Goal: Task Accomplishment & Management: Use online tool/utility

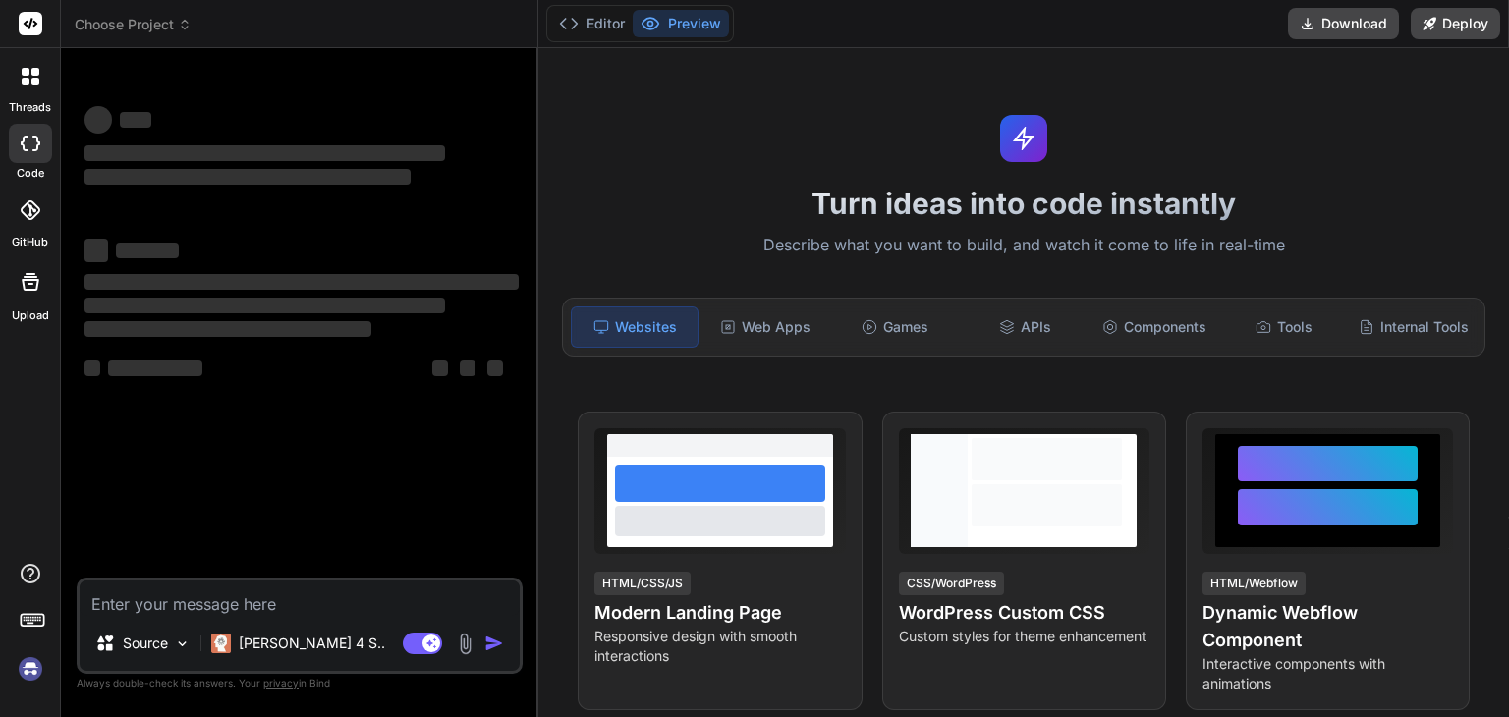
type textarea "x"
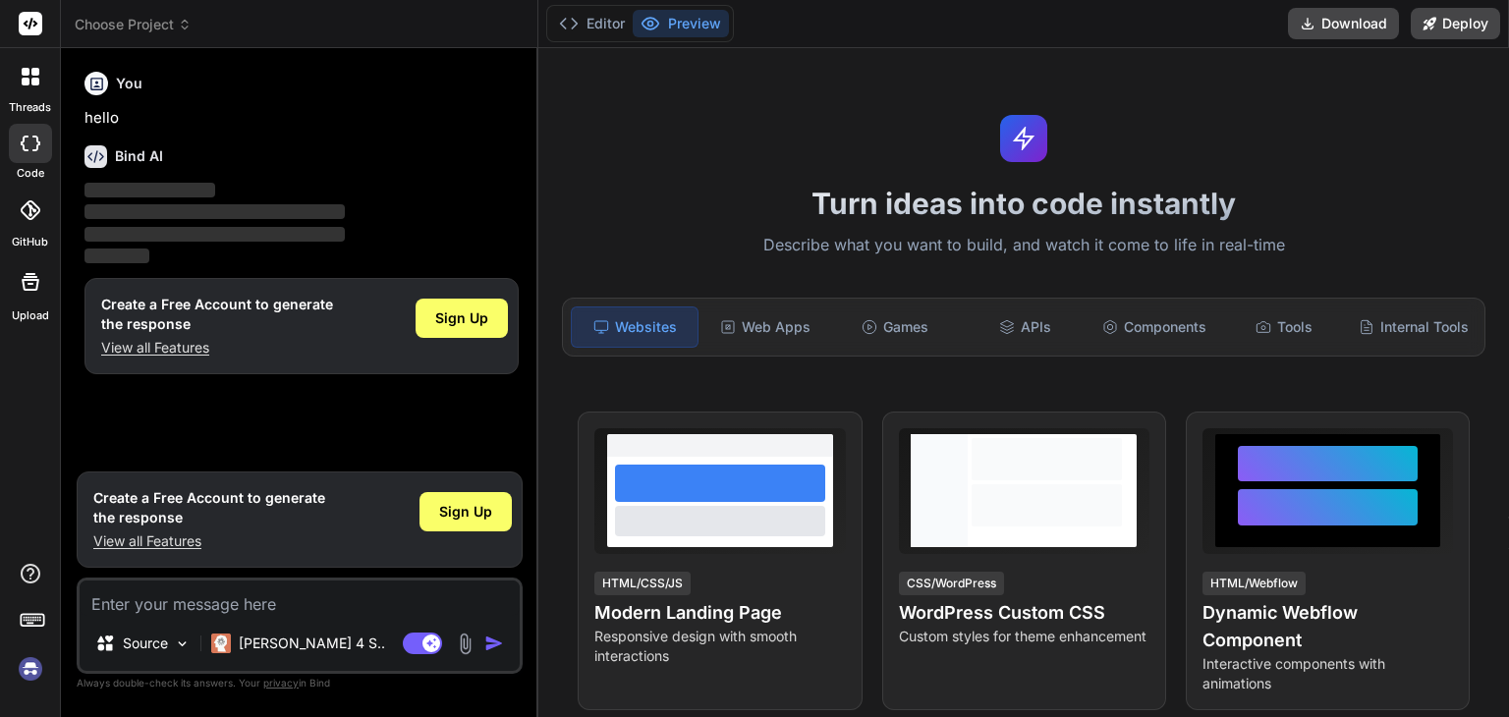
click at [267, 601] on textarea at bounding box center [300, 598] width 440 height 35
paste textarea "Bind AI"
type textarea "Bind AI"
type textarea "x"
type textarea "Bind A"
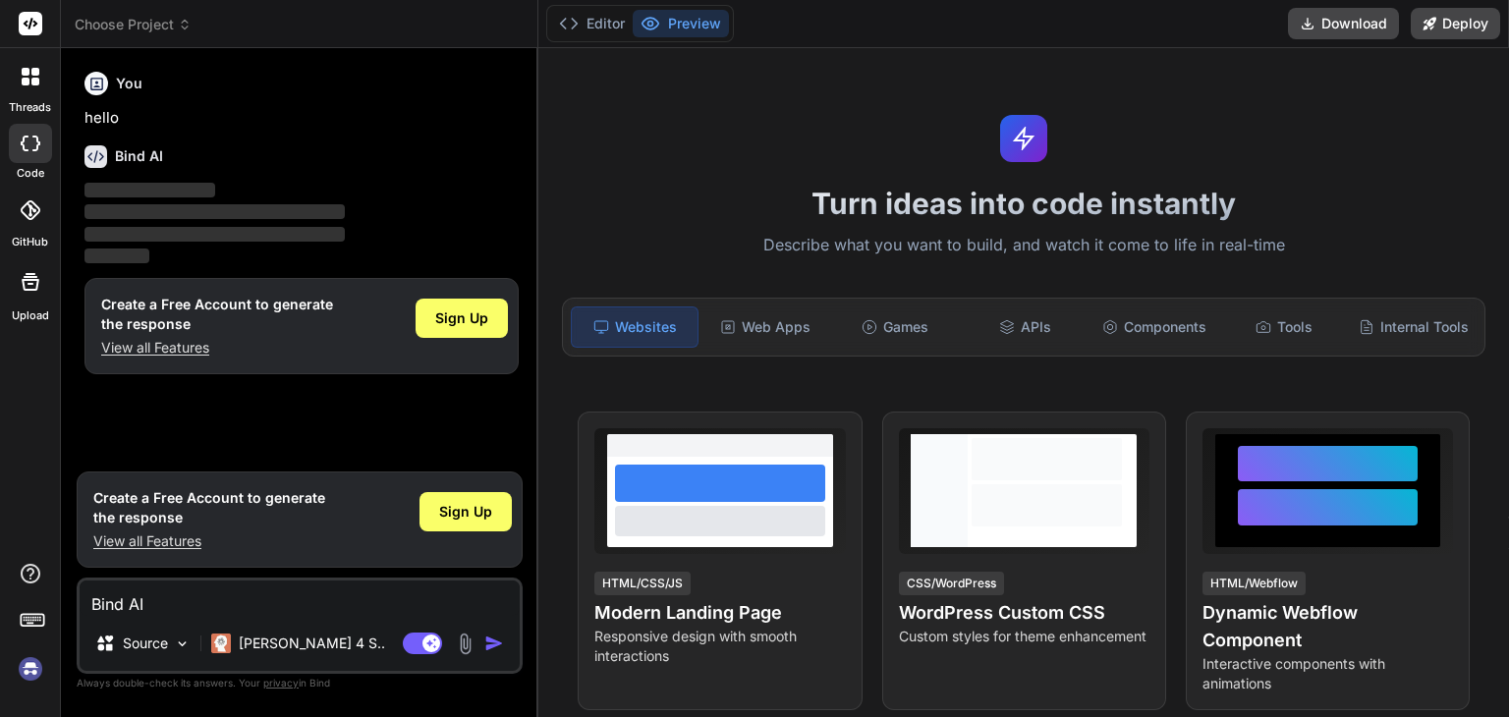
type textarea "x"
type textarea "Bind"
type textarea "x"
type textarea "Bind"
type textarea "x"
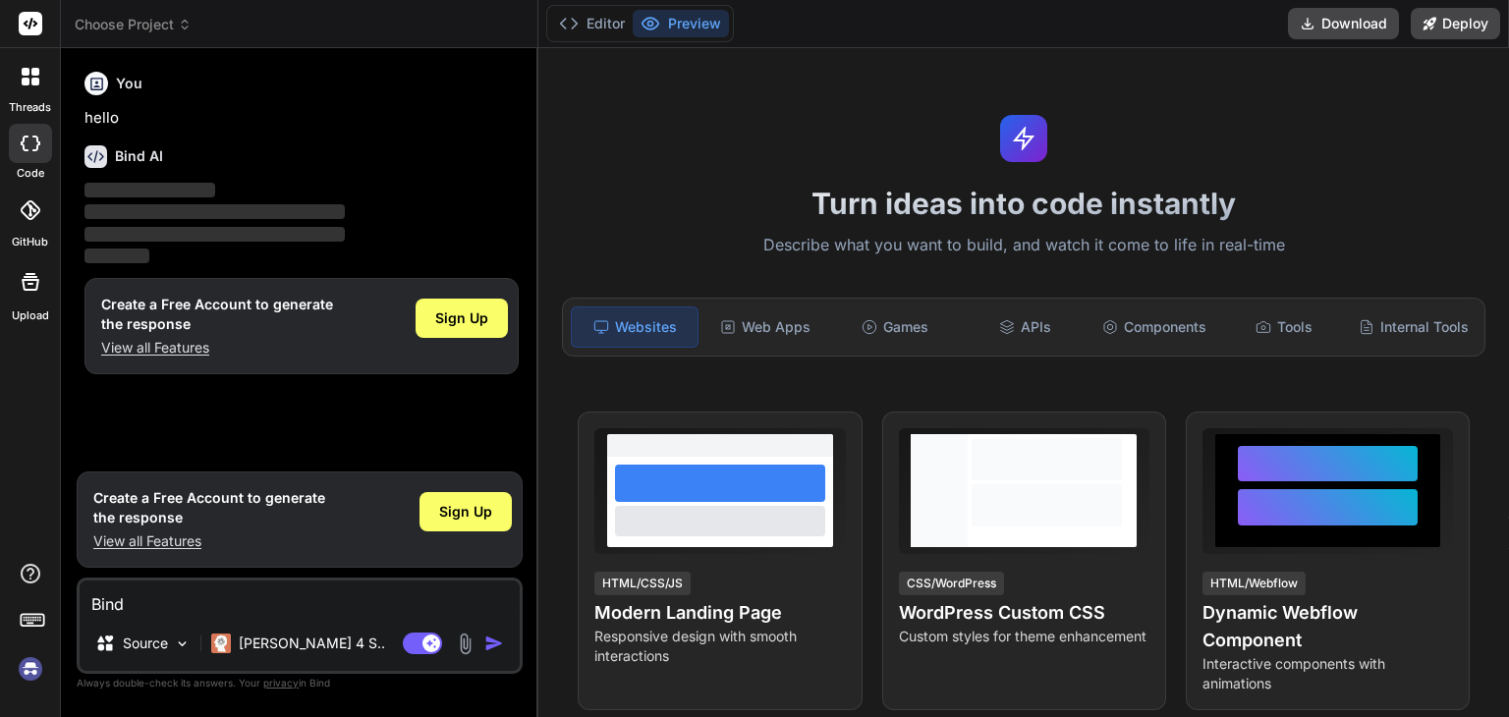
type textarea "Bin"
type textarea "x"
type textarea "Bi"
type textarea "x"
type textarea "B"
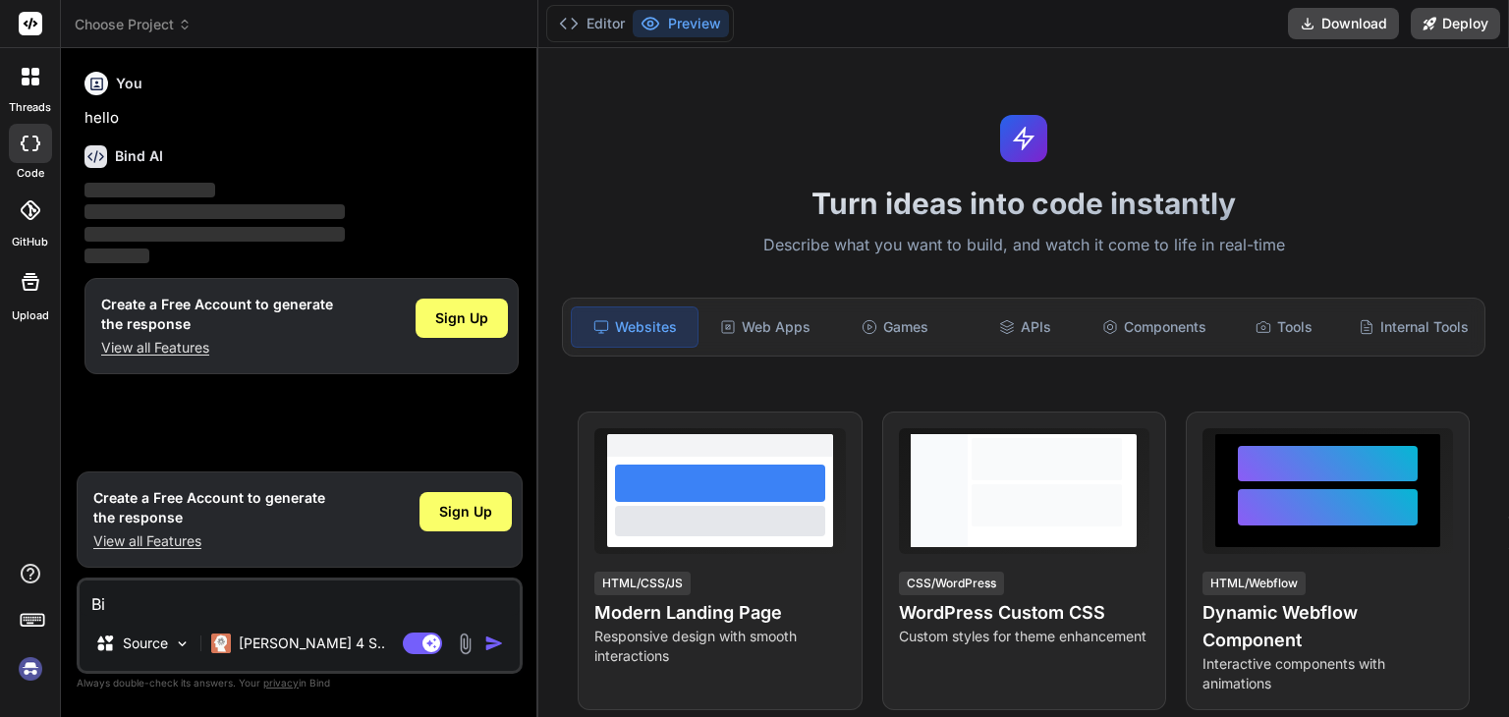
type textarea "x"
click at [260, 603] on textarea at bounding box center [300, 598] width 440 height 35
paste textarea "Truck Scanner System - Detailed Requirements Document 1. Document Information D…"
type textarea "Truck Scanner System - Detailed Requirements Document 1. Document Information D…"
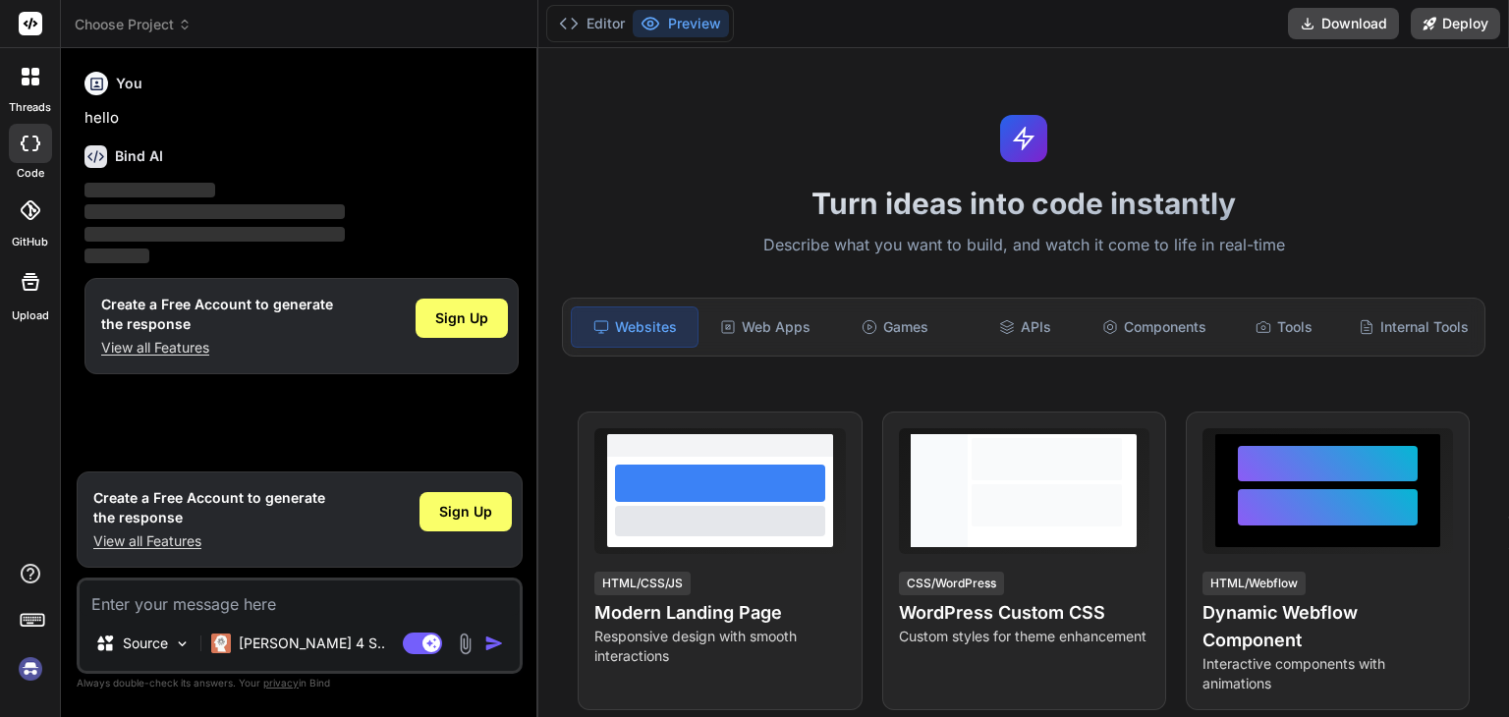
type textarea "x"
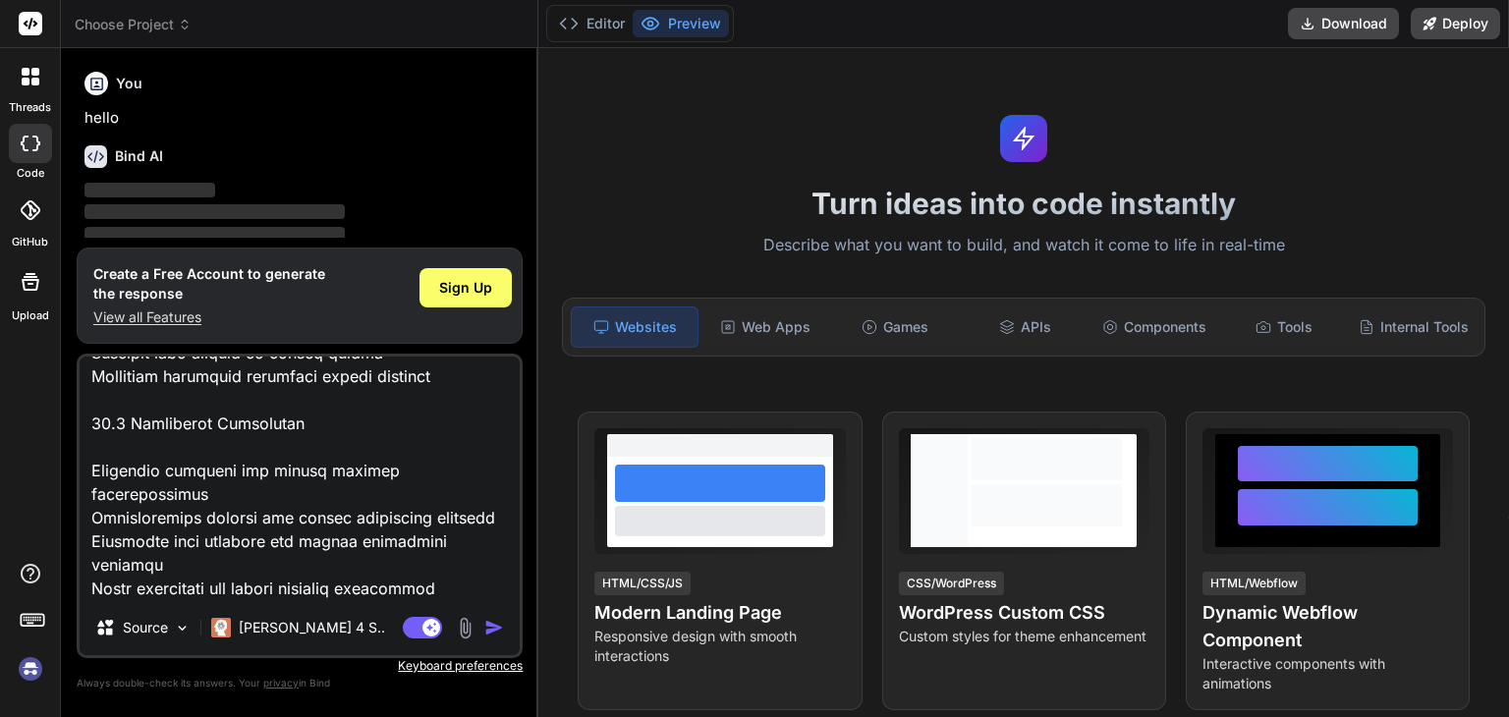
type textarea "Truck Scanner System - Detailed Requirements Document 1. Document Information D…"
click at [505, 626] on button "button" at bounding box center [498, 628] width 28 height 20
click at [489, 626] on img "button" at bounding box center [494, 628] width 20 height 20
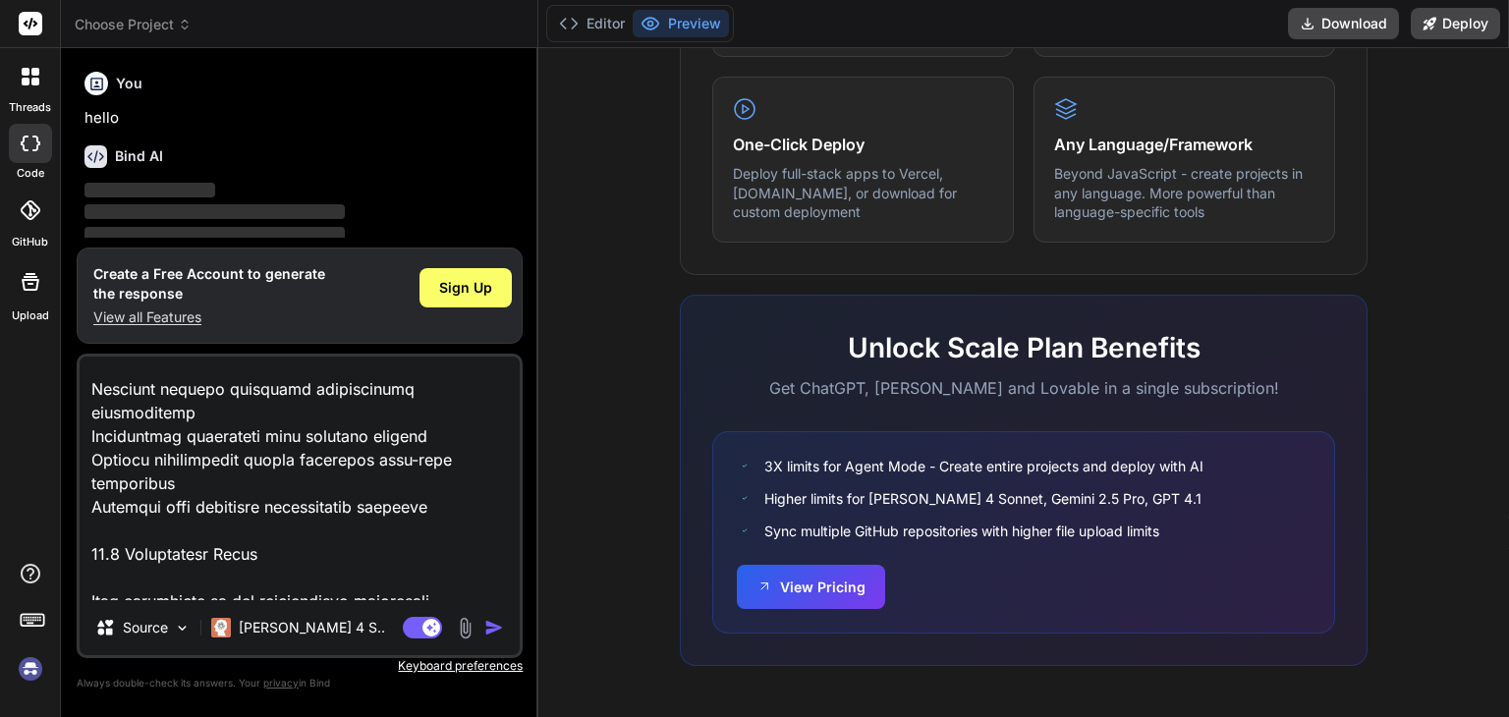
scroll to position [10804, 0]
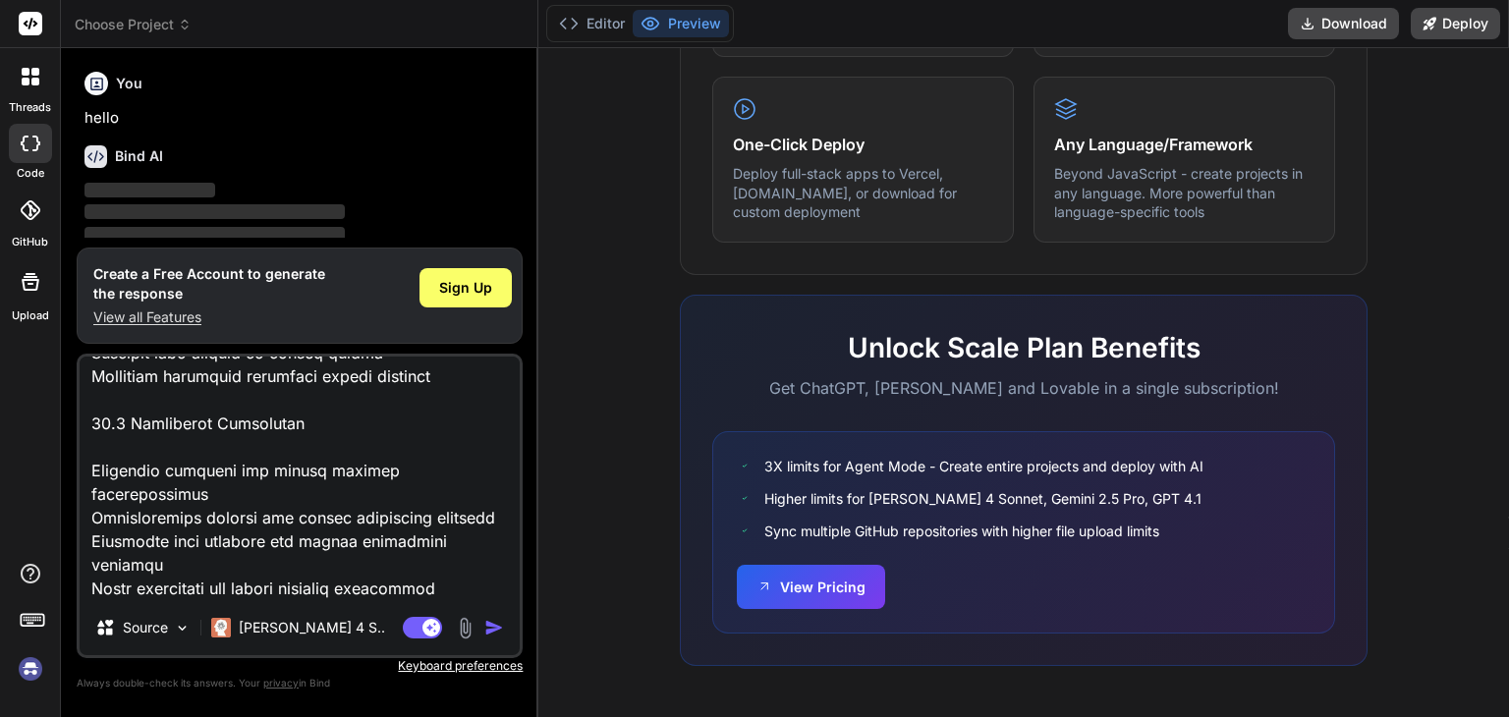
click at [495, 626] on img "button" at bounding box center [494, 628] width 20 height 20
click at [471, 284] on span "Sign Up" at bounding box center [465, 288] width 53 height 20
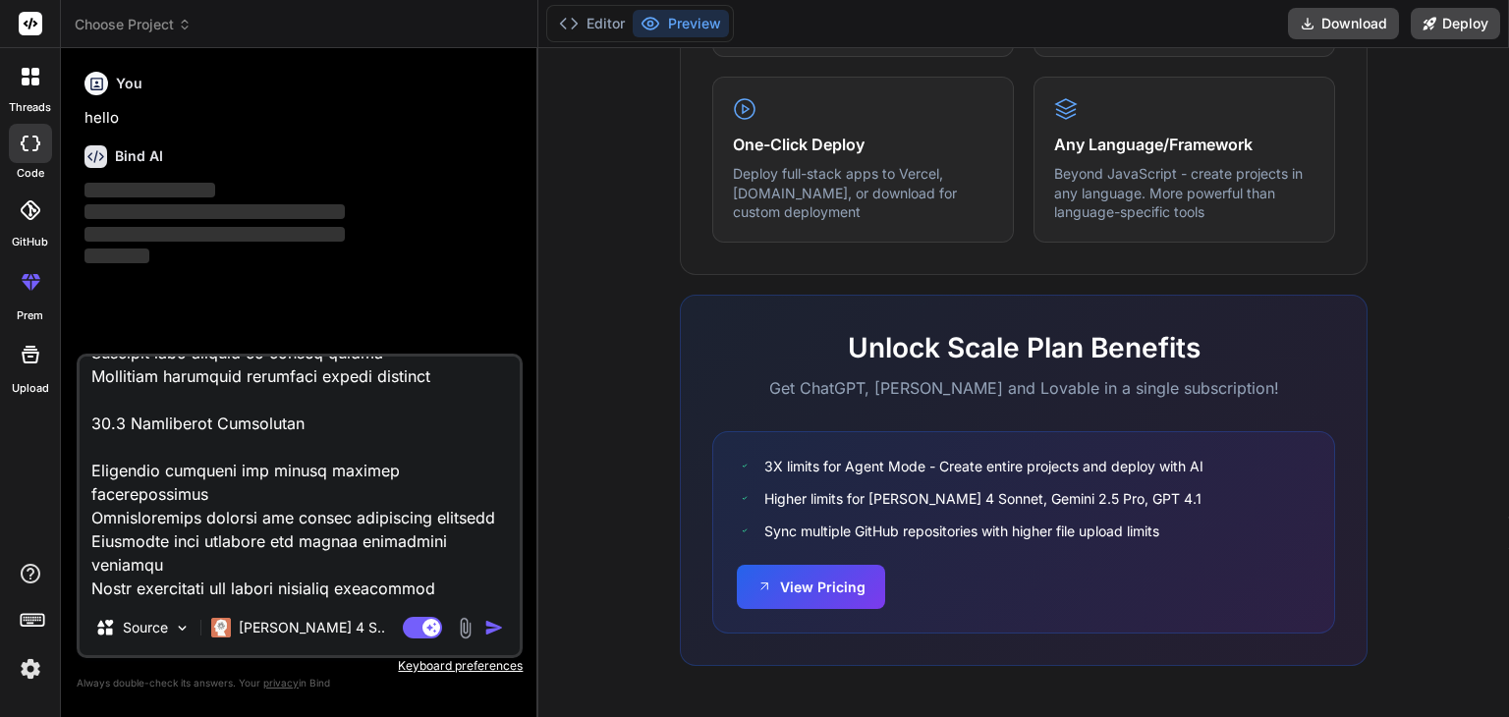
click at [491, 629] on img "button" at bounding box center [494, 628] width 20 height 20
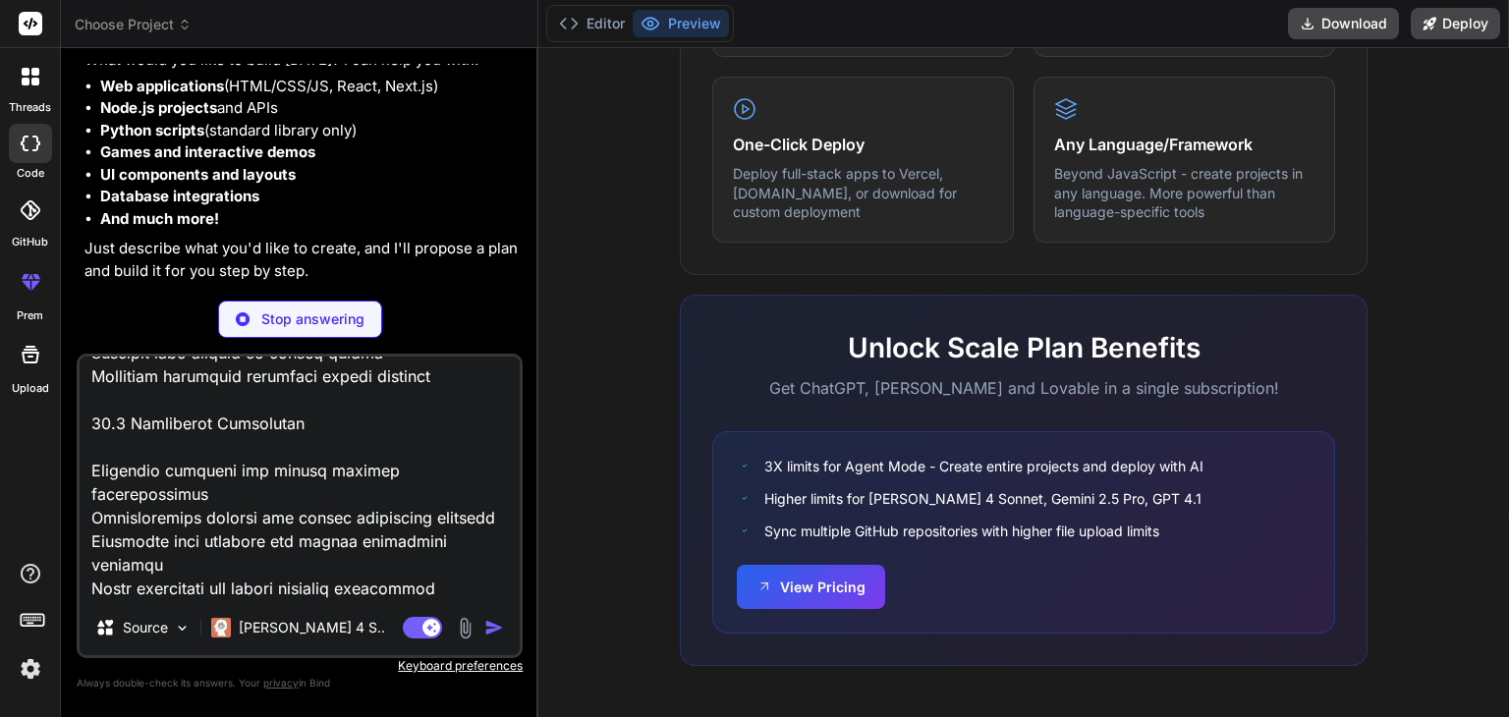
scroll to position [136, 0]
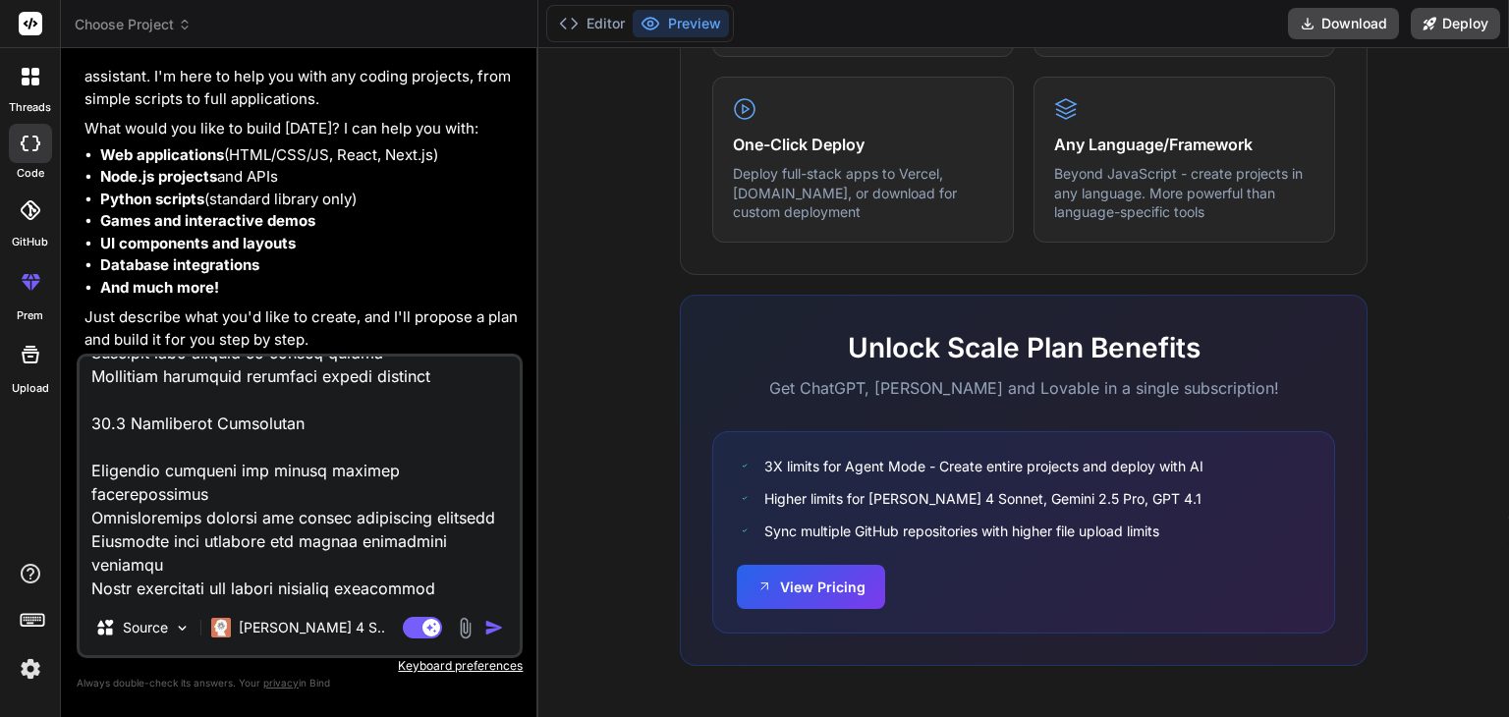
type textarea "x"
click at [246, 581] on textarea at bounding box center [300, 479] width 440 height 244
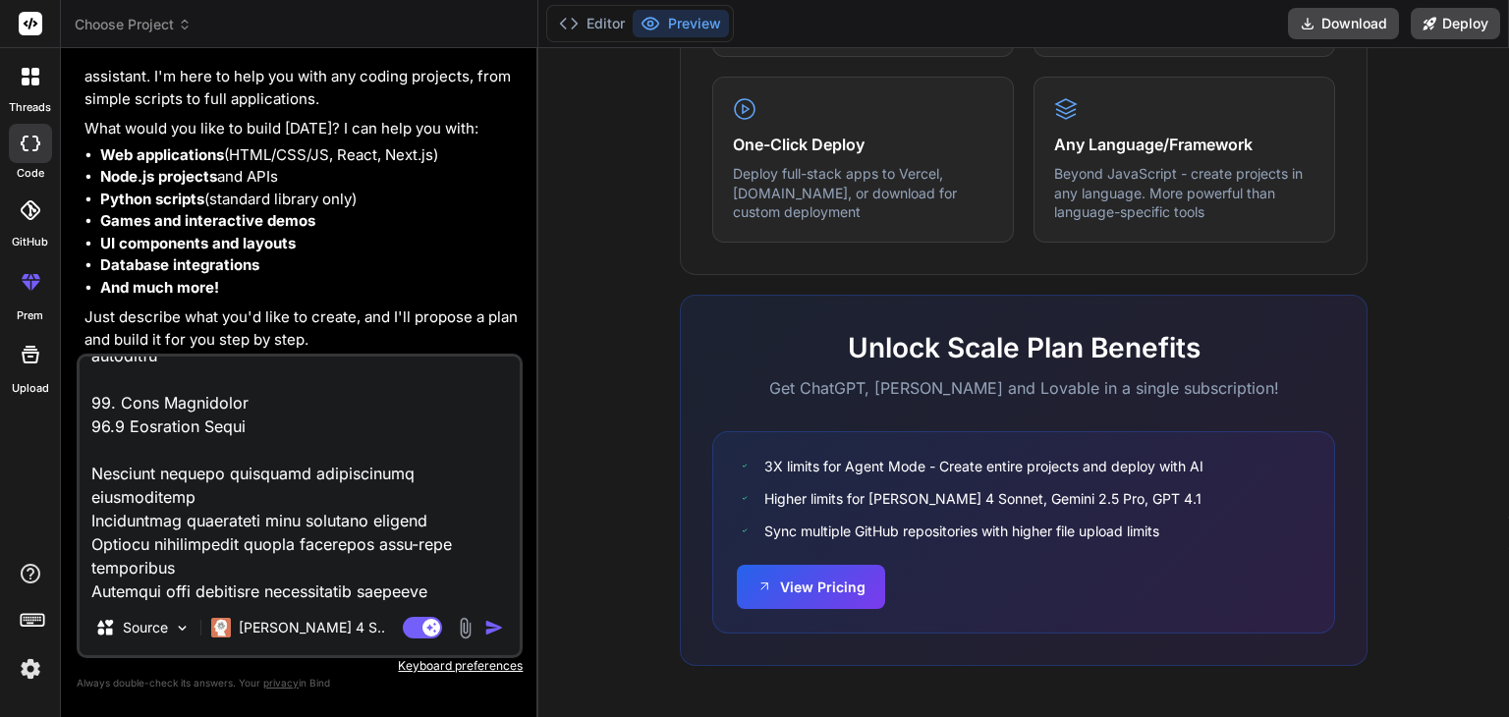
drag, startPoint x: 322, startPoint y: 535, endPoint x: 324, endPoint y: 285, distance: 250.6
click at [324, 285] on div "You hello Bind AI Hello! I'm Bind AI, your expert software development assistan…" at bounding box center [300, 390] width 446 height 652
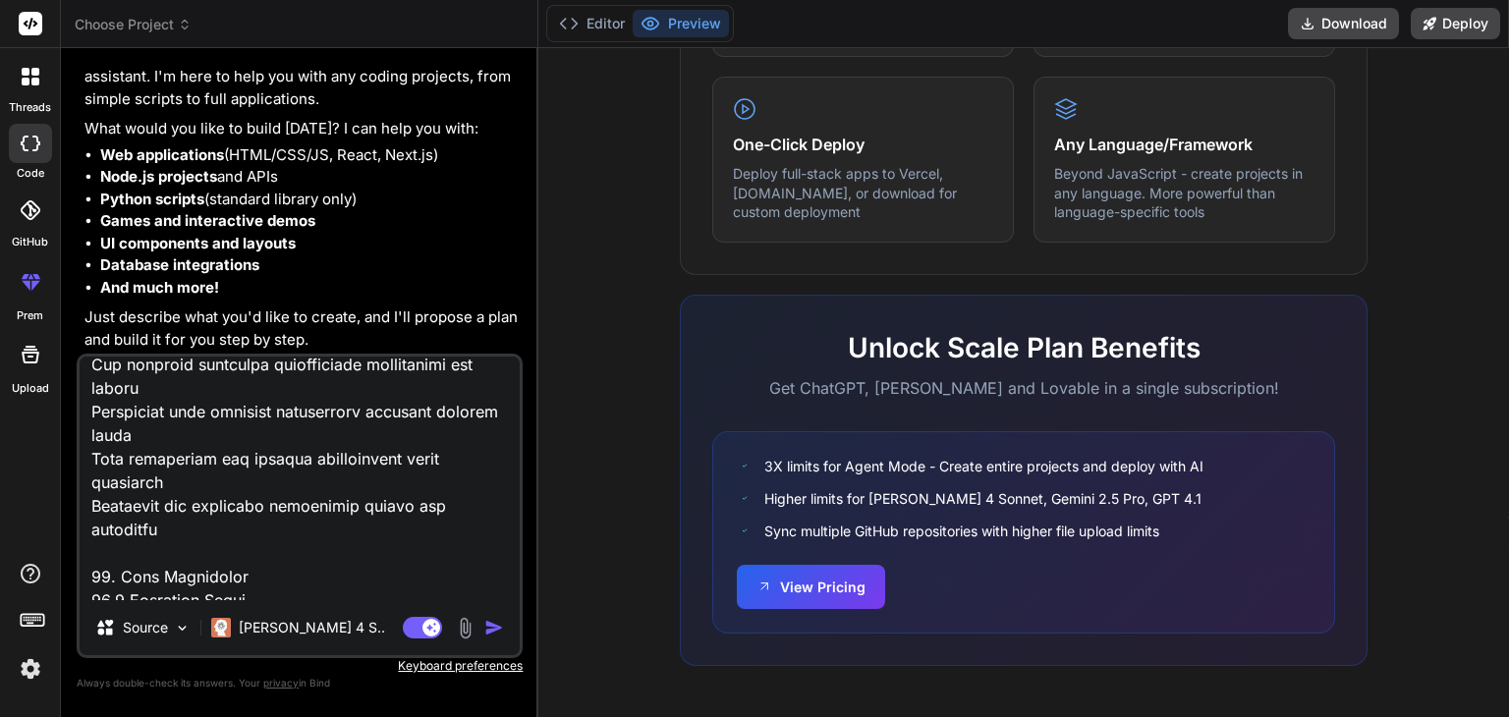
click at [324, 285] on li "And much more!" at bounding box center [309, 288] width 419 height 23
drag, startPoint x: 465, startPoint y: 150, endPoint x: 100, endPoint y: 150, distance: 364.5
click at [100, 150] on li "Web applications (HTML/CSS/JS, React, Next.js)" at bounding box center [309, 155] width 419 height 23
click at [234, 587] on textarea at bounding box center [300, 479] width 440 height 244
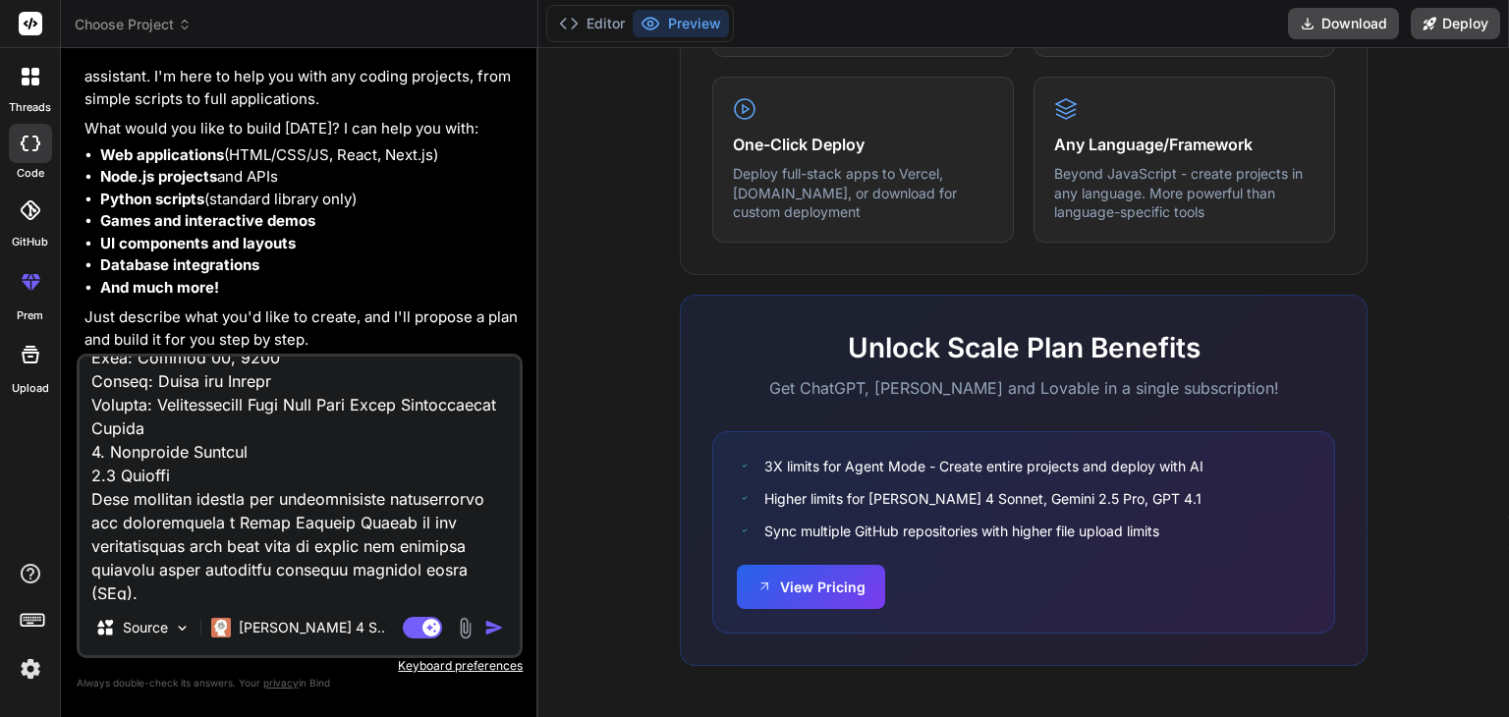
scroll to position [0, 0]
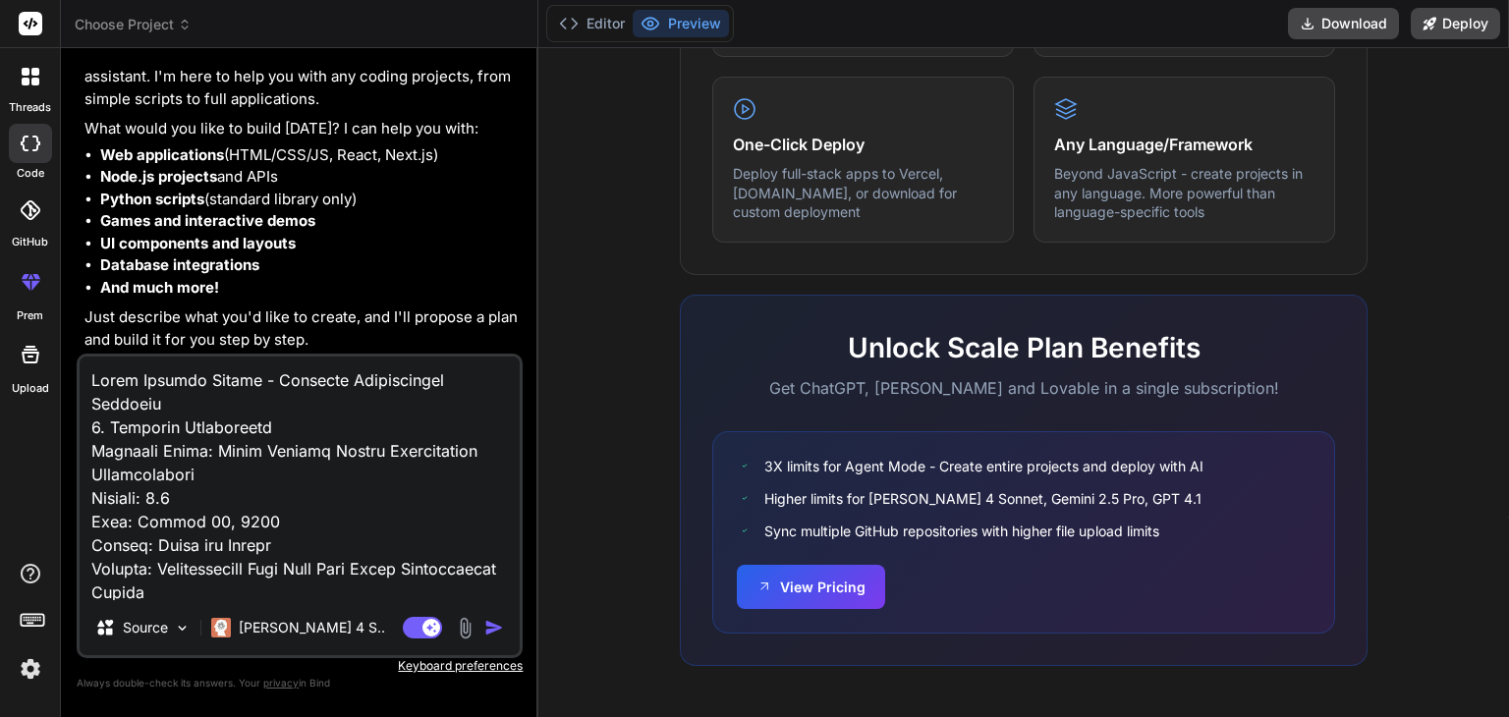
click at [189, 382] on textarea at bounding box center [300, 479] width 440 height 244
type textarea "N Truck Scanner System - Detailed Requirements Document 1. Document Information…"
type textarea "x"
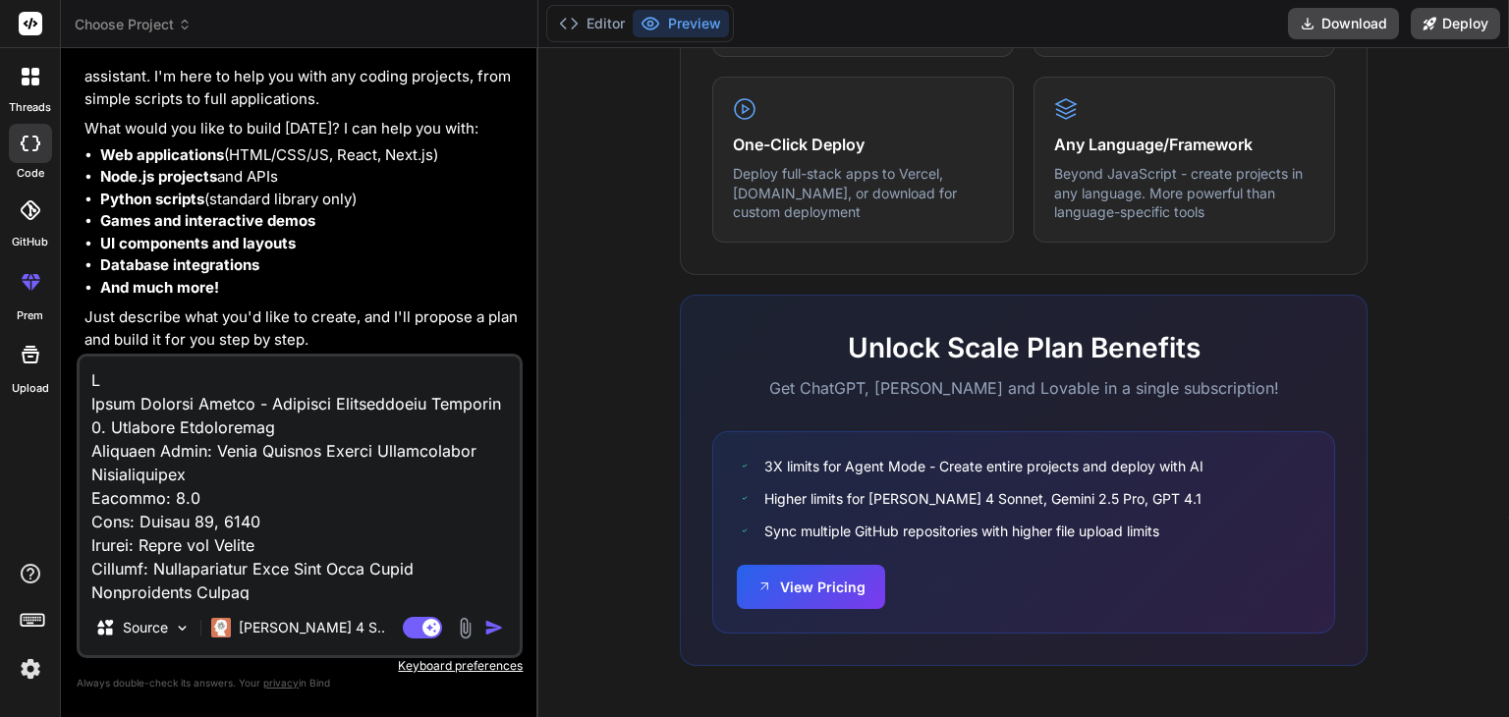
type textarea "Ne Truck Scanner System - Detailed Requirements Document 1. Document Informatio…"
type textarea "x"
type textarea "Nee Truck Scanner System - Detailed Requirements Document 1. Document Informati…"
type textarea "x"
type textarea "Need Truck Scanner System - Detailed Requirements Document 1. Document Informat…"
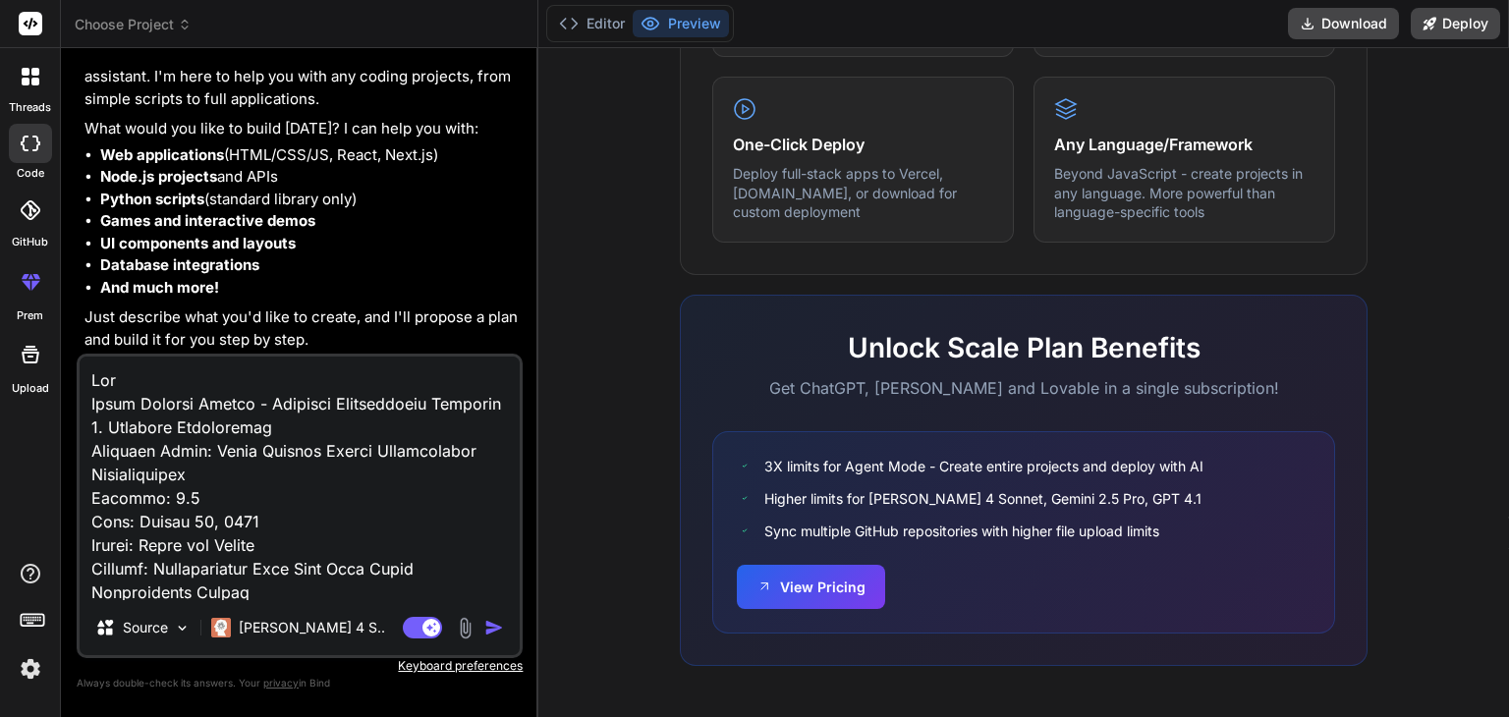
type textarea "x"
type textarea "Need Truck Scanner System - Detailed Requirements Document 1. Document Informat…"
type textarea "x"
type textarea "Need a Truck Scanner System - Detailed Requirements Document 1. Document Inform…"
type textarea "x"
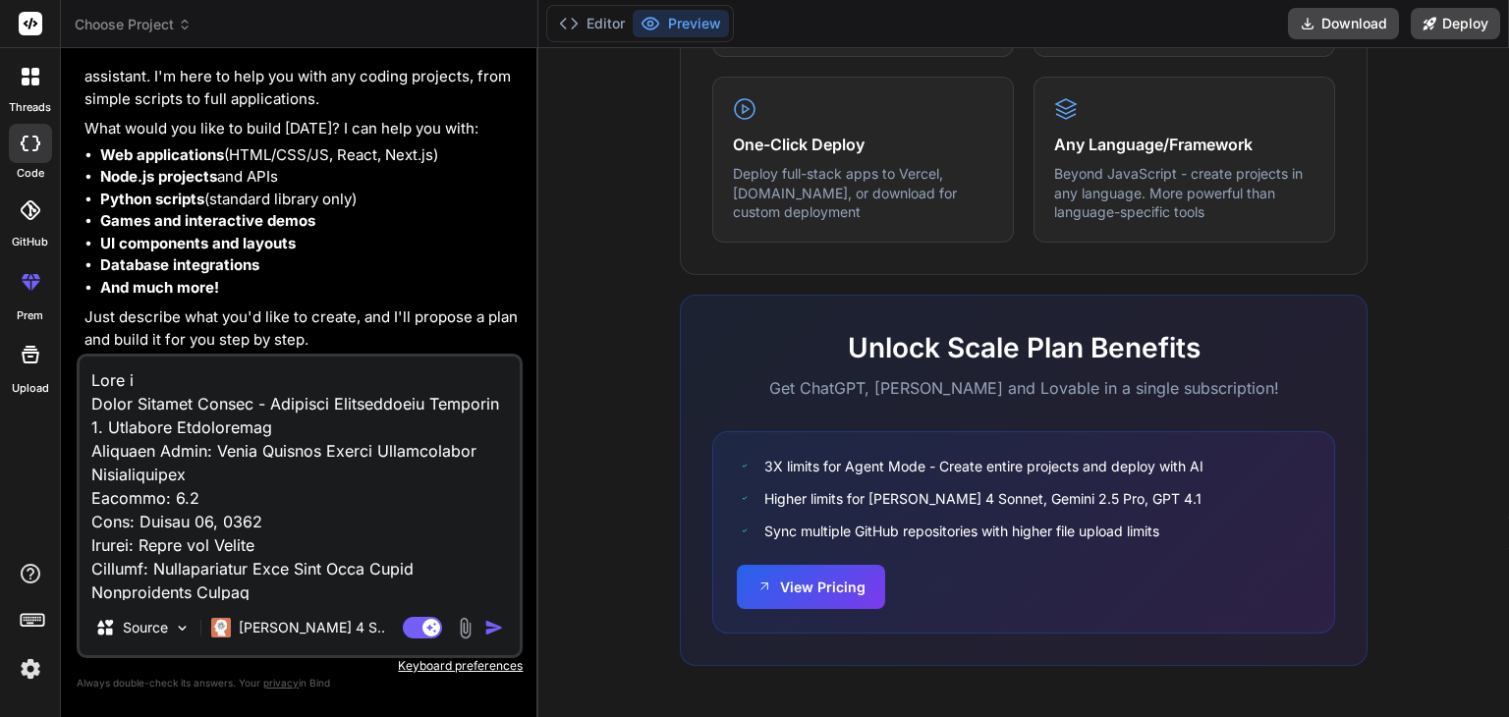
type textarea "Need as Truck Scanner System - Detailed Requirements Document 1. Document Infor…"
type textarea "x"
type textarea "Need as Truck Scanner System - Detailed Requirements Document 1. Document Infor…"
type textarea "x"
type textarea "Need as w Truck Scanner System - Detailed Requirements Document 1. Document Inf…"
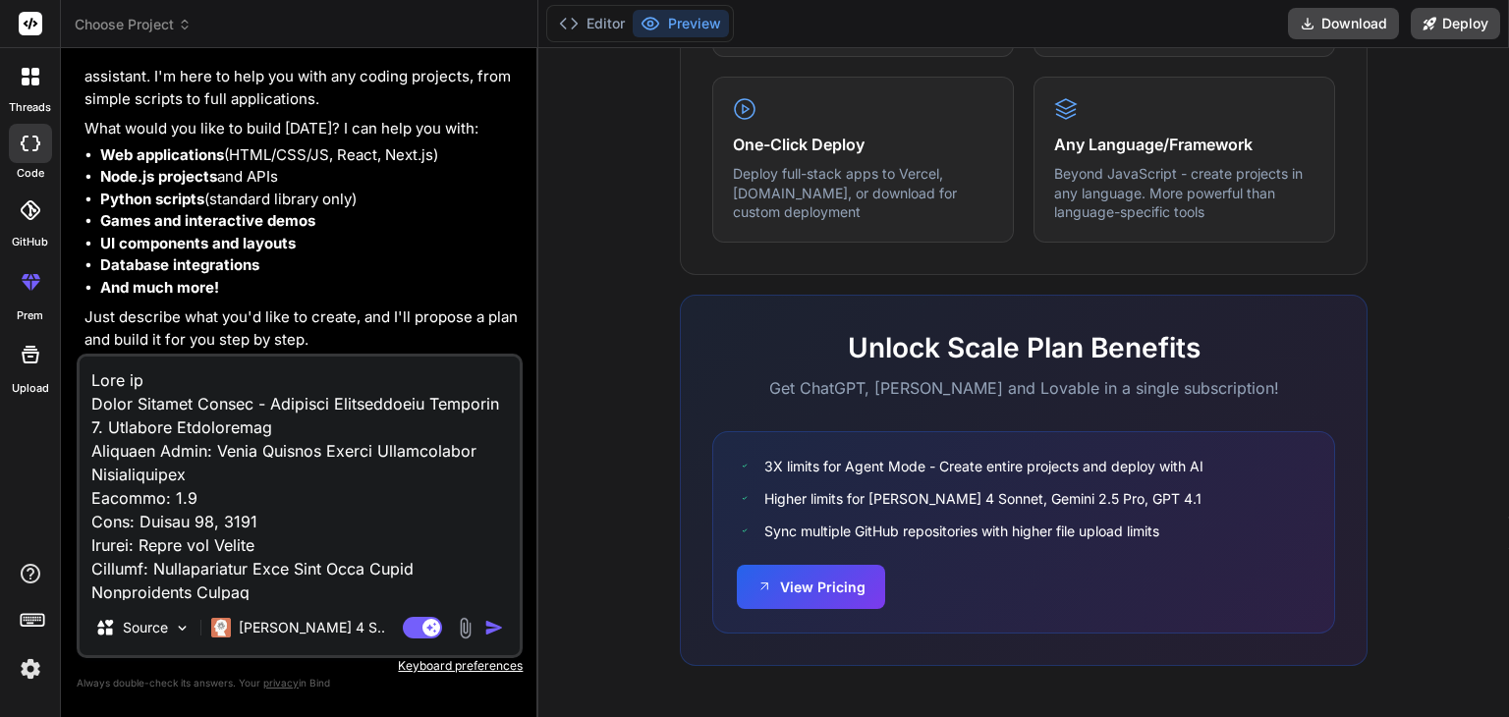
type textarea "x"
type textarea "Need as we Truck Scanner System - Detailed Requirements Document 1. Document In…"
type textarea "x"
type textarea "Need as web Truck Scanner System - Detailed Requirements Document 1. Document I…"
type textarea "x"
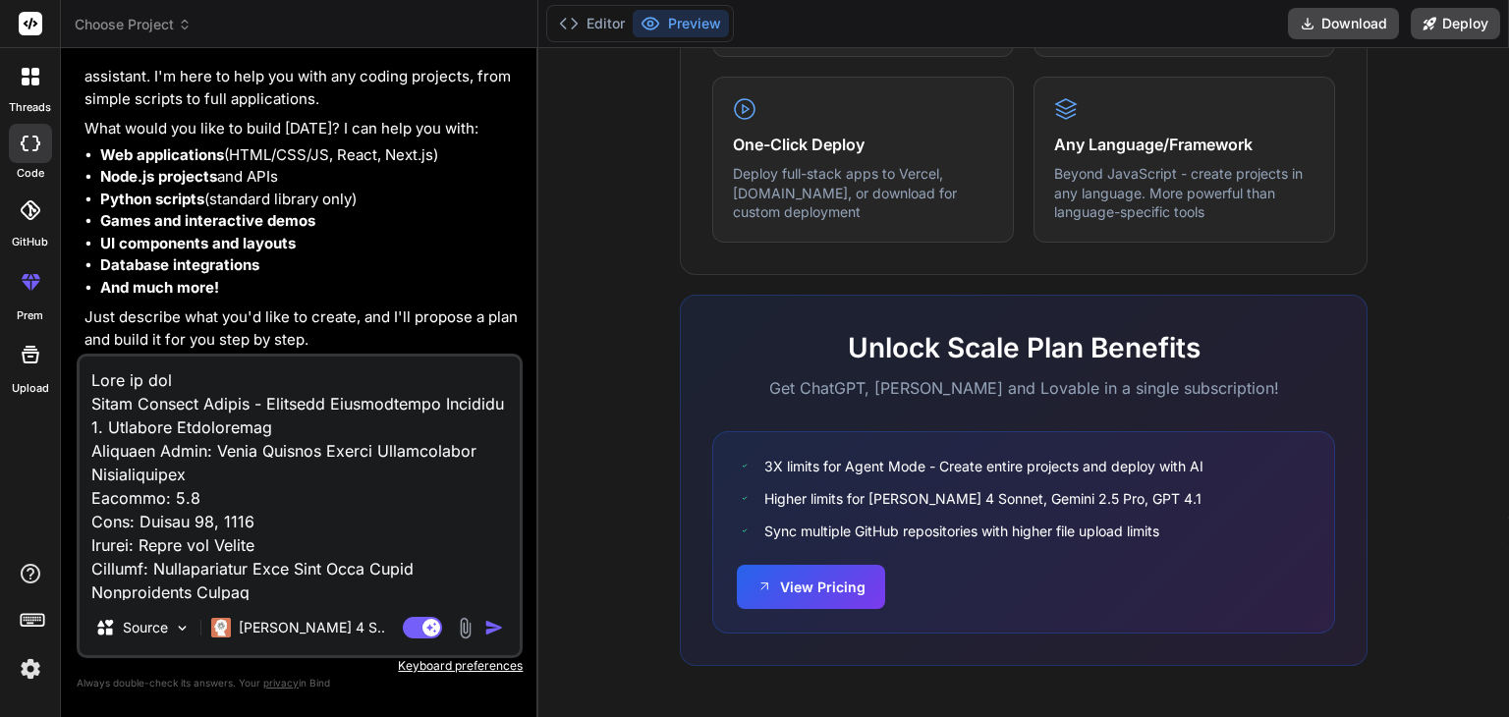
type textarea "Need as web Truck Scanner System - Detailed Requirements Document 1. Document I…"
type textarea "x"
type textarea "Need as web a Truck Scanner System - Detailed Requirements Document 1. Document…"
type textarea "x"
type textarea "Need as web ap Truck Scanner System - Detailed Requirements Document 1. Documen…"
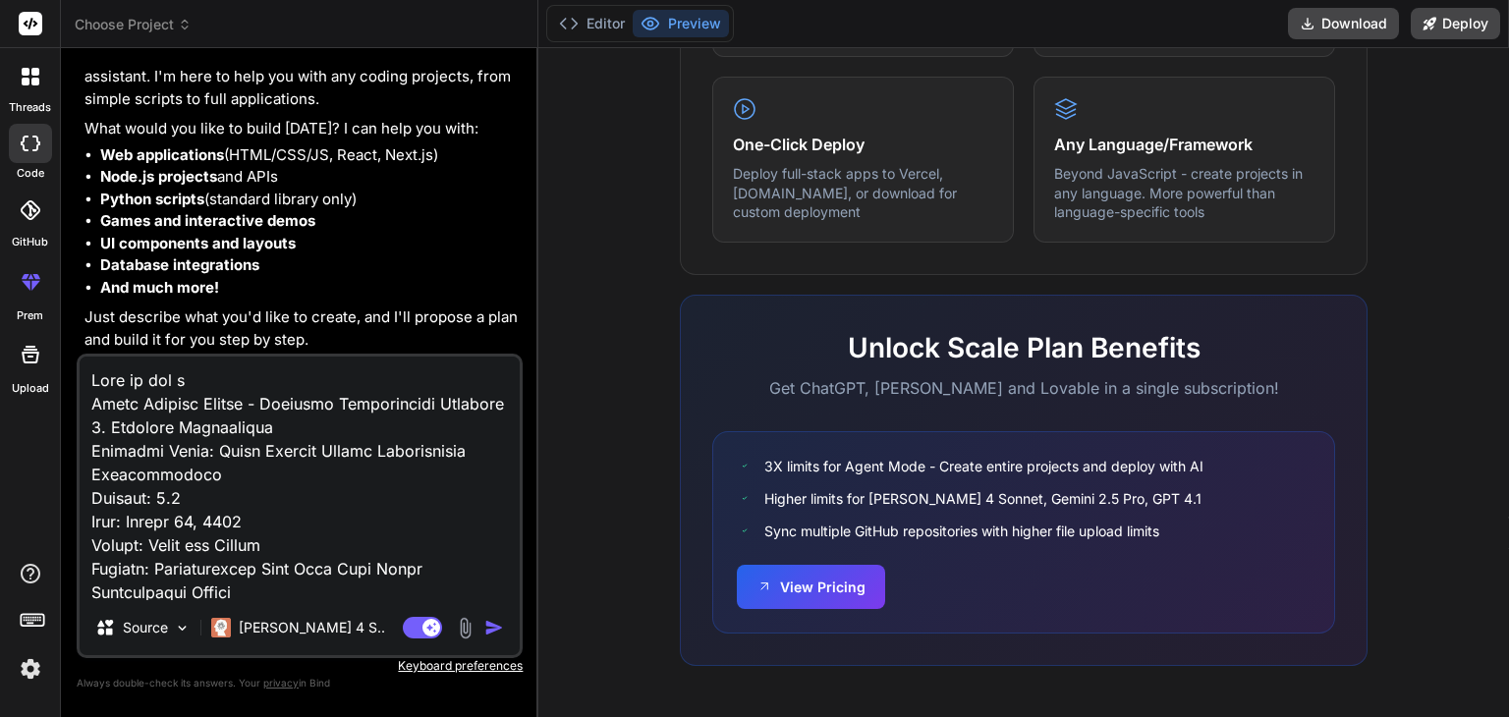
type textarea "x"
type textarea "Need as web app Truck Scanner System - Detailed Requirements Document 1. Docume…"
type textarea "x"
type textarea "Need as web appl Truck Scanner System - Detailed Requirements Document 1. Docum…"
type textarea "x"
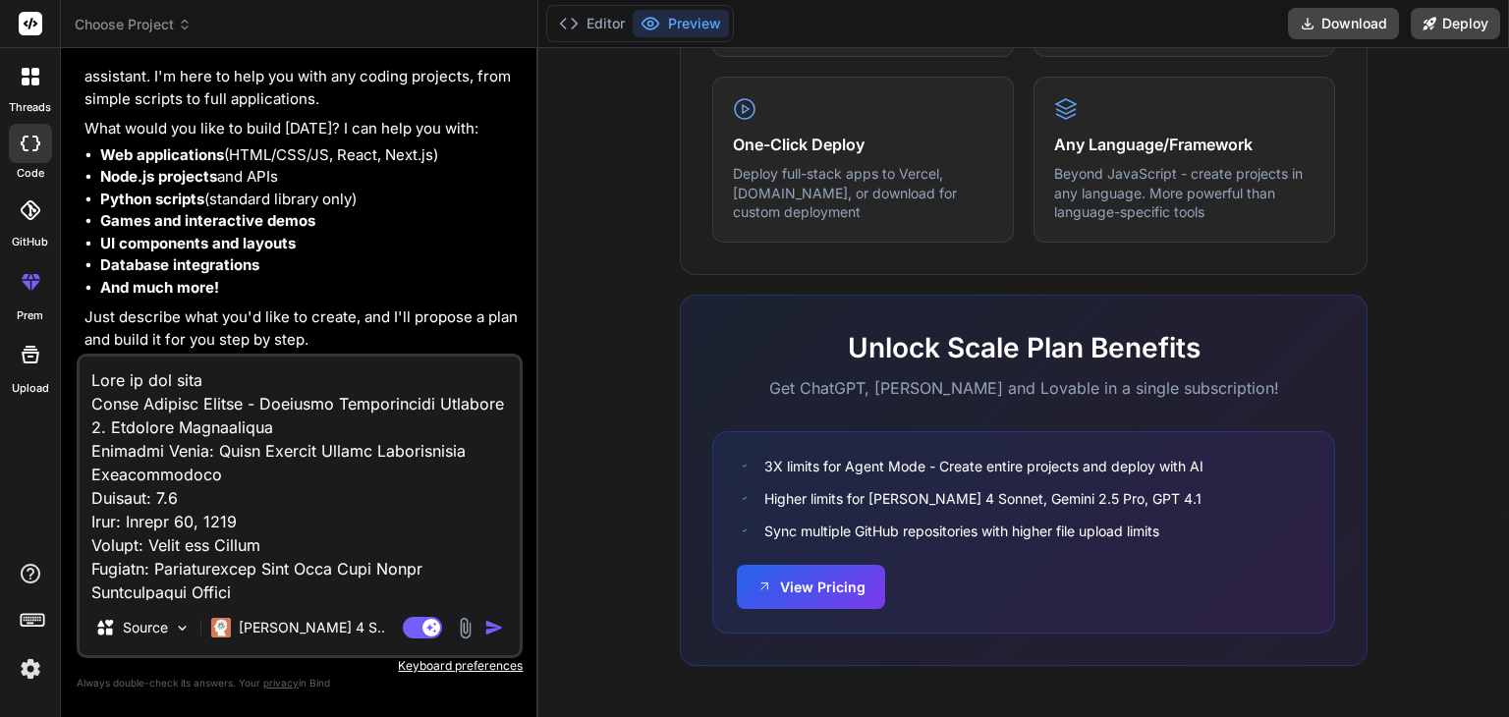
type textarea "Need as web appli Truck Scanner System - Detailed Requirements Document 1. Docu…"
type textarea "x"
type textarea "Need as web applic Truck Scanner System - Detailed Requirements Document 1. Doc…"
type textarea "x"
type textarea "Need as web applica Truck Scanner System - Detailed Requirements Document 1. Do…"
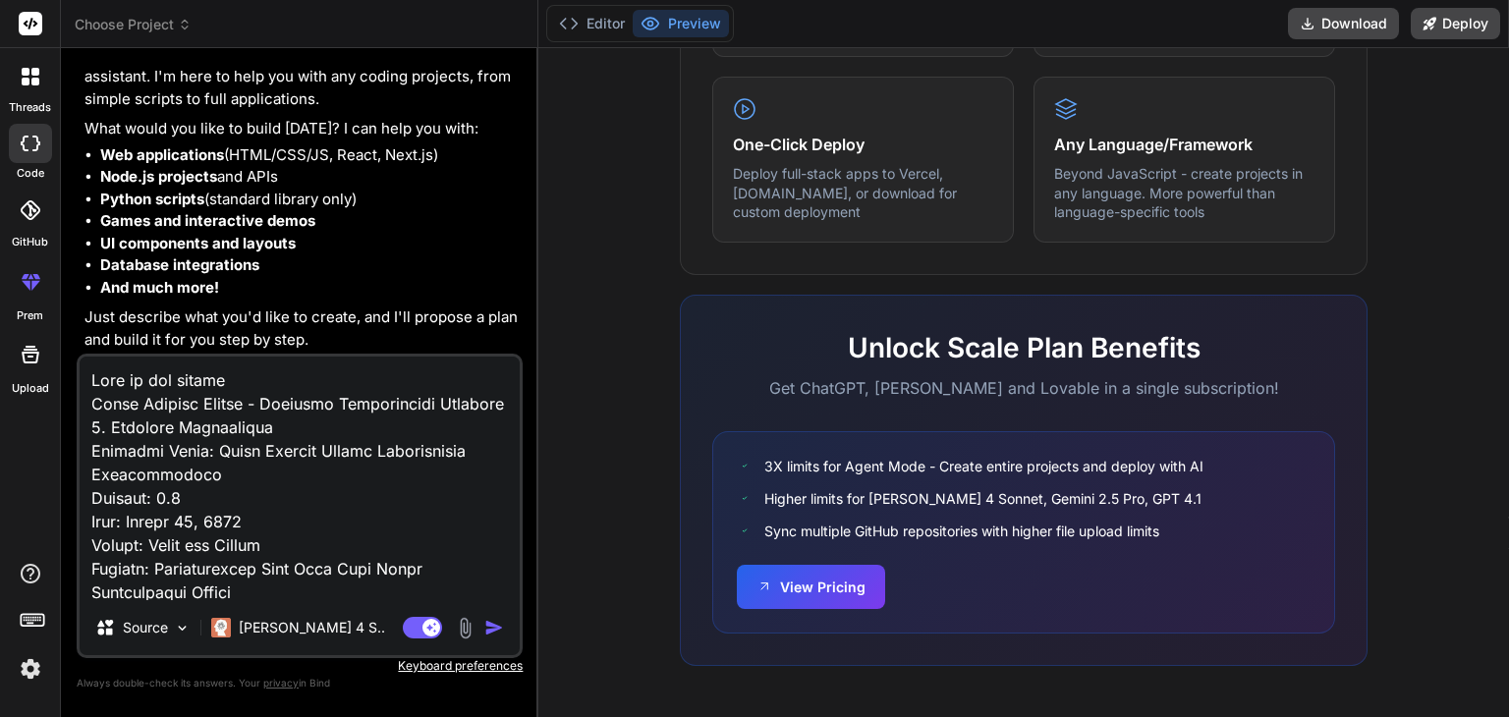
type textarea "x"
type textarea "Need as web applicat Truck Scanner System - Detailed Requirements Document 1. D…"
type textarea "x"
type textarea "Need as web applicati Truck Scanner System - Detailed Requirements Document 1. …"
type textarea "x"
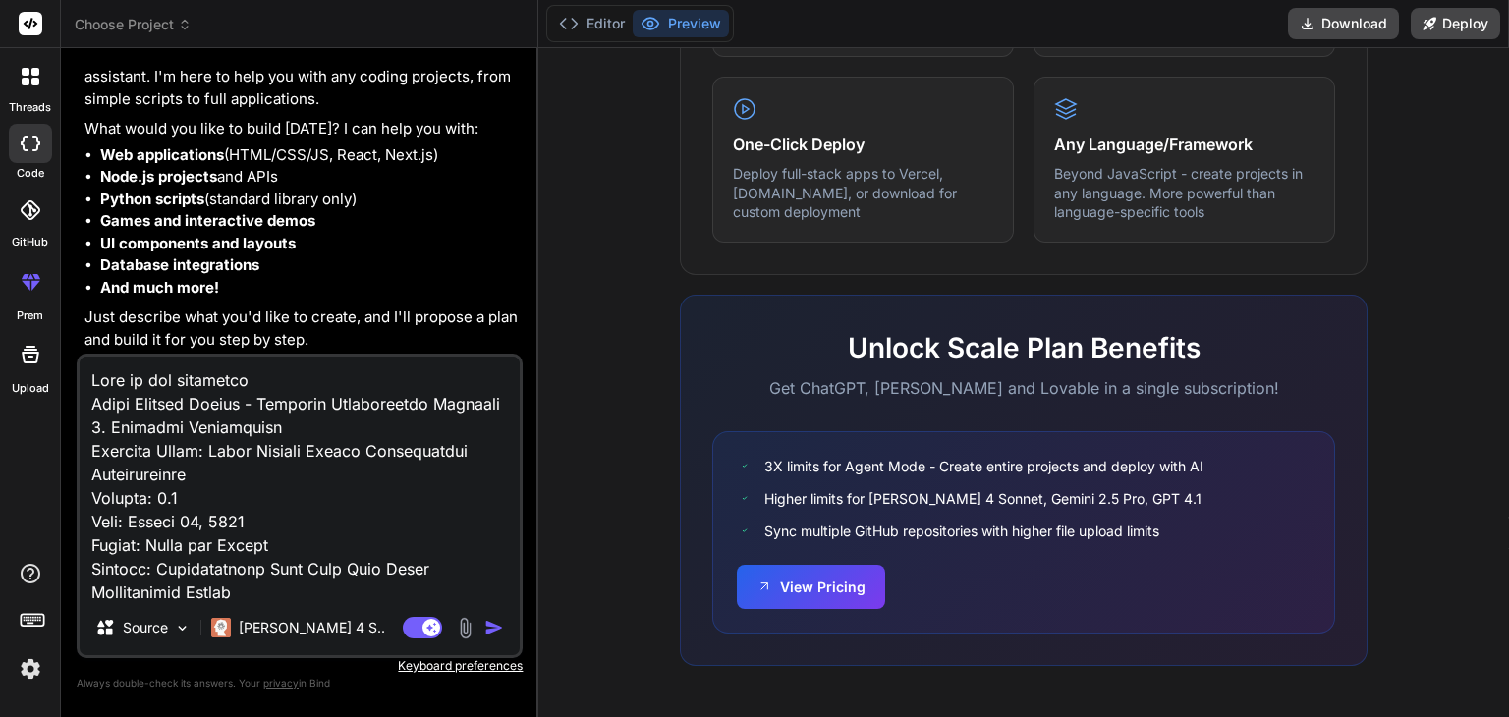
type textarea "Need as web applicatio Truck Scanner System - Detailed Requirements Document 1.…"
type textarea "x"
type textarea "Need as web application Truck Scanner System - Detailed Requirements Document 1…"
type textarea "x"
type textarea "Need as web application Truck Scanner System - Detailed Requirements Document 1…"
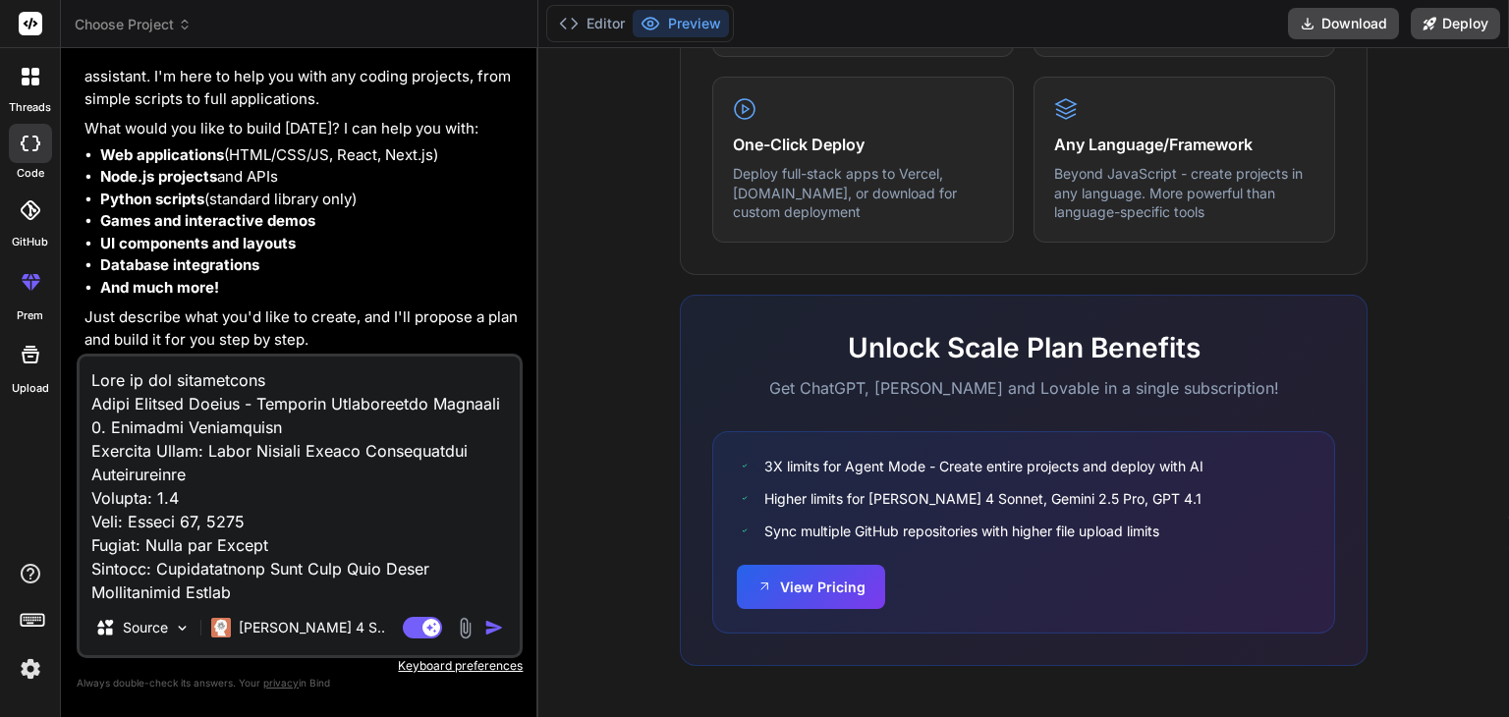
type textarea "x"
type textarea "Need as web application Truck Scanner System - Detailed Requirements Document 1…"
click at [503, 628] on img "button" at bounding box center [494, 628] width 20 height 20
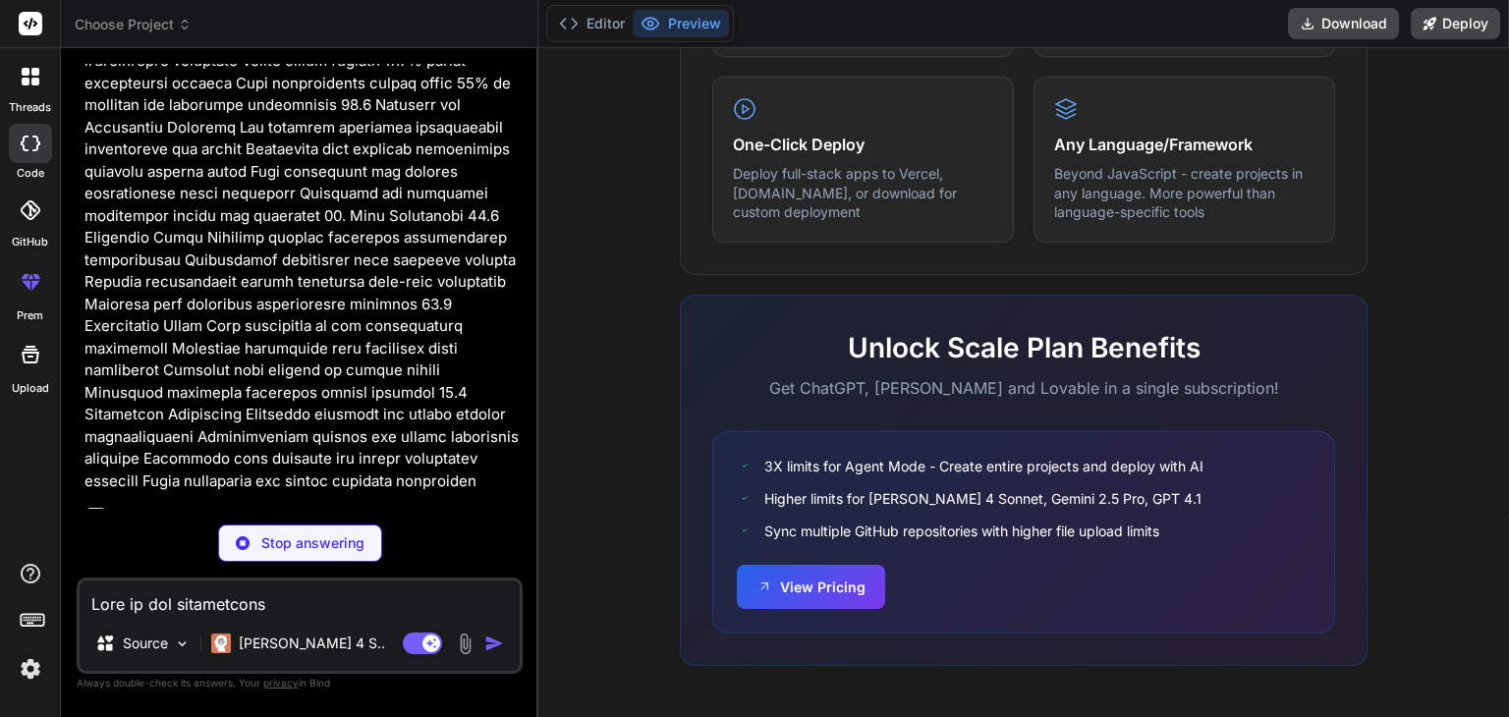
scroll to position [5447, 0]
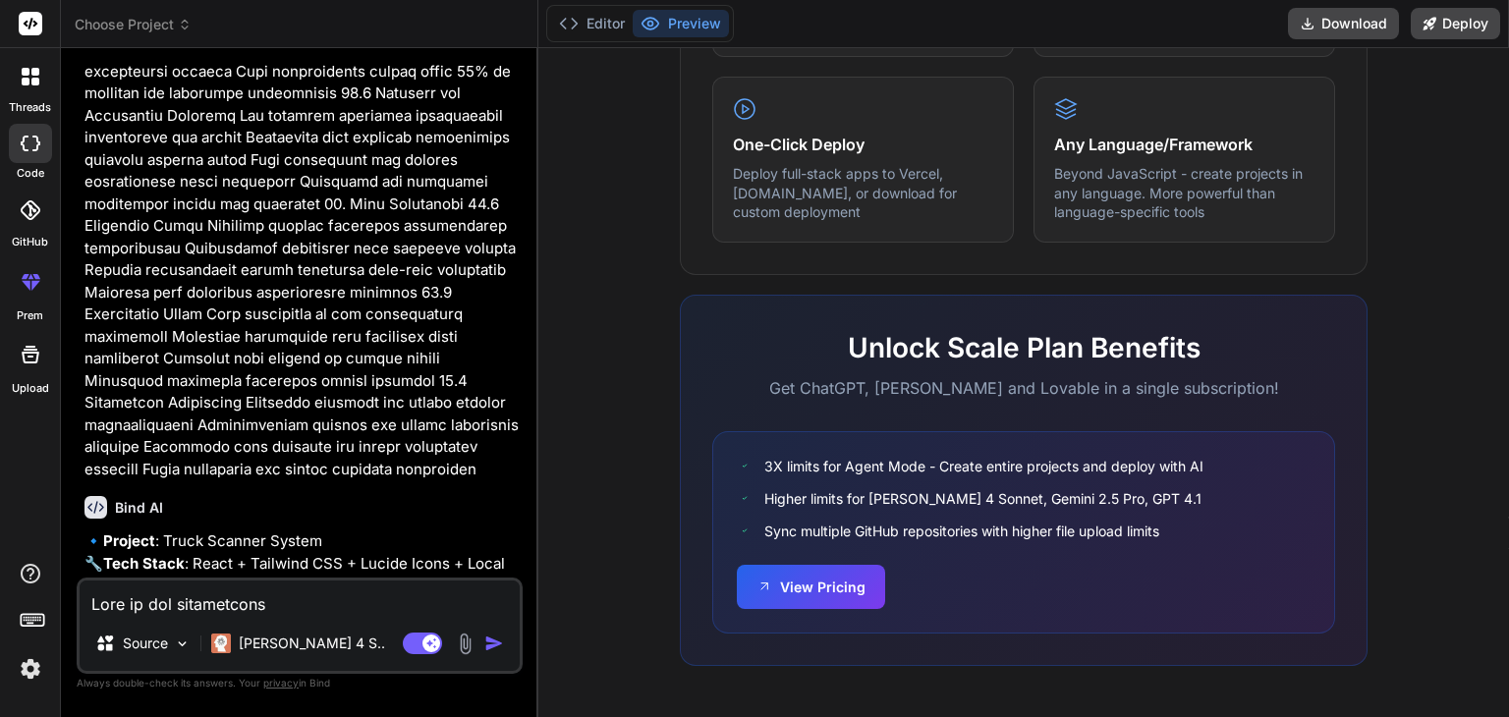
type textarea "x"
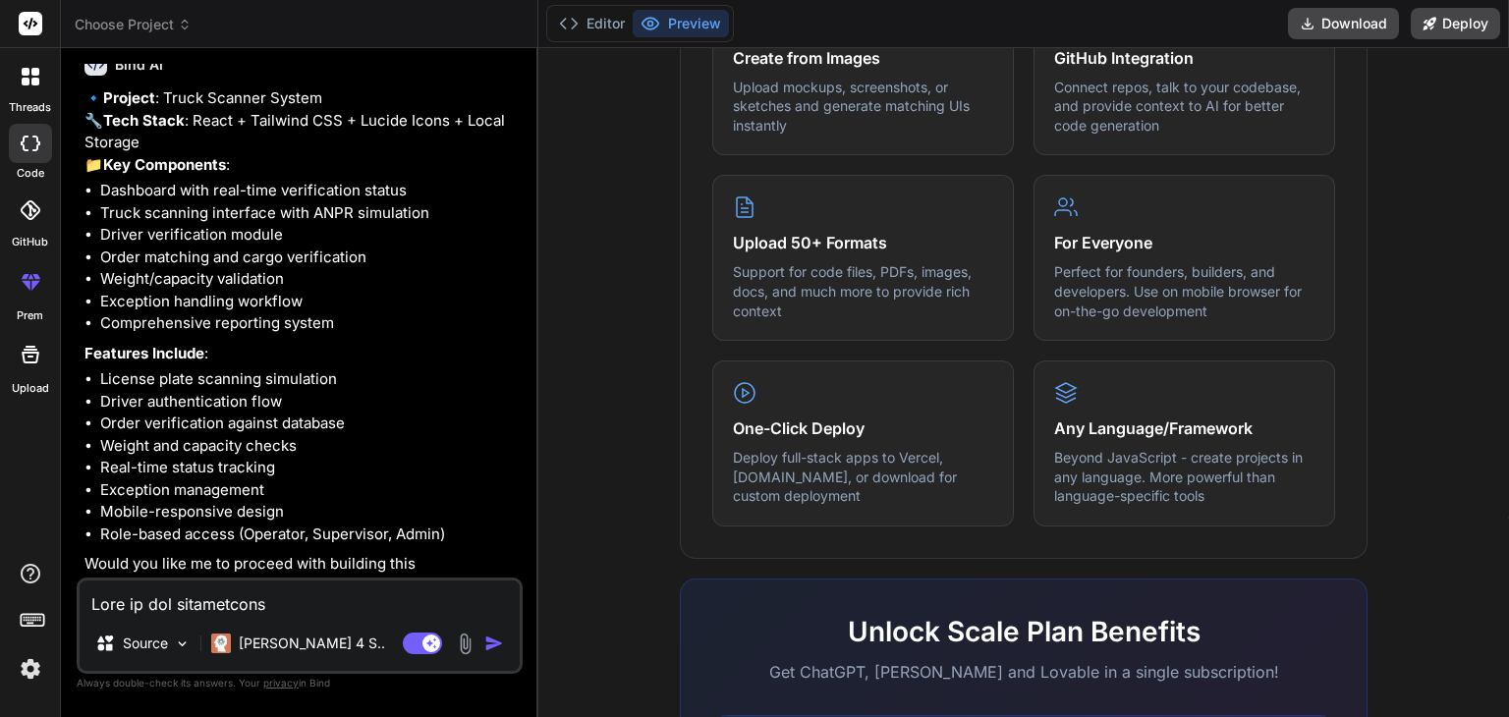
scroll to position [1214, 0]
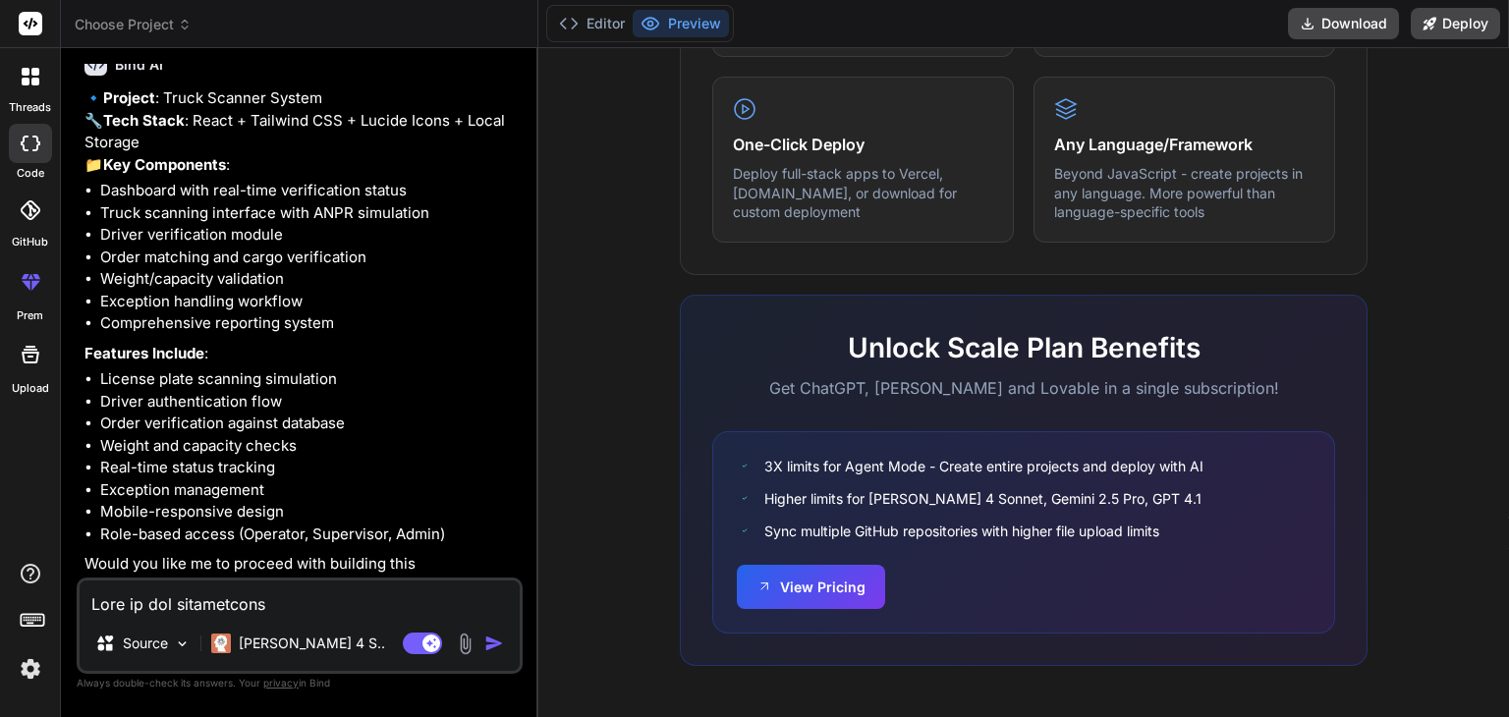
click at [267, 607] on textarea at bounding box center [300, 598] width 440 height 35
type textarea "y"
type textarea "x"
type textarea "ye"
type textarea "x"
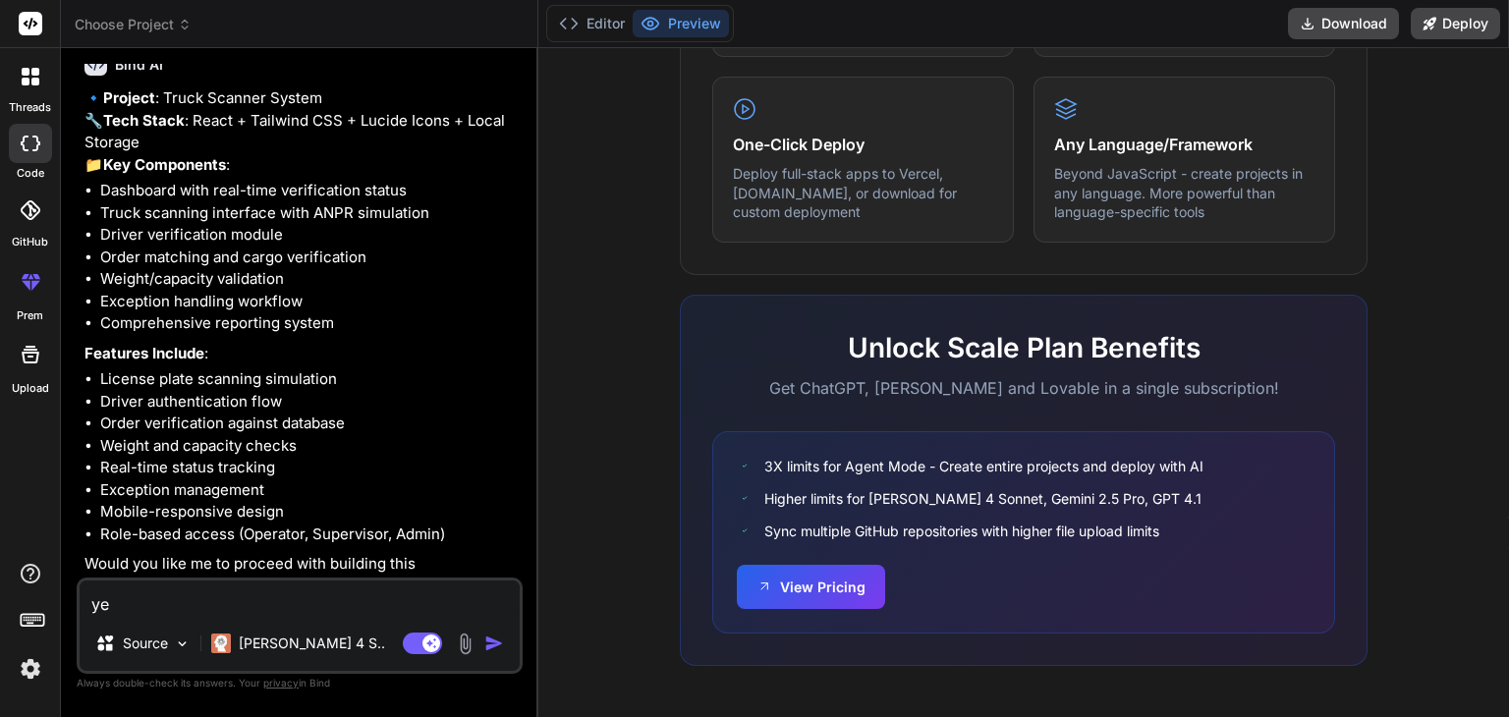
type textarea "yes"
type textarea "x"
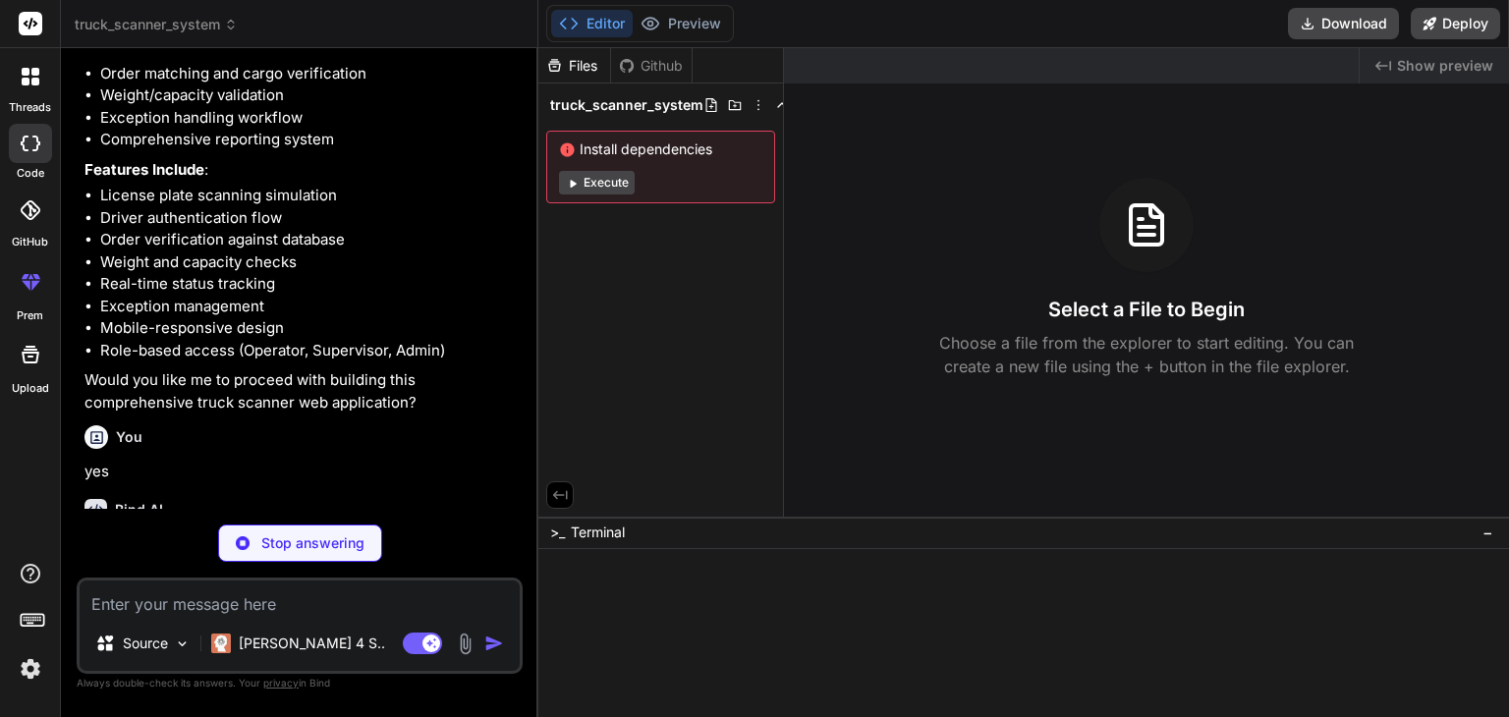
scroll to position [6095, 0]
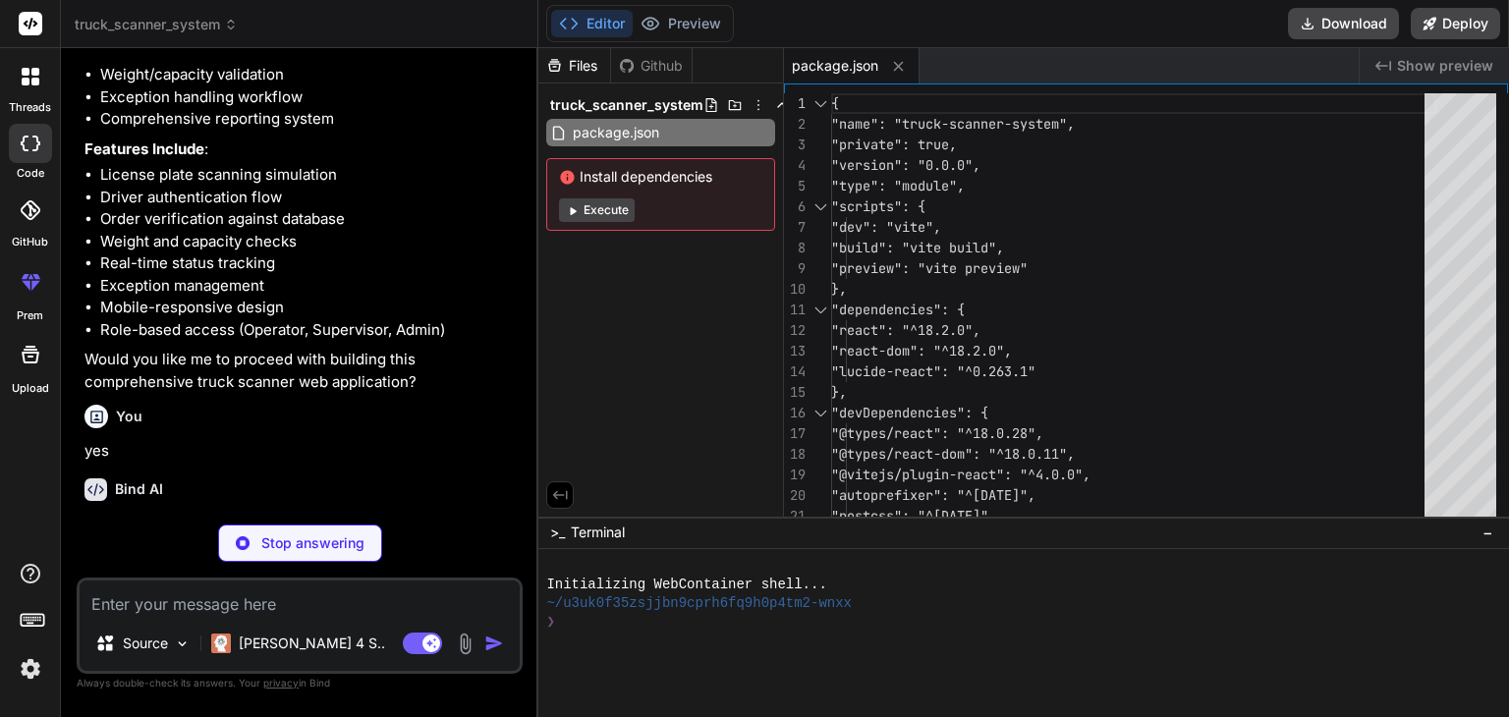
type textarea "x"
type textarea "<script type="module" src="/src/main.jsx"></script> </body> </html>"
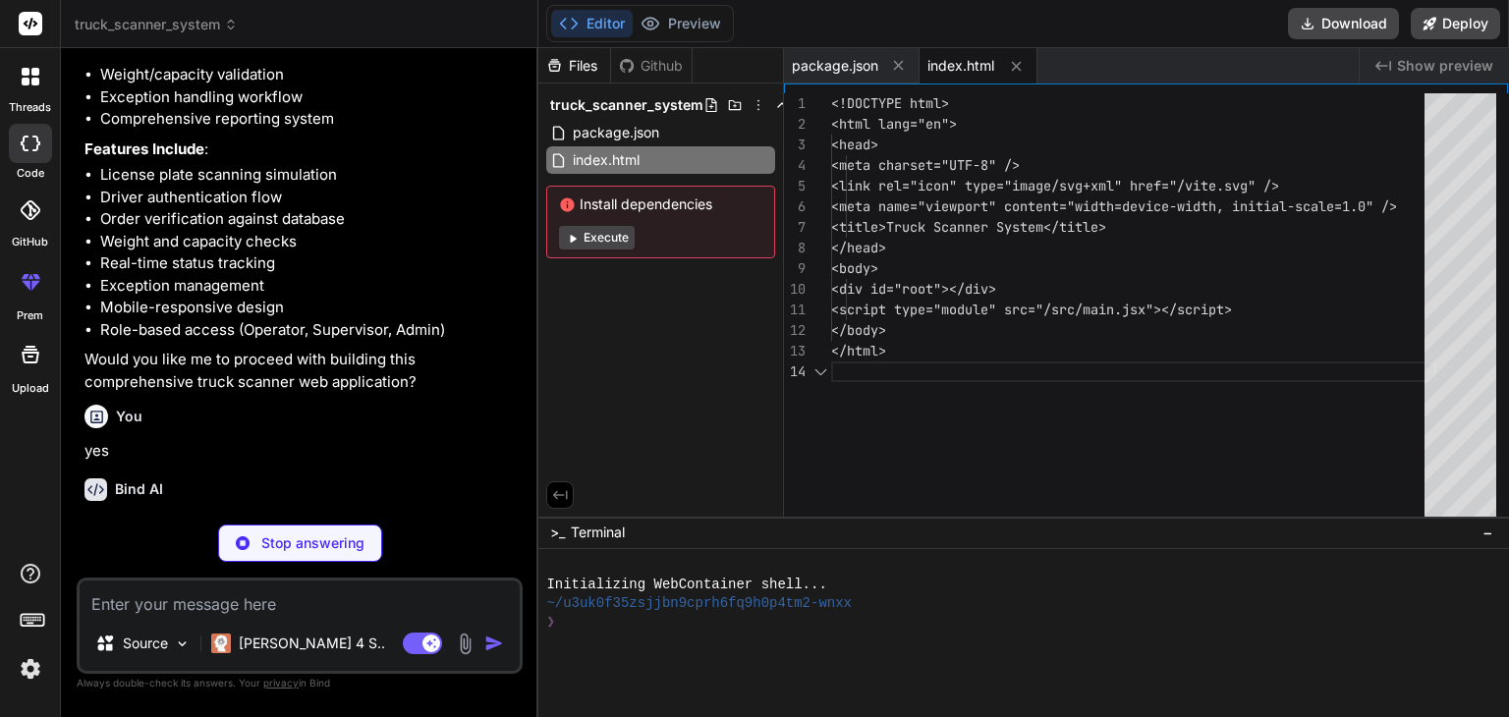
click at [612, 207] on span "Install dependencies" at bounding box center [660, 205] width 203 height 20
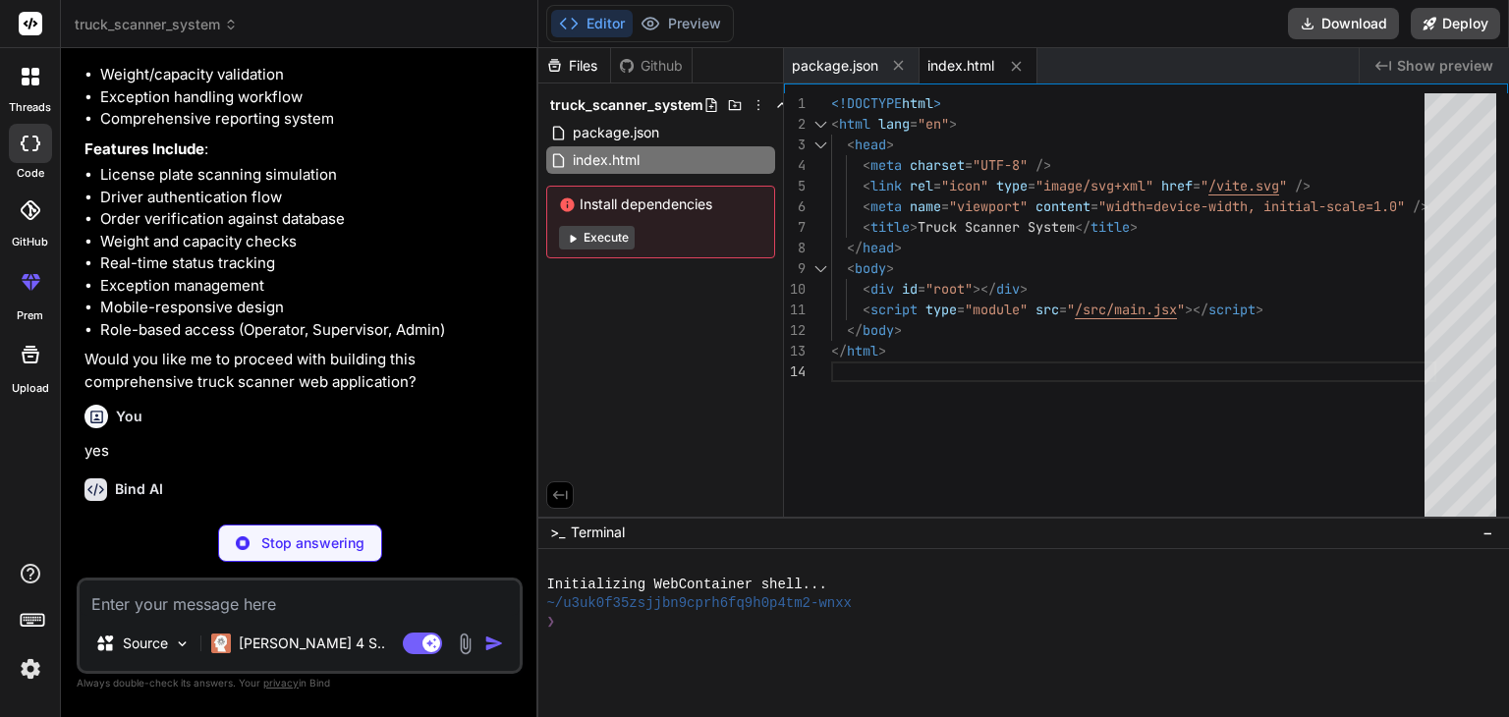
type textarea "x"
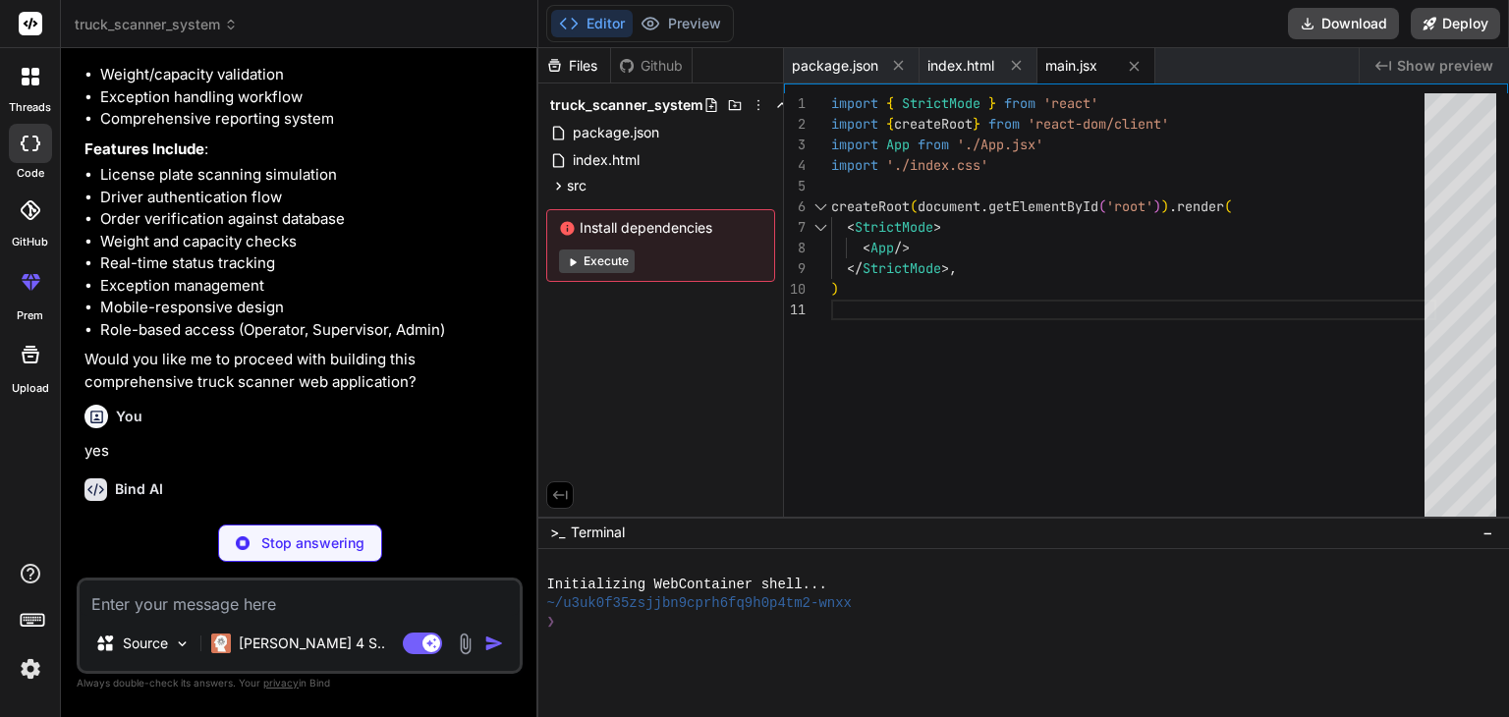
type textarea "x"
type textarea "}"
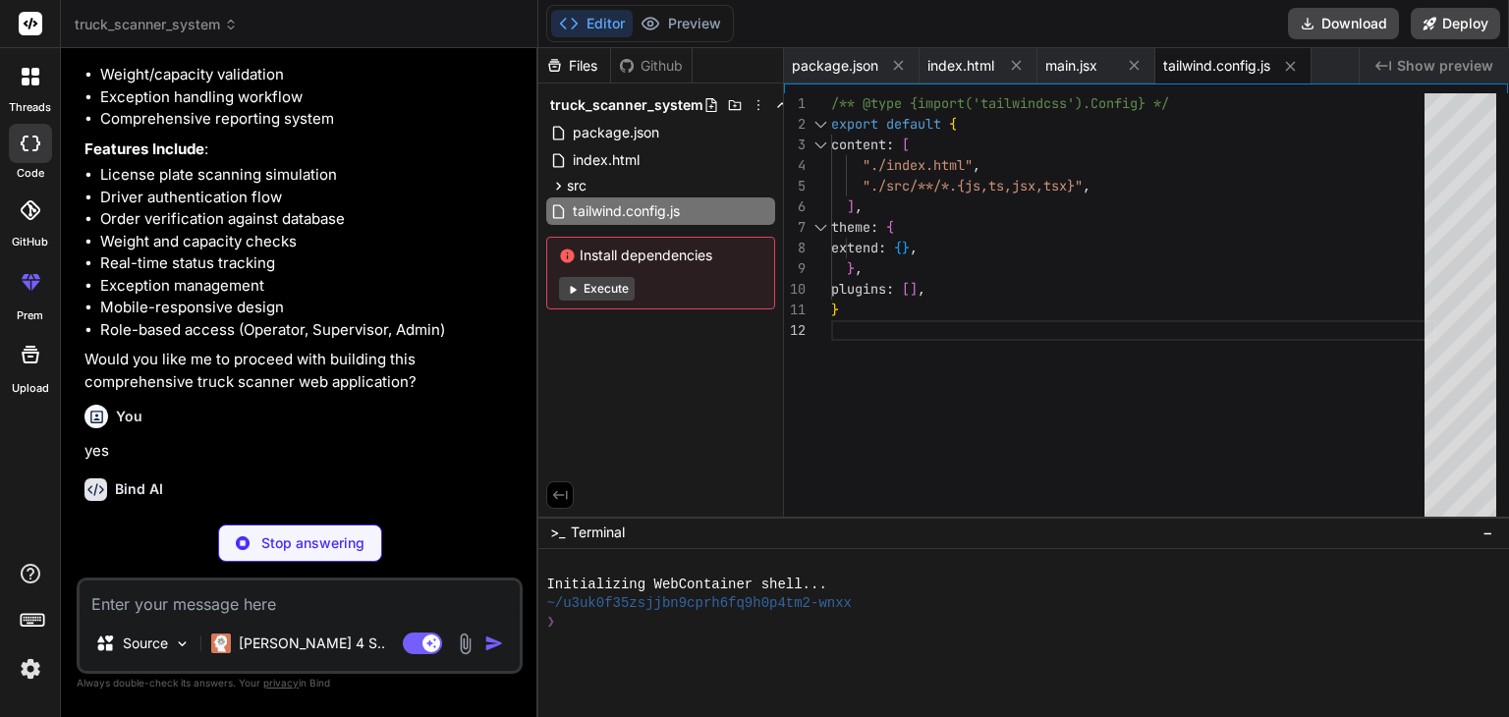
type textarea "x"
type textarea "export default { plugins: { tailwindcss: {}, autoprefixer: {}, }, }"
type textarea "x"
type textarea "import { defineConfig } from 'vite' import react from '@vitejs/plugin-react' //…"
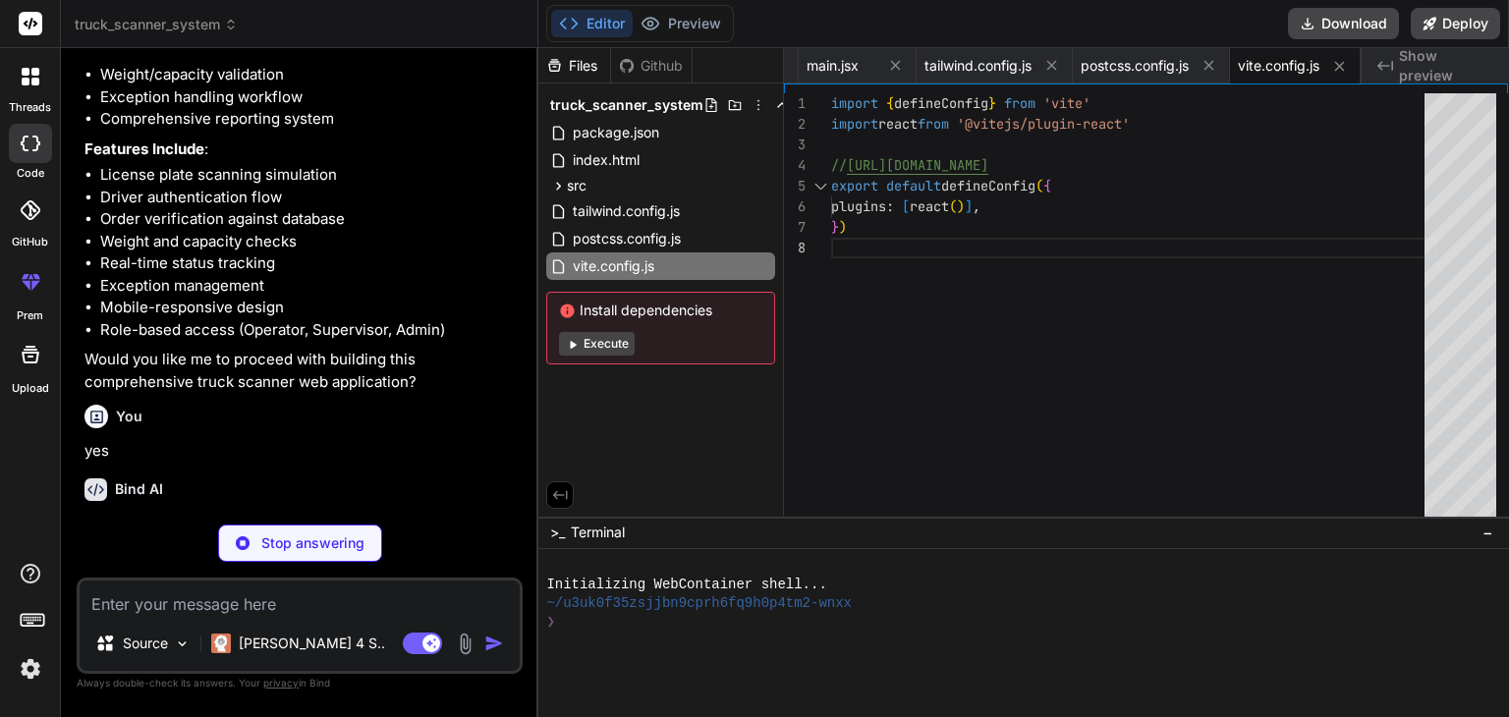
type textarea "x"
type textarea "} .status-rejected { @apply bg-red-100 text-red-800 px-2 py-1 rounded-full text…"
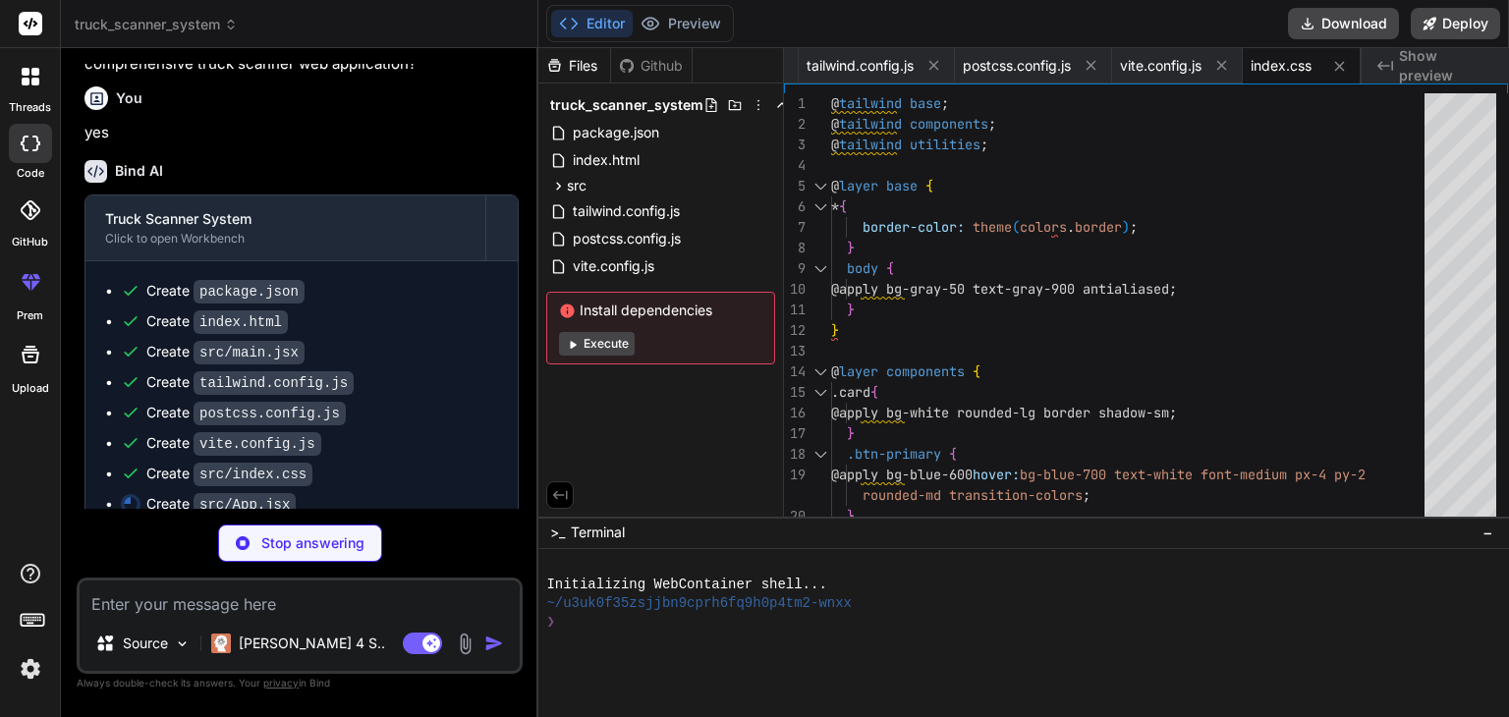
scroll to position [6414, 0]
click at [611, 339] on button "Execute" at bounding box center [597, 344] width 76 height 24
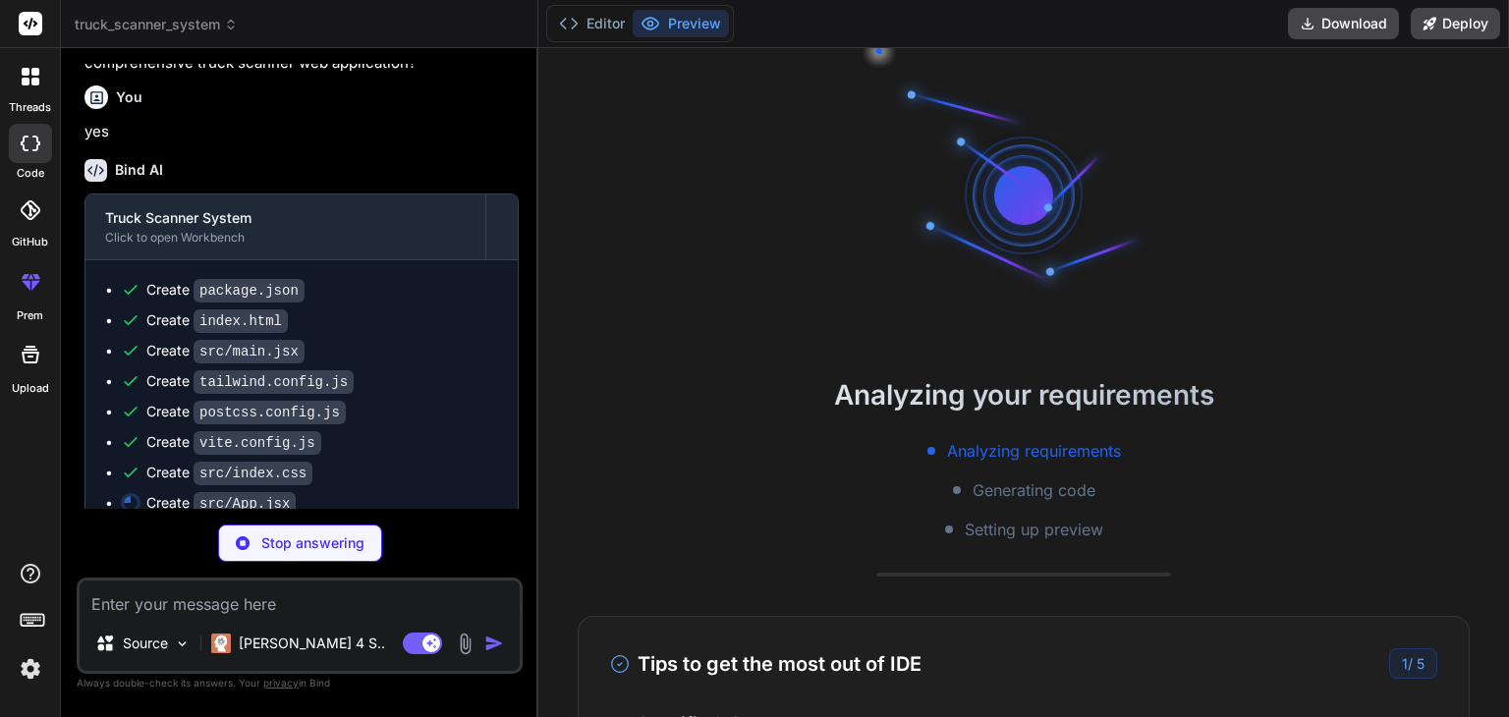
scroll to position [19, 0]
type textarea "x"
type textarea "); } export default App;"
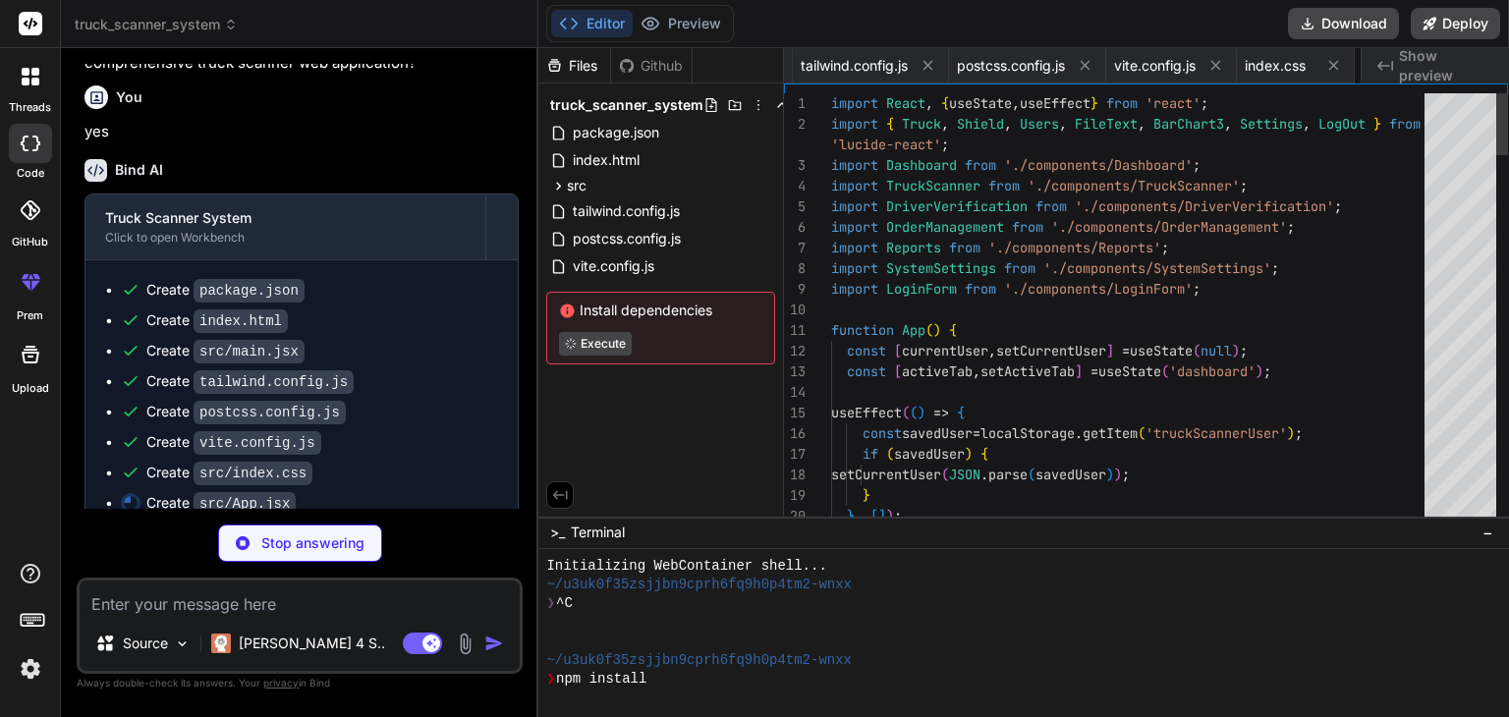
scroll to position [0, 480]
type textarea "x"
type textarea "</div> </div> </div> ); }; export default LoginForm;"
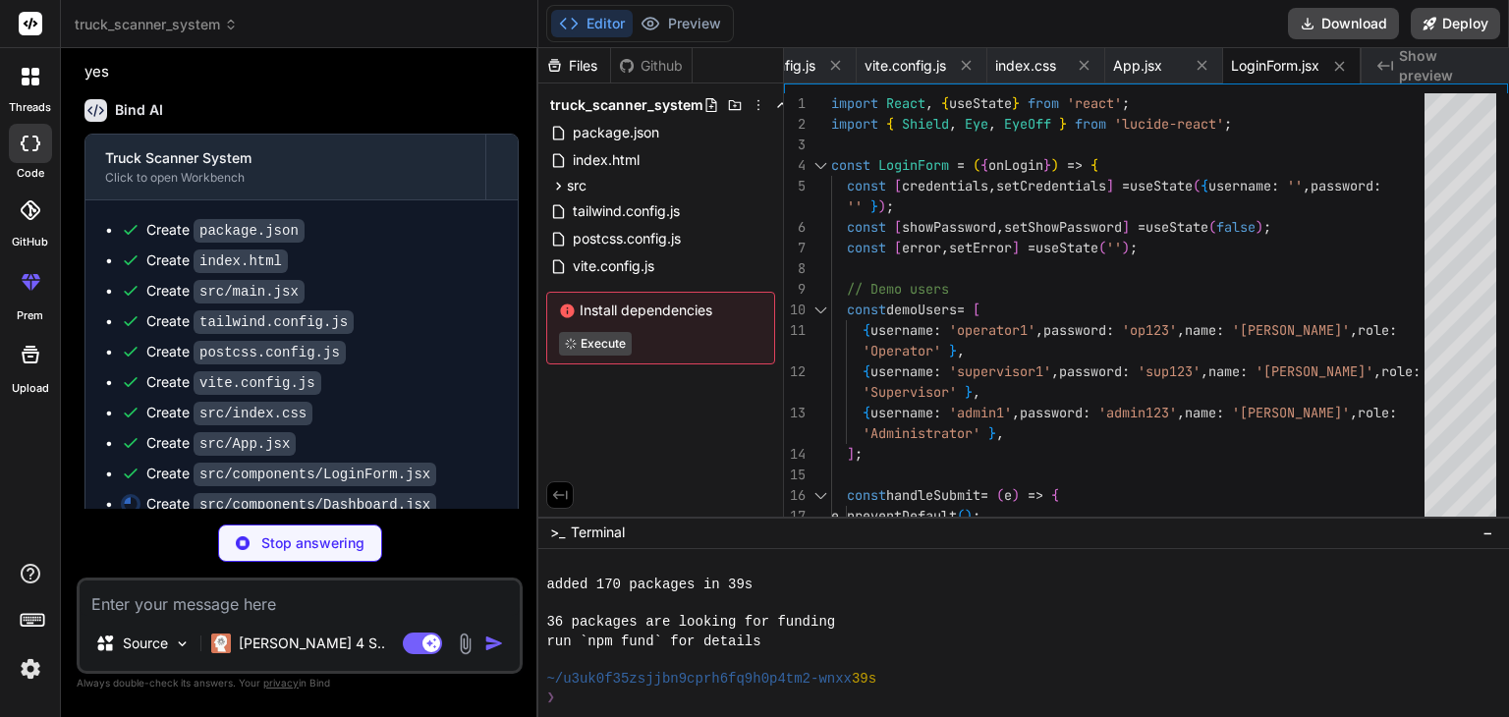
scroll to position [207, 0]
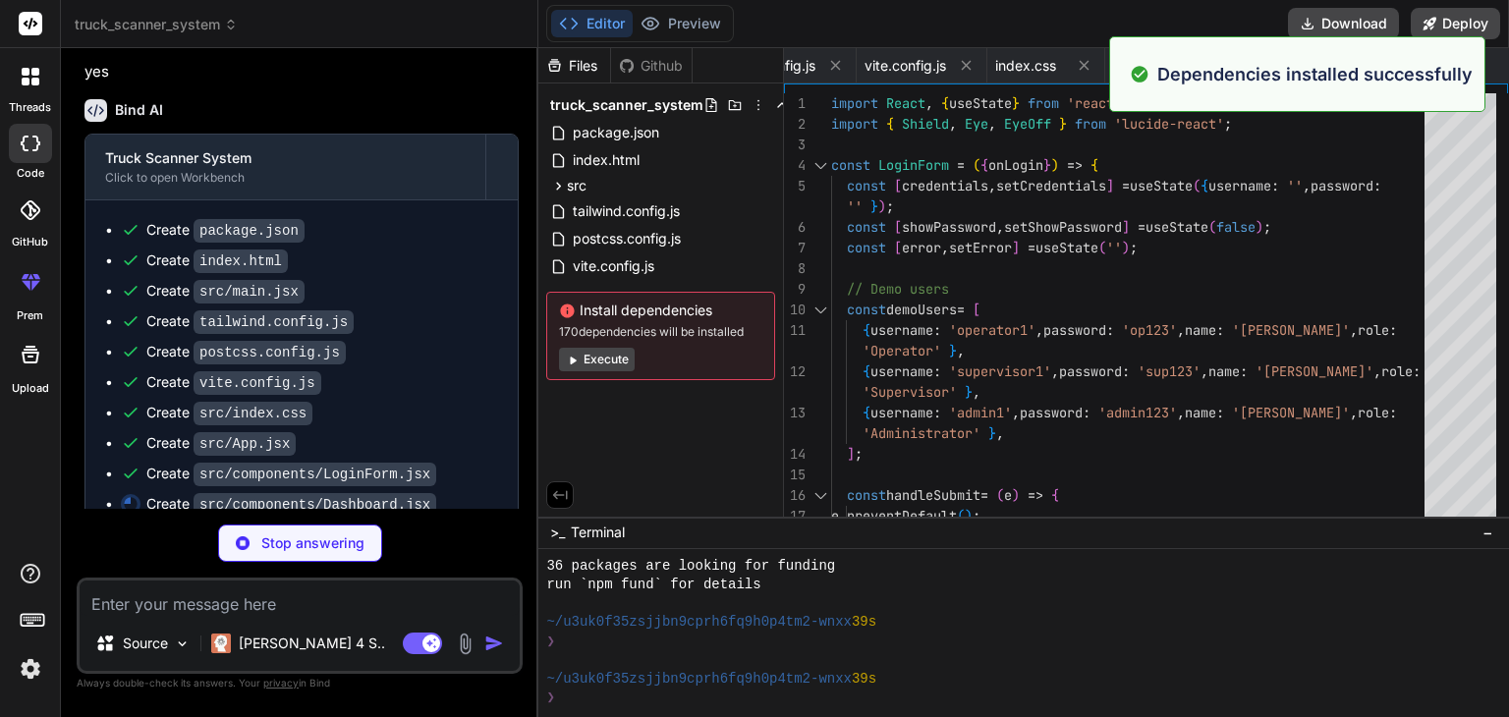
type textarea "x"
type textarea "</div> </div> ); }; export default Dashboard;"
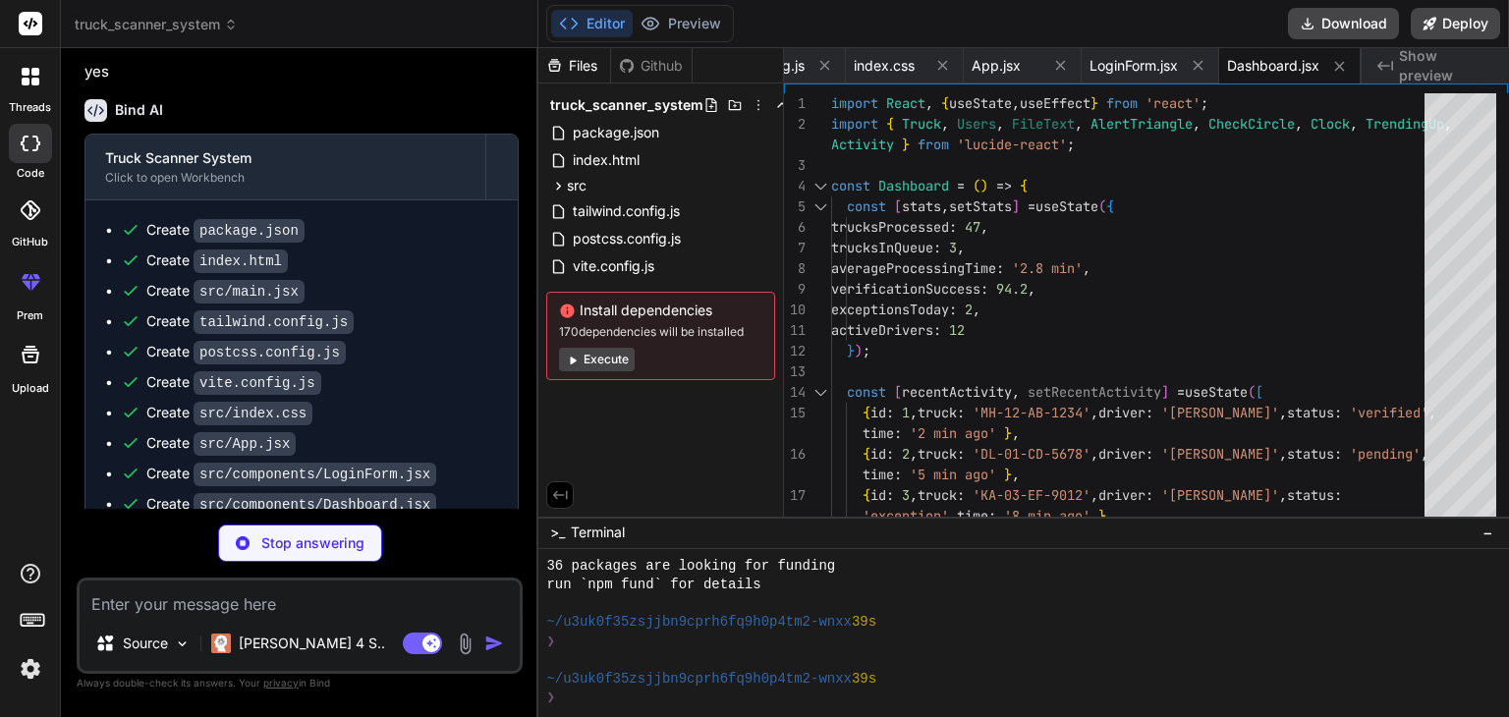
click at [607, 360] on button "Execute" at bounding box center [597, 360] width 76 height 24
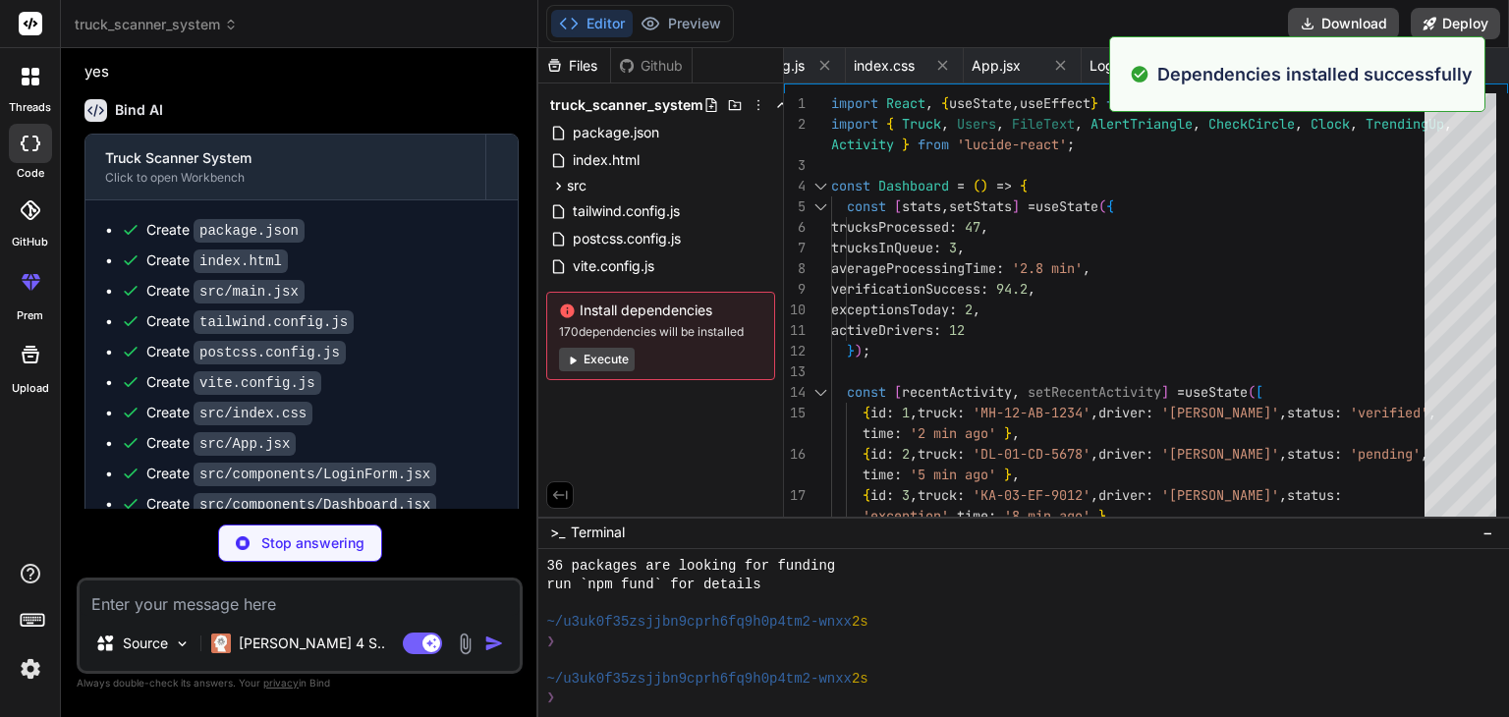
scroll to position [490, 0]
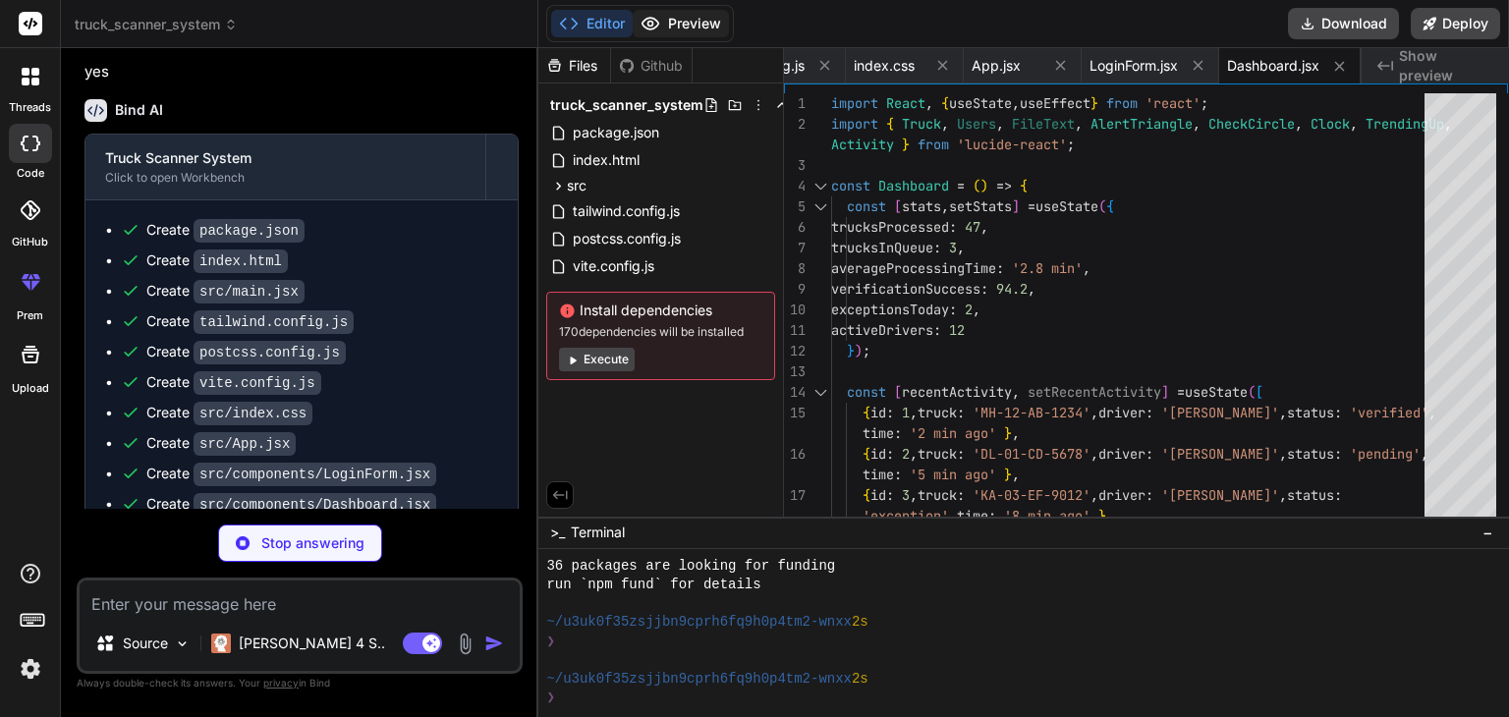
click at [707, 17] on button "Preview" at bounding box center [681, 24] width 96 height 28
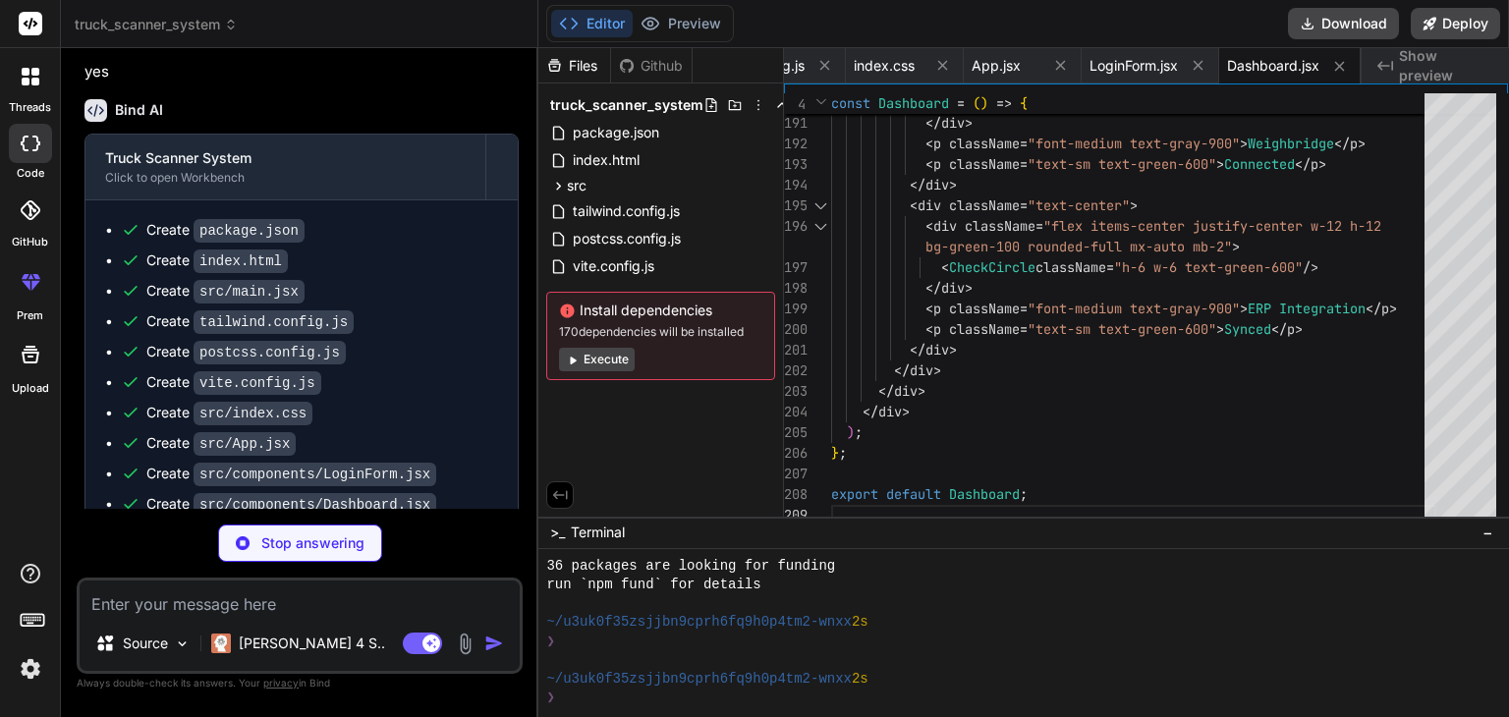
click at [1434, 63] on span "Show preview" at bounding box center [1446, 65] width 94 height 39
type textarea "x"
type textarea "</div> <div className="text-center"> <div className="flex items-center justify-…"
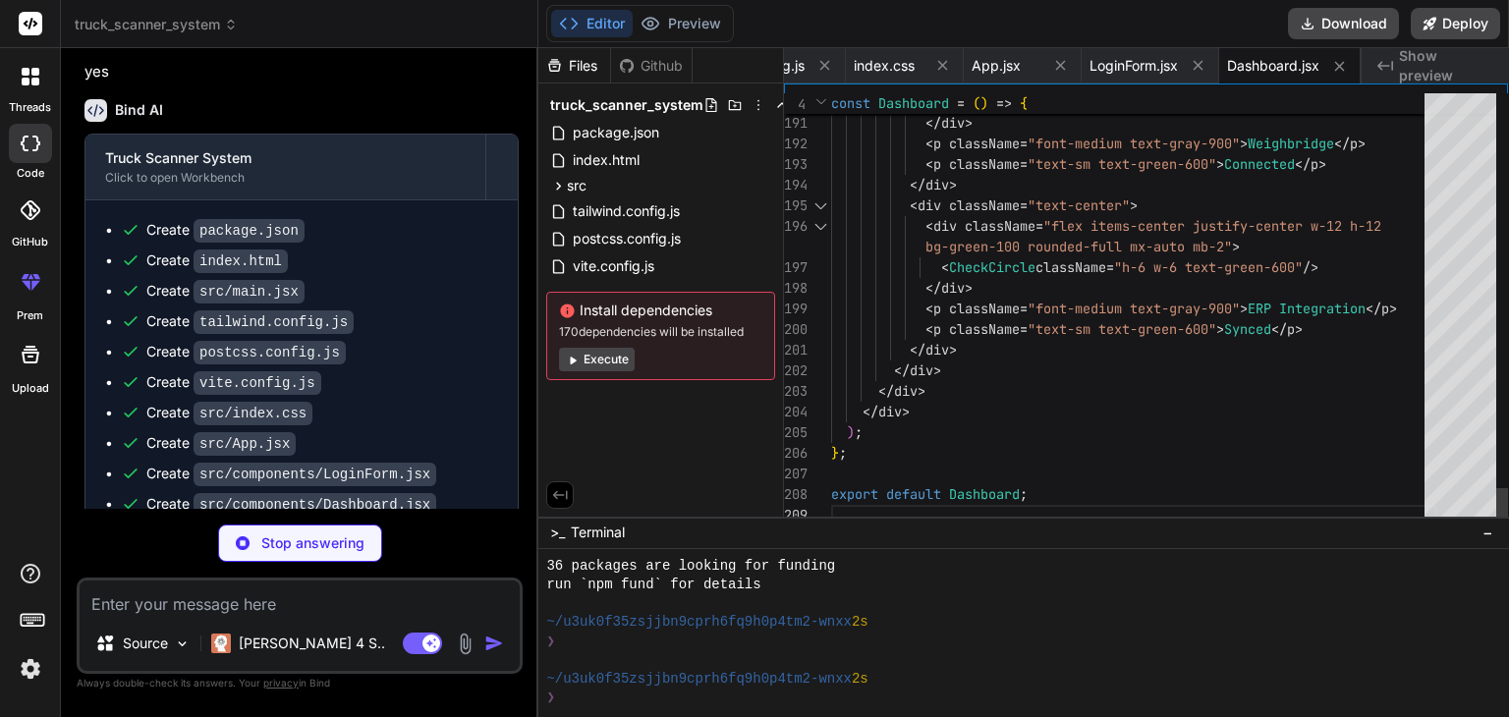
scroll to position [0, 0]
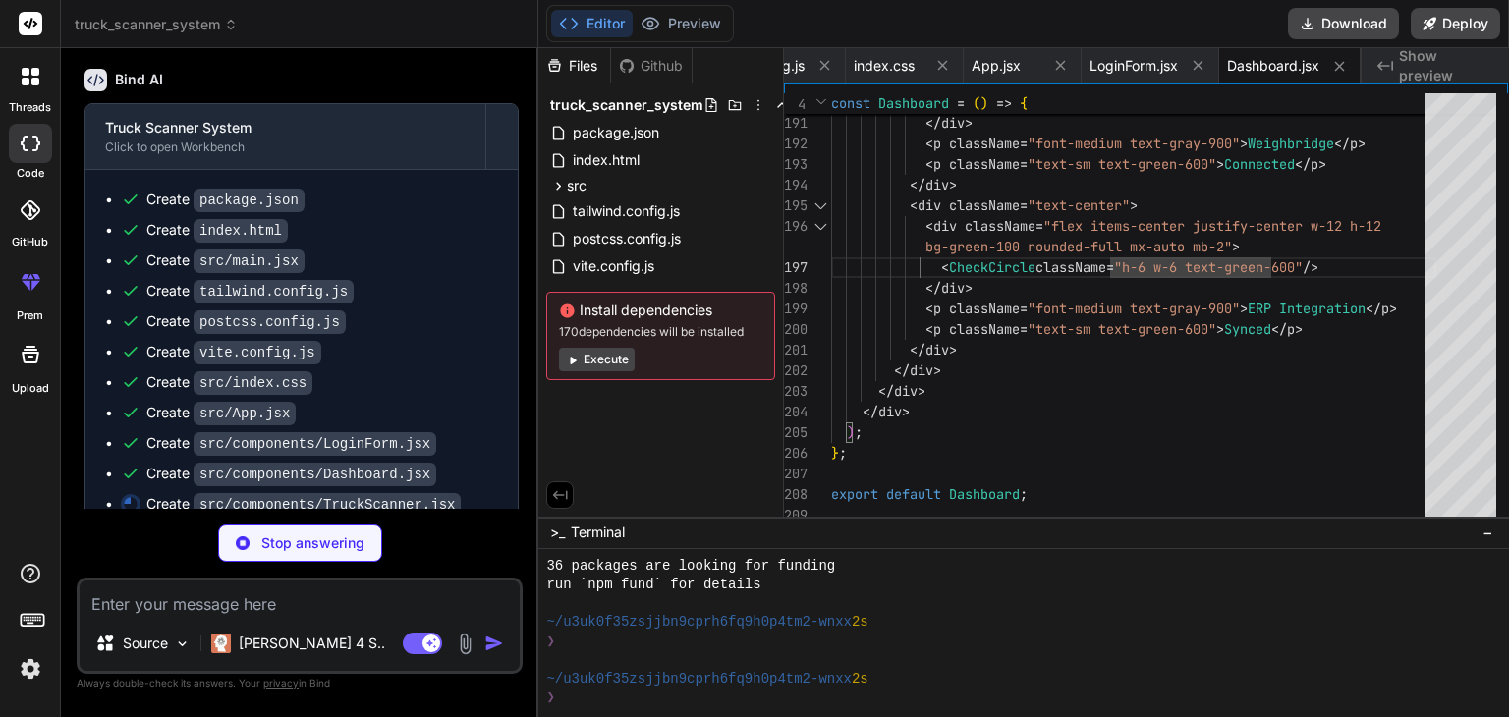
type textarea "x"
type textarea "</table> </div> </div> </div> ); }; export default TruckScanner;"
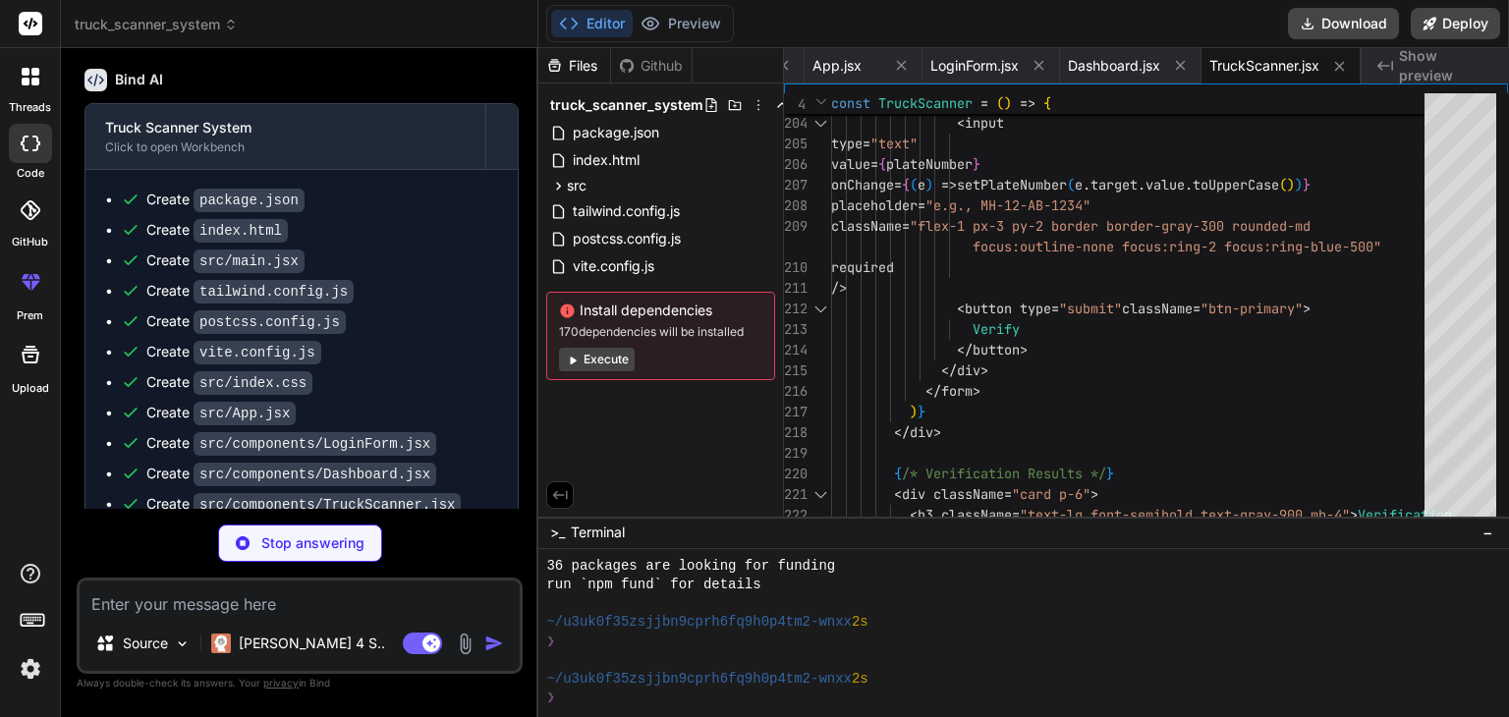
type textarea "x"
type textarea "</div> </div> ); }; export default DriverVerification;"
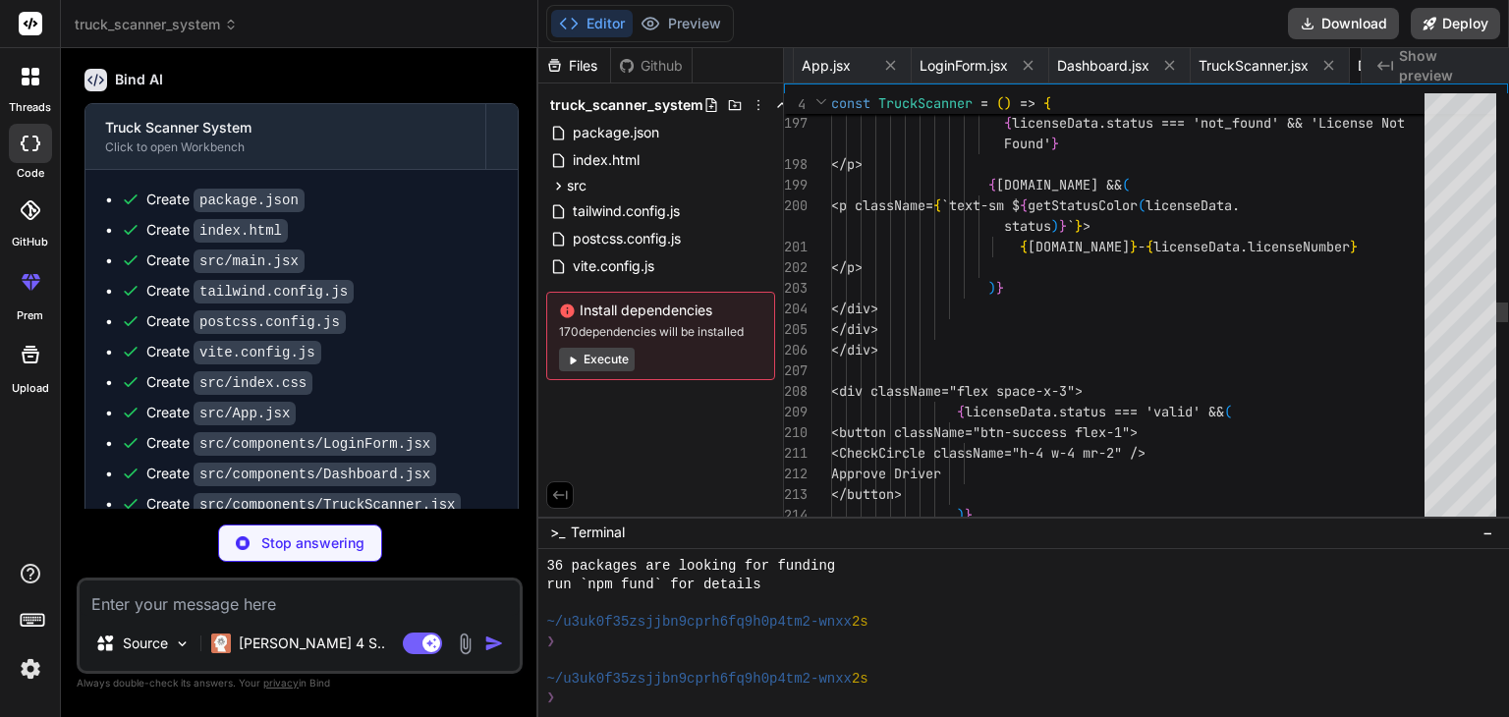
scroll to position [0, 1107]
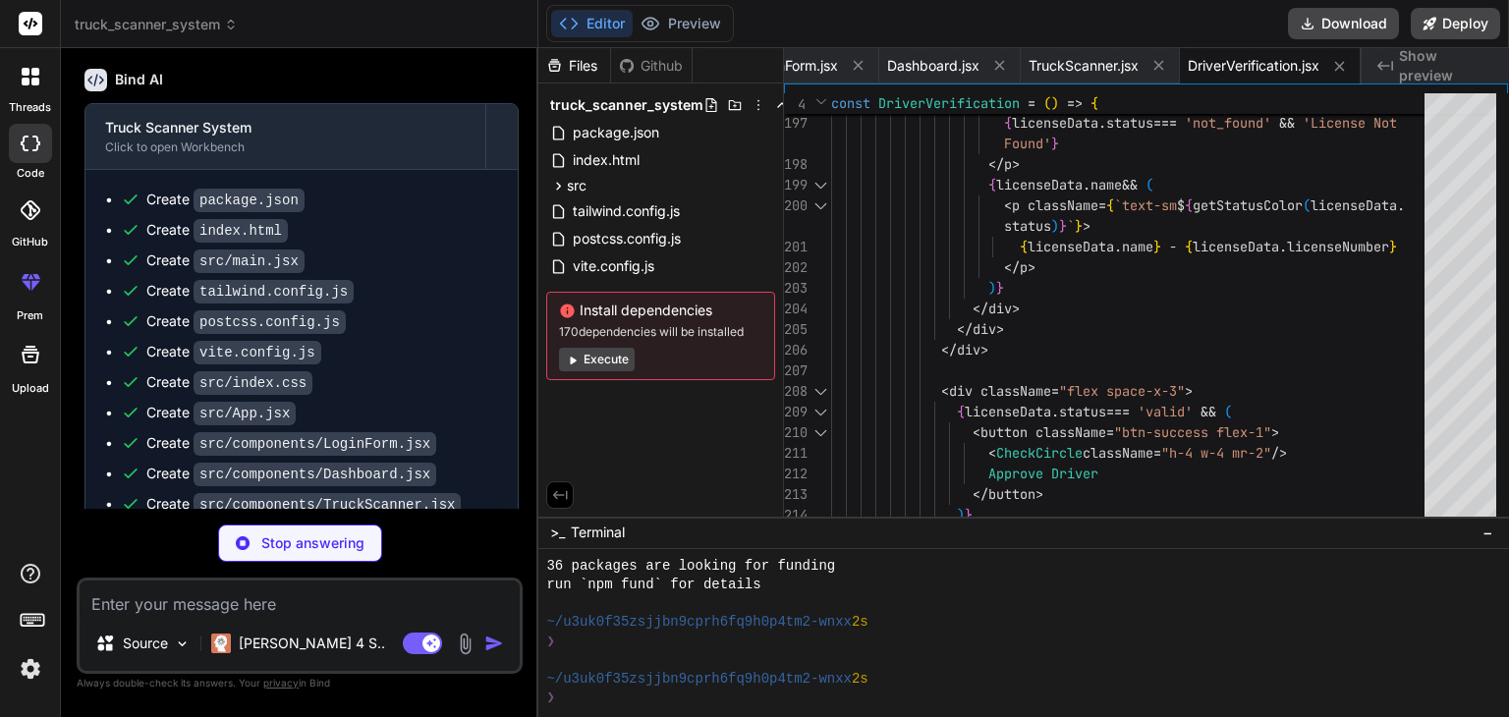
type textarea "x"
type textarea "</div> ); }; export default OrderManagement;"
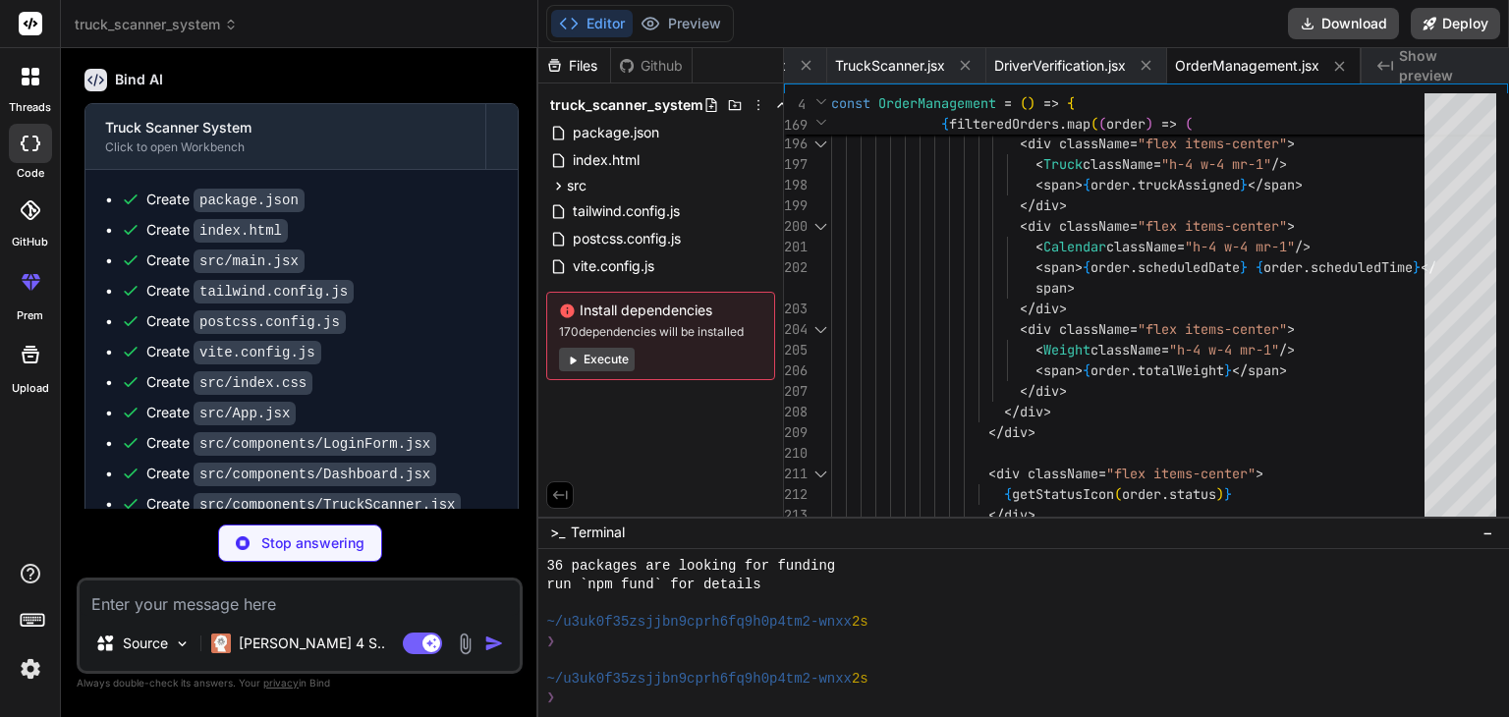
click at [611, 357] on button "Execute" at bounding box center [597, 360] width 76 height 24
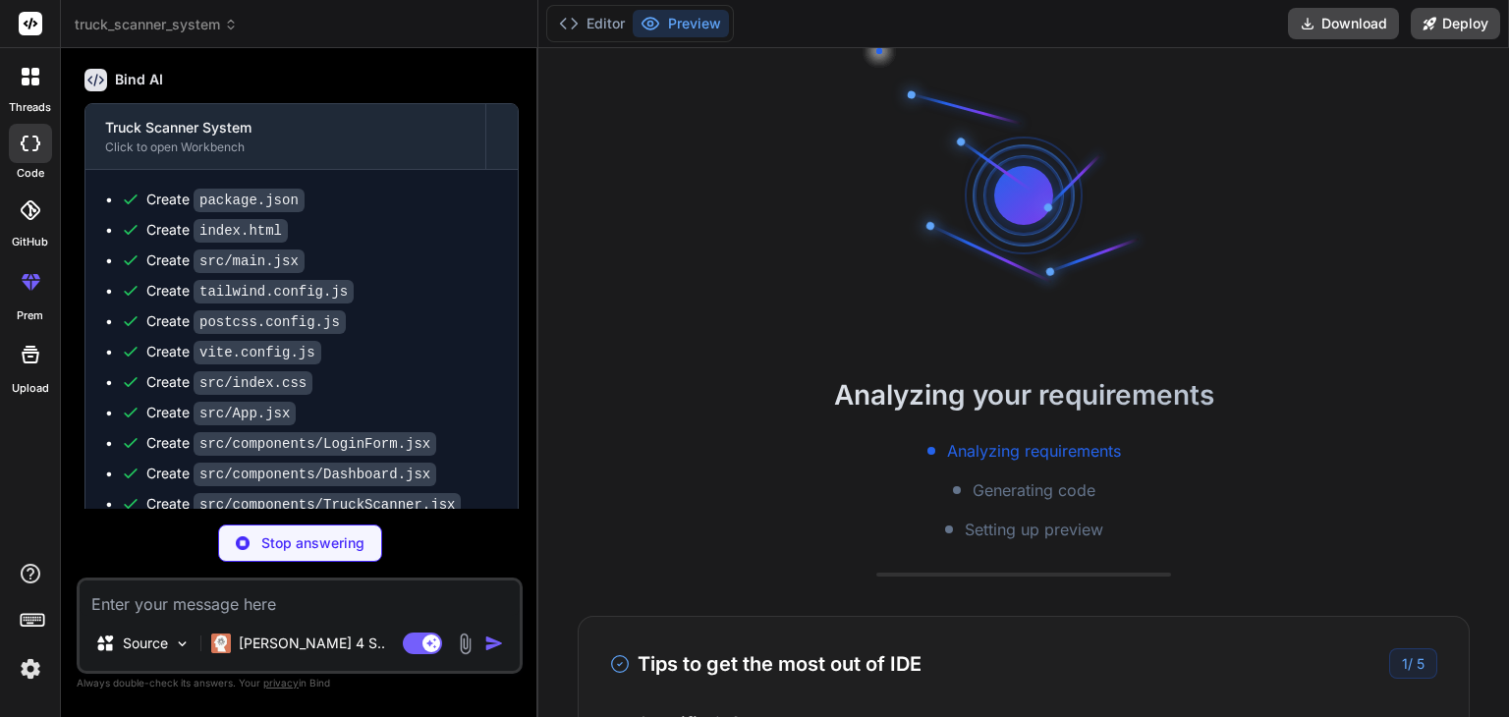
scroll to position [715, 0]
type textarea "x"
type textarea "}; export default Reports;"
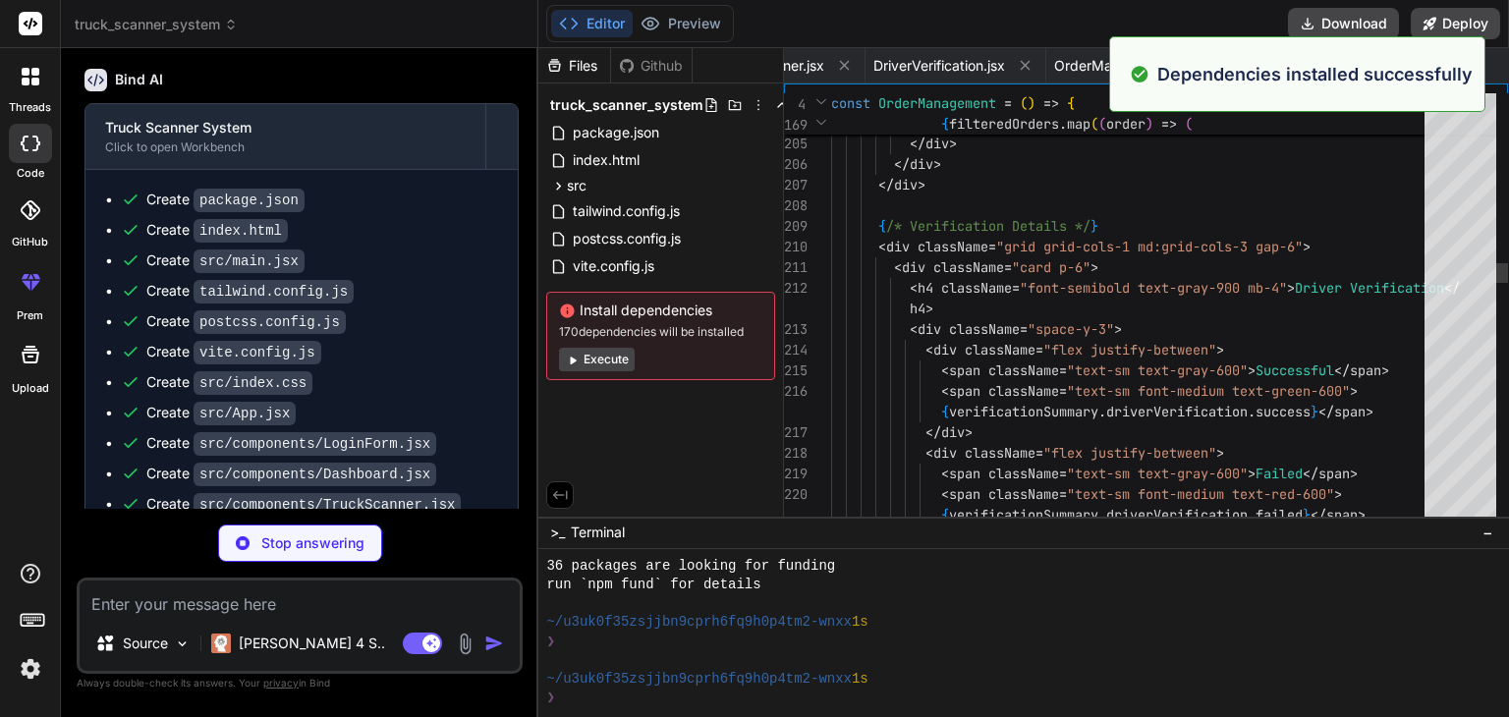
scroll to position [773, 0]
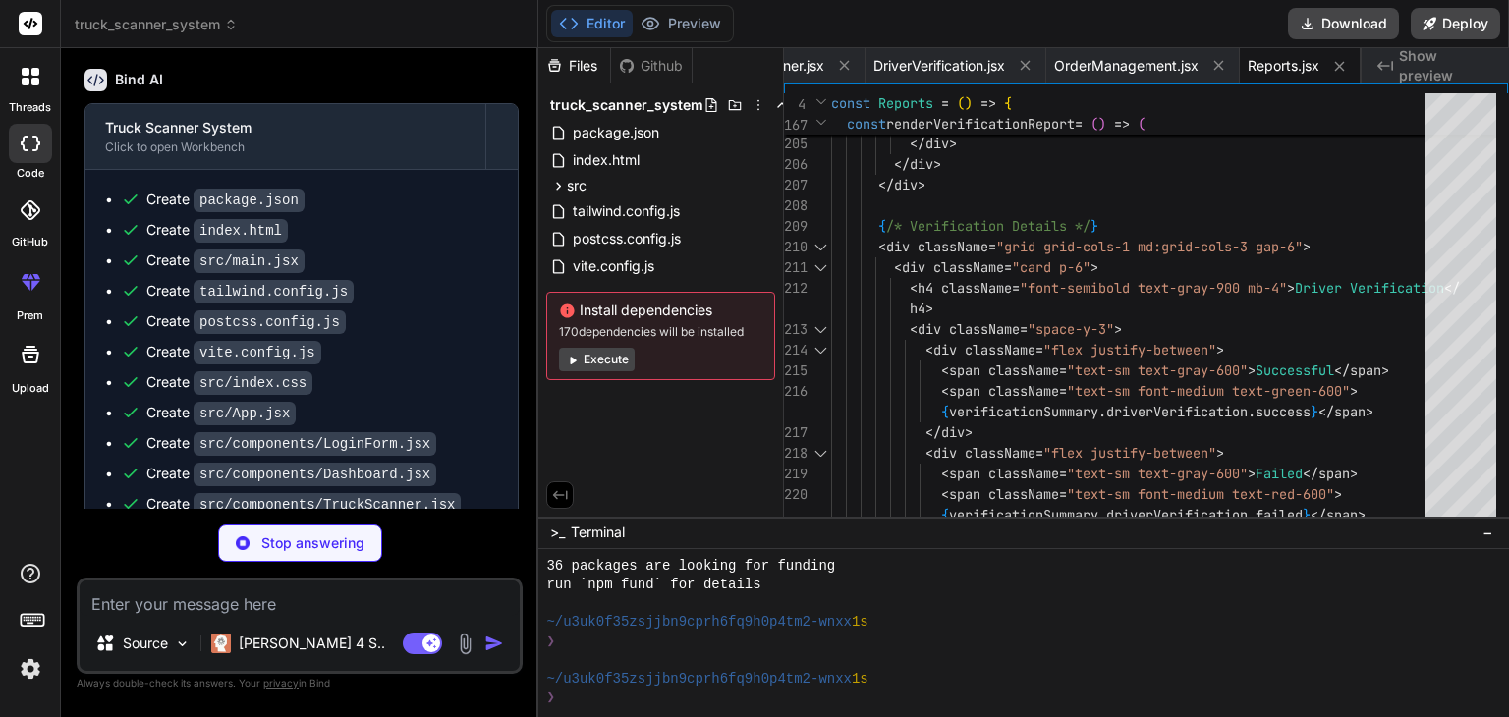
click at [611, 357] on button "Execute" at bounding box center [597, 360] width 76 height 24
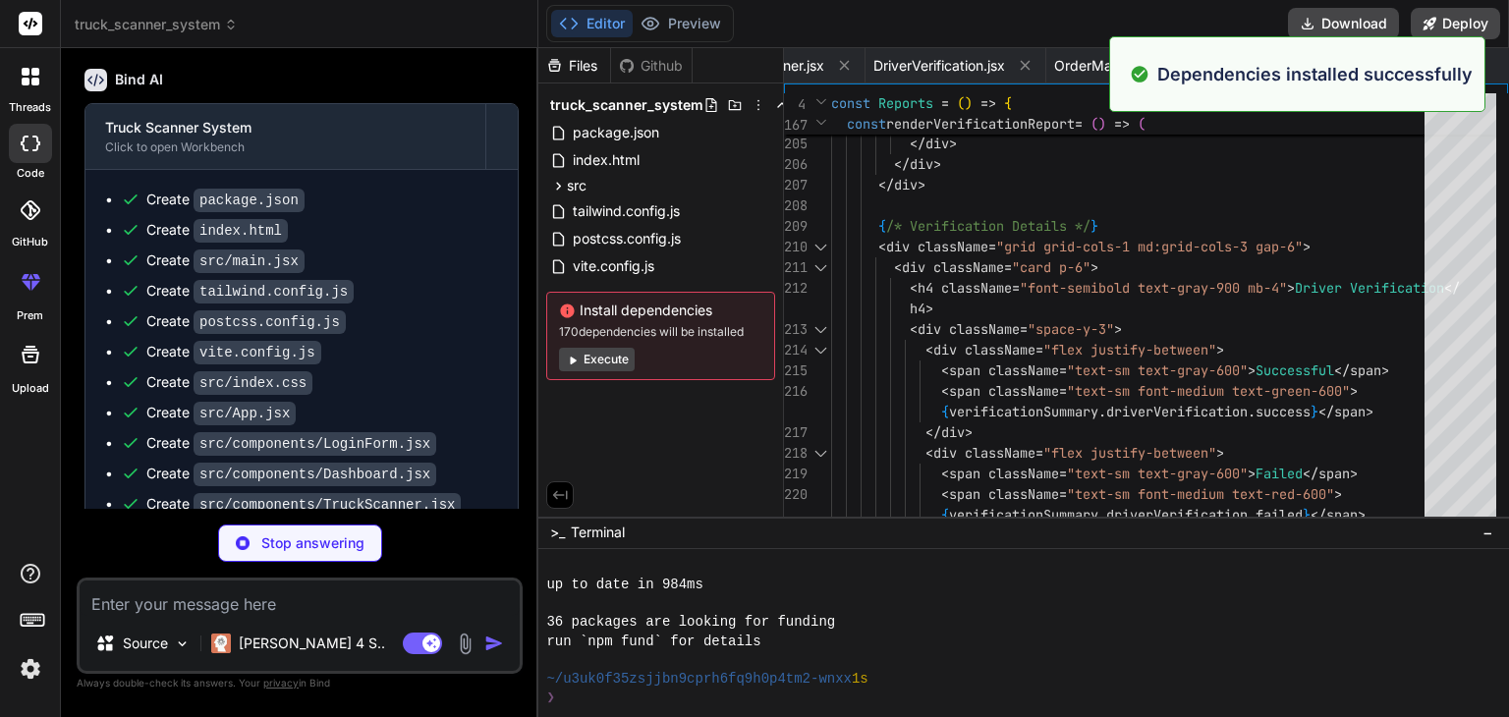
scroll to position [1056, 0]
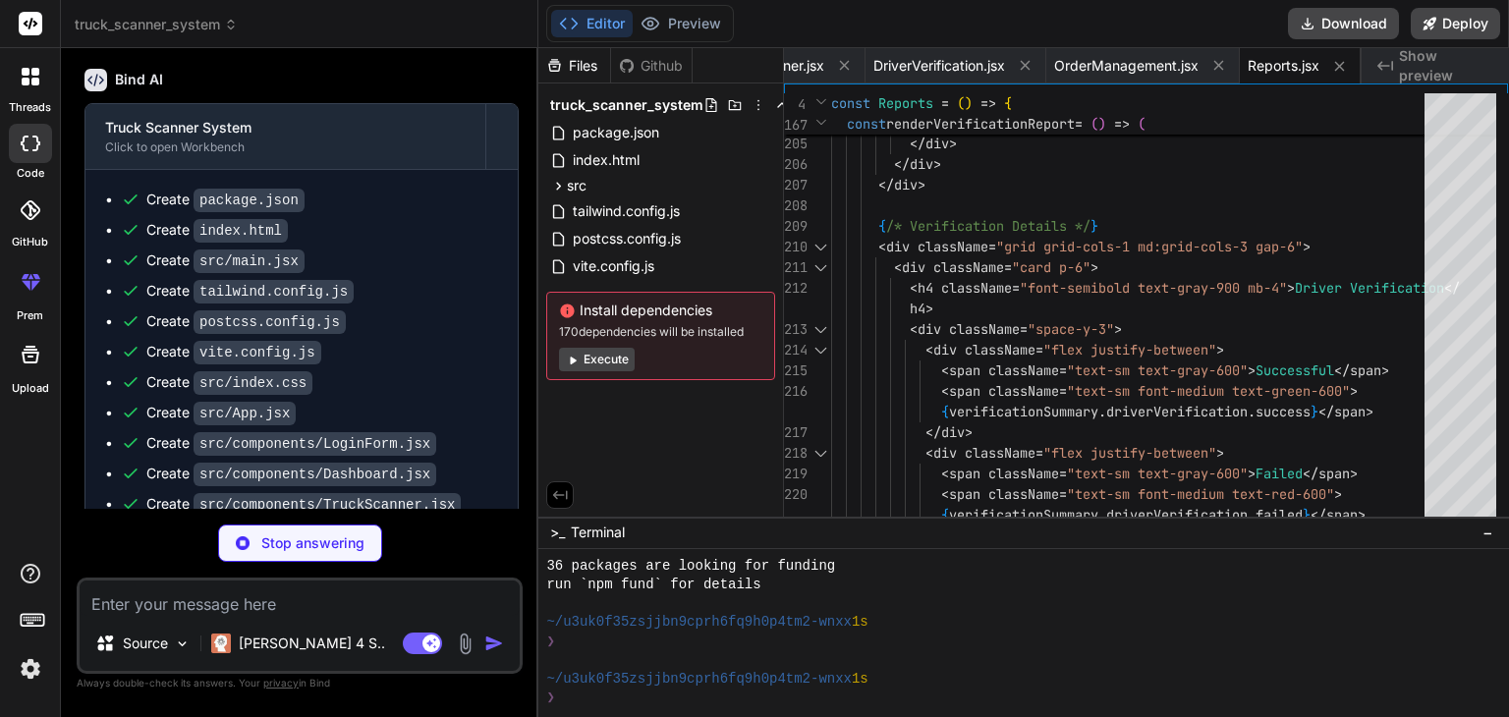
click at [611, 357] on button "Execute" at bounding box center [597, 360] width 76 height 24
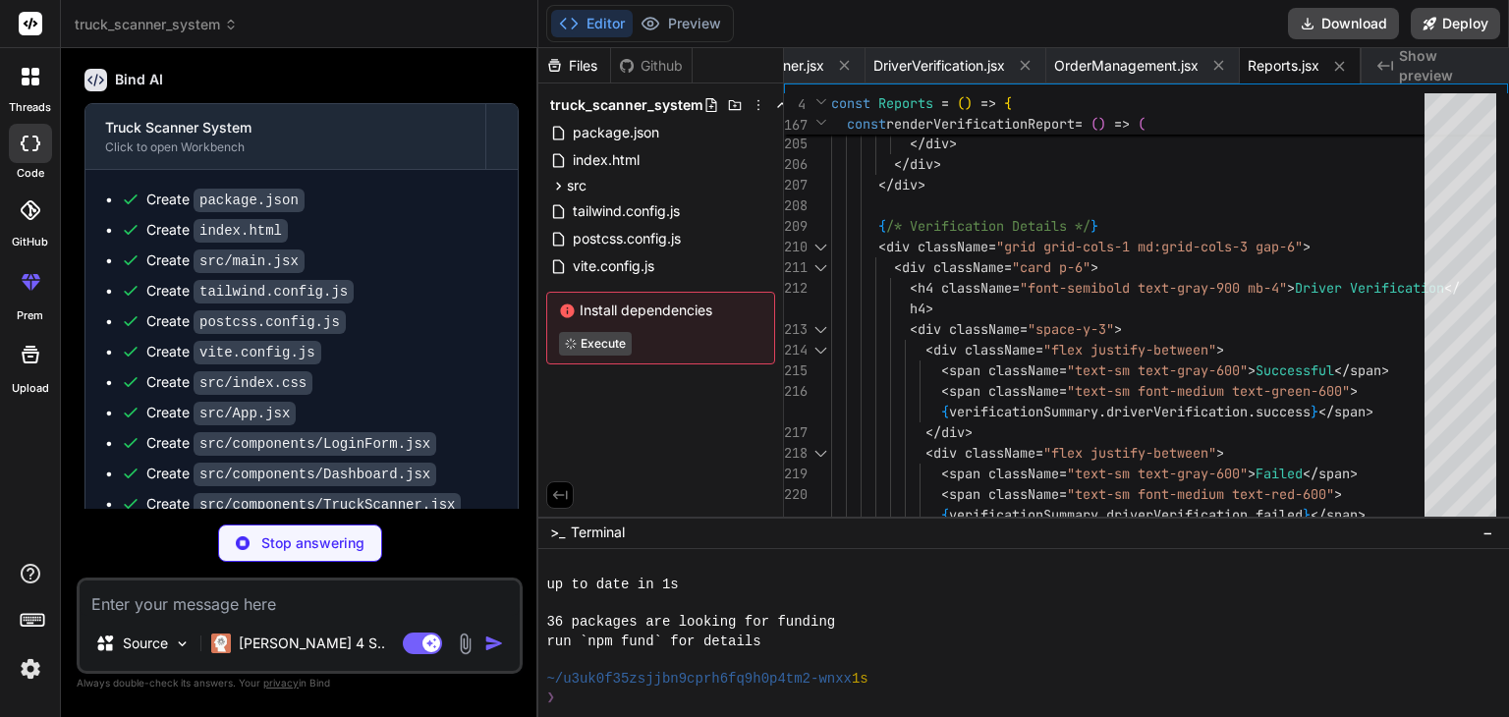
scroll to position [1339, 0]
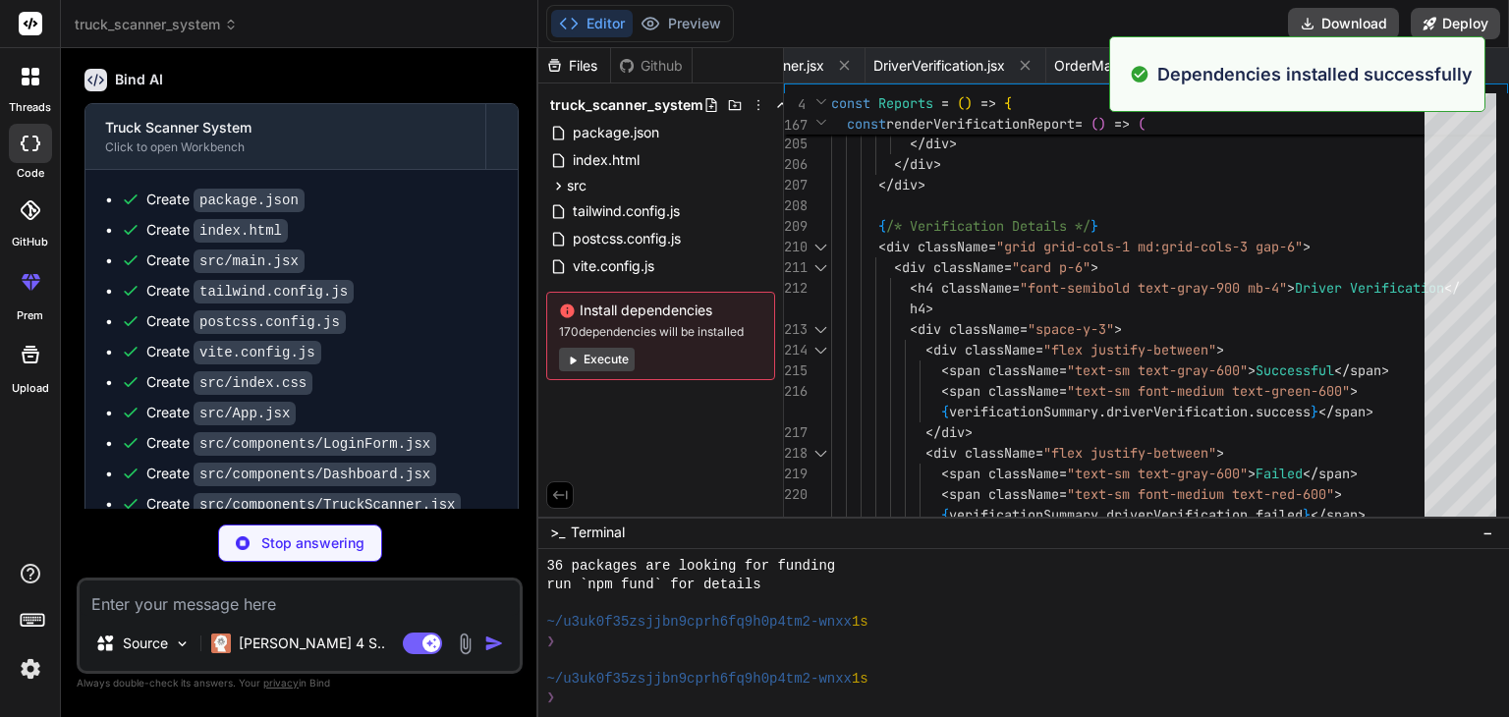
type textarea "x"
type textarea "); }; export default SystemSettings;"
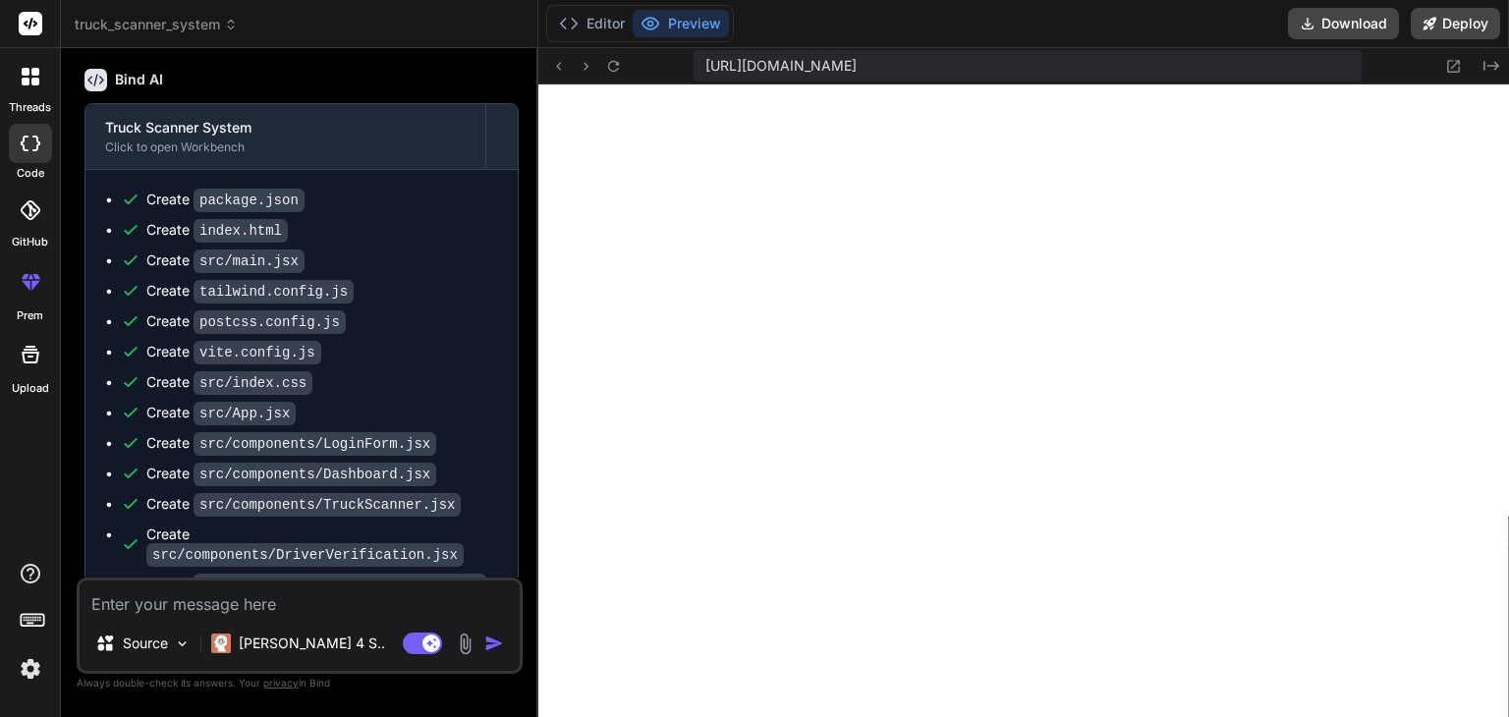
scroll to position [1999, 0]
click at [613, 64] on icon at bounding box center [613, 66] width 17 height 17
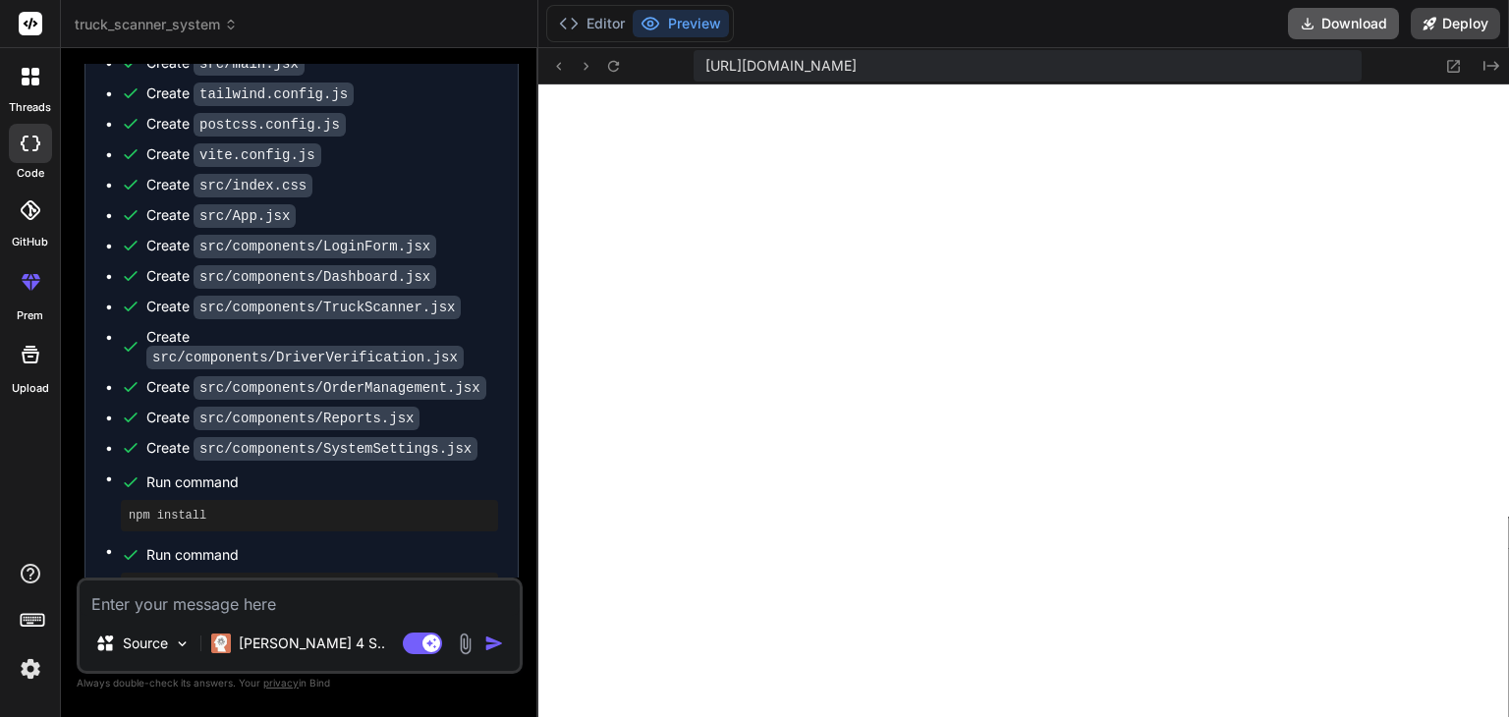
click at [1356, 20] on button "Download" at bounding box center [1343, 23] width 111 height 31
click at [467, 541] on div "Run command" at bounding box center [322, 555] width 352 height 28
click at [609, 28] on button "Editor" at bounding box center [592, 24] width 82 height 28
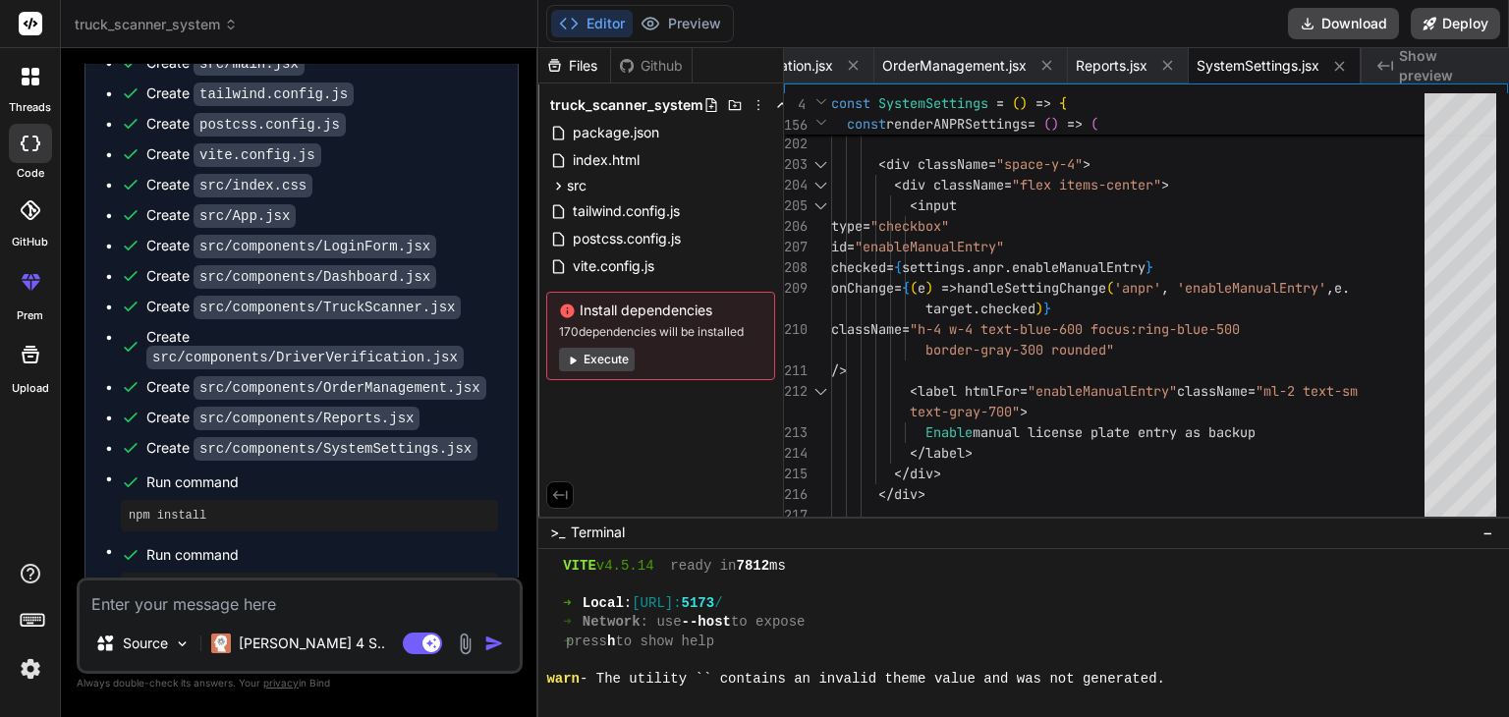
click at [588, 366] on button "Execute" at bounding box center [597, 360] width 76 height 24
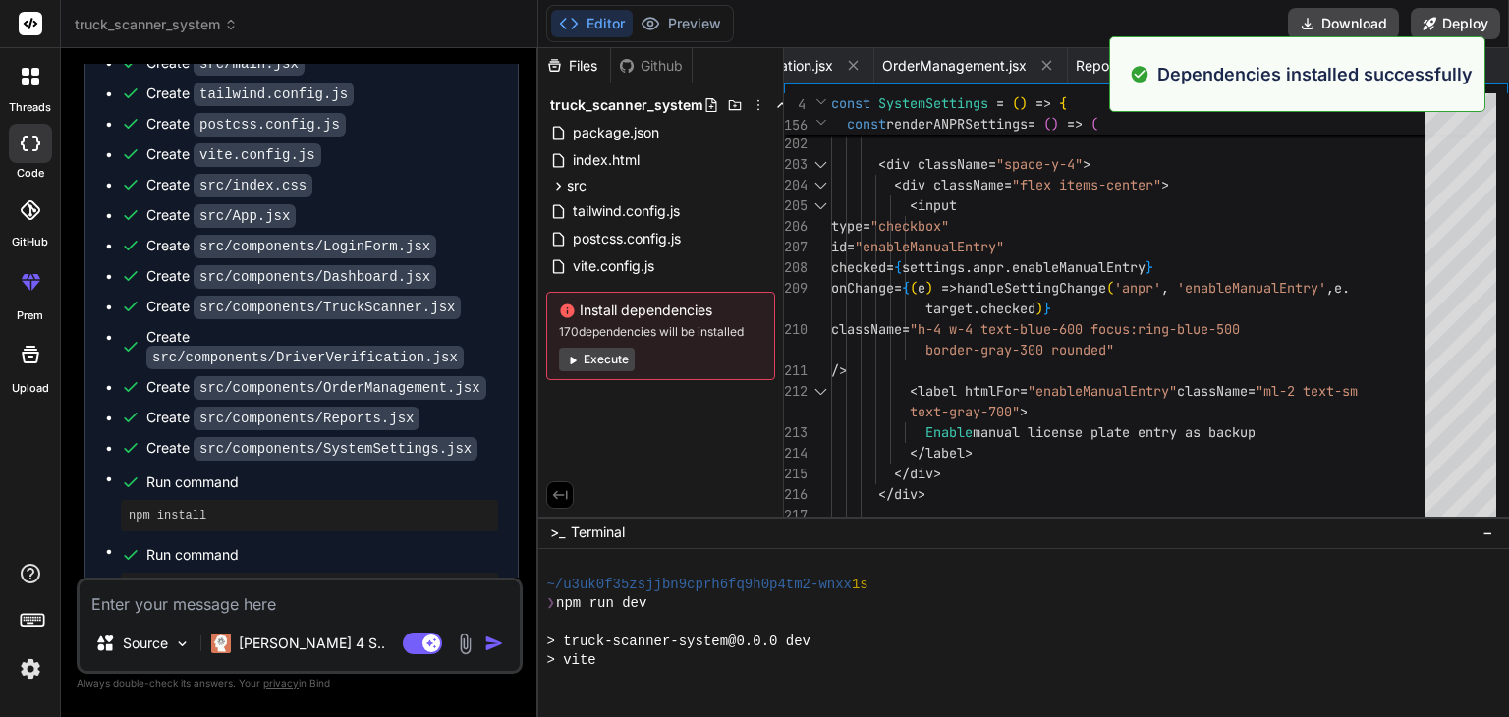
scroll to position [2319, 0]
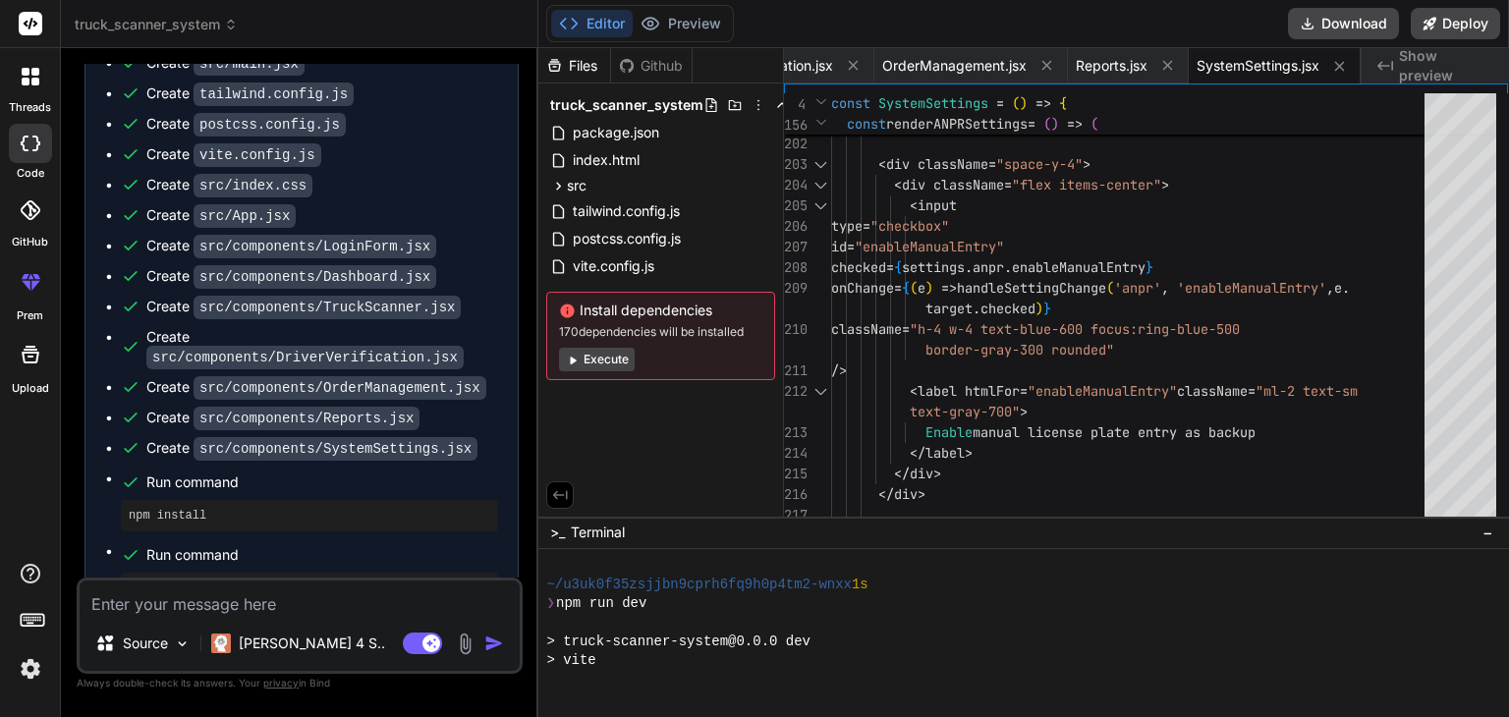
click at [588, 366] on button "Execute" at bounding box center [597, 360] width 76 height 24
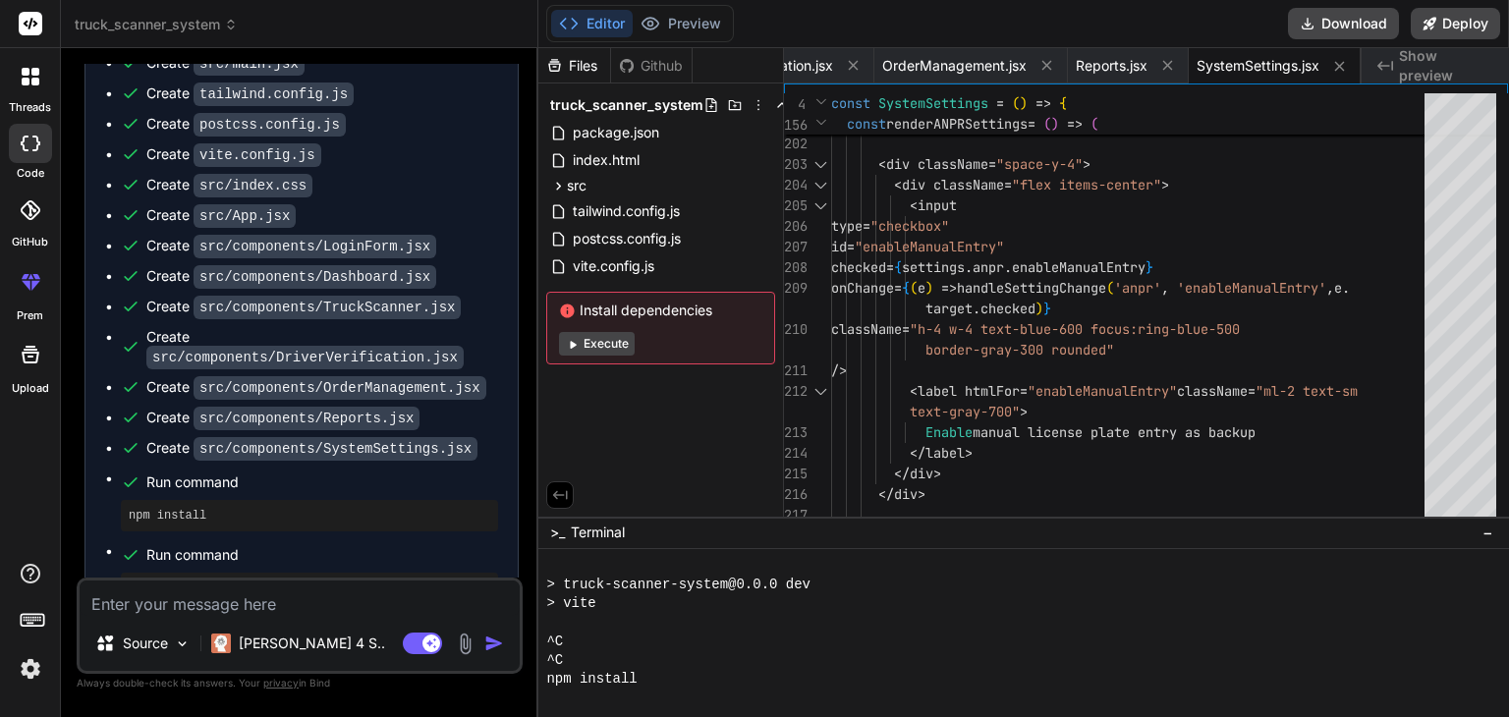
scroll to position [2433, 0]
type textarea "x"
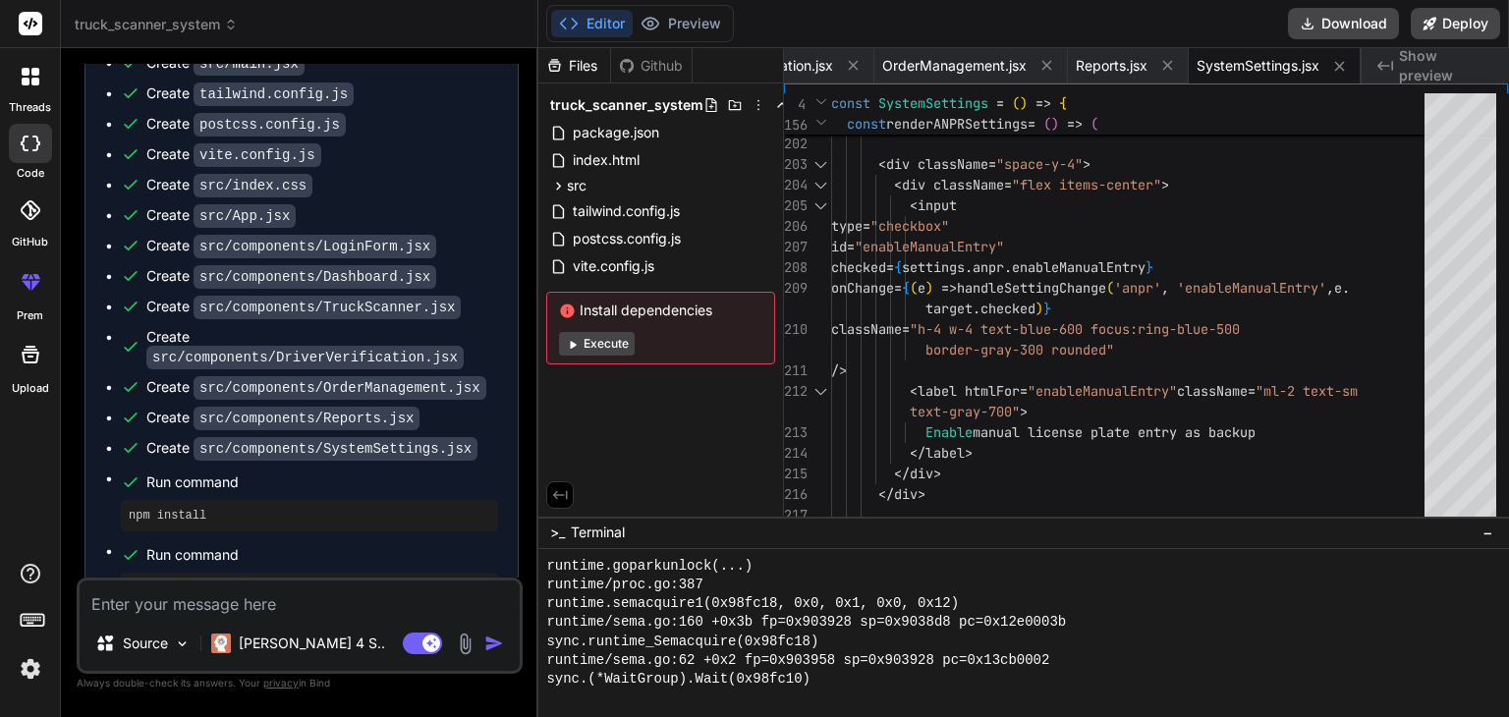
scroll to position [4847, 0]
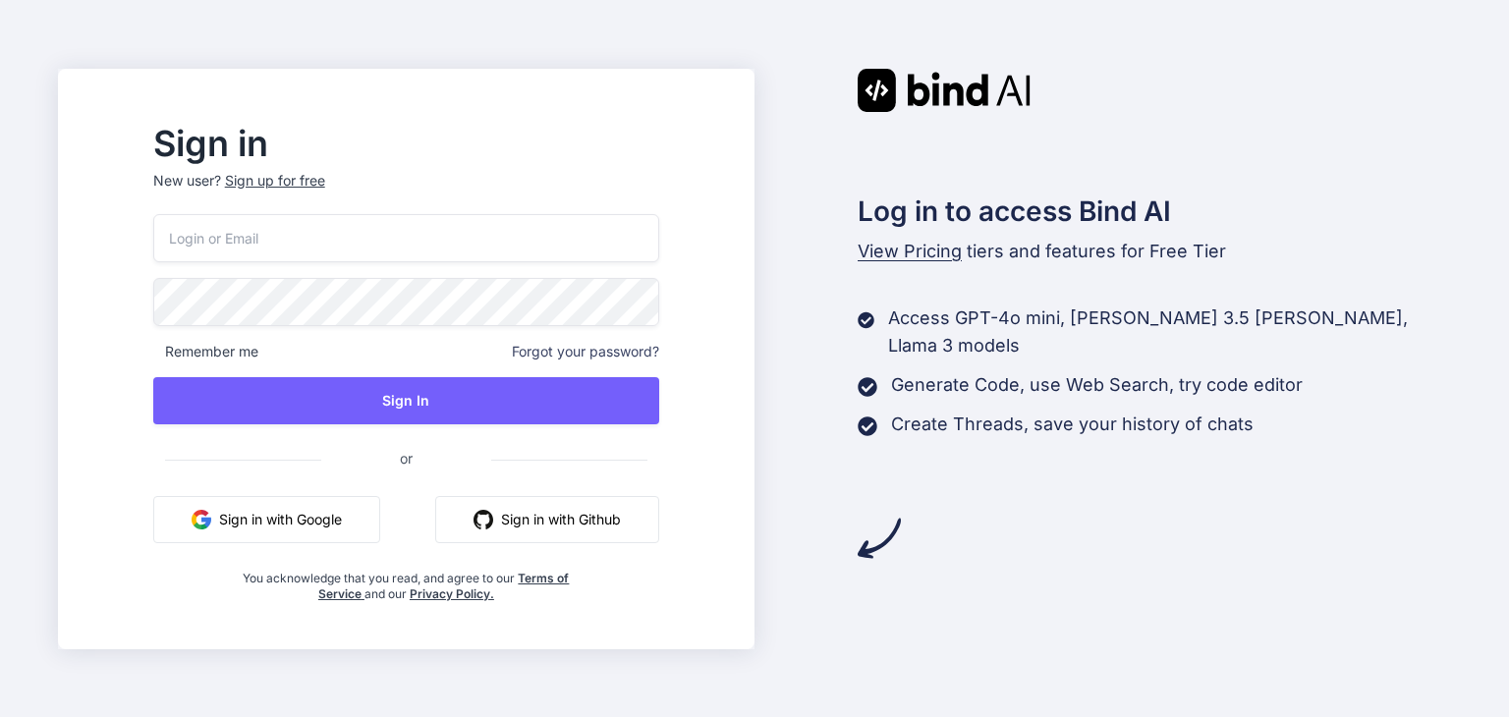
click at [371, 505] on button "Sign in with Google" at bounding box center [266, 519] width 227 height 47
